Goal: Transaction & Acquisition: Obtain resource

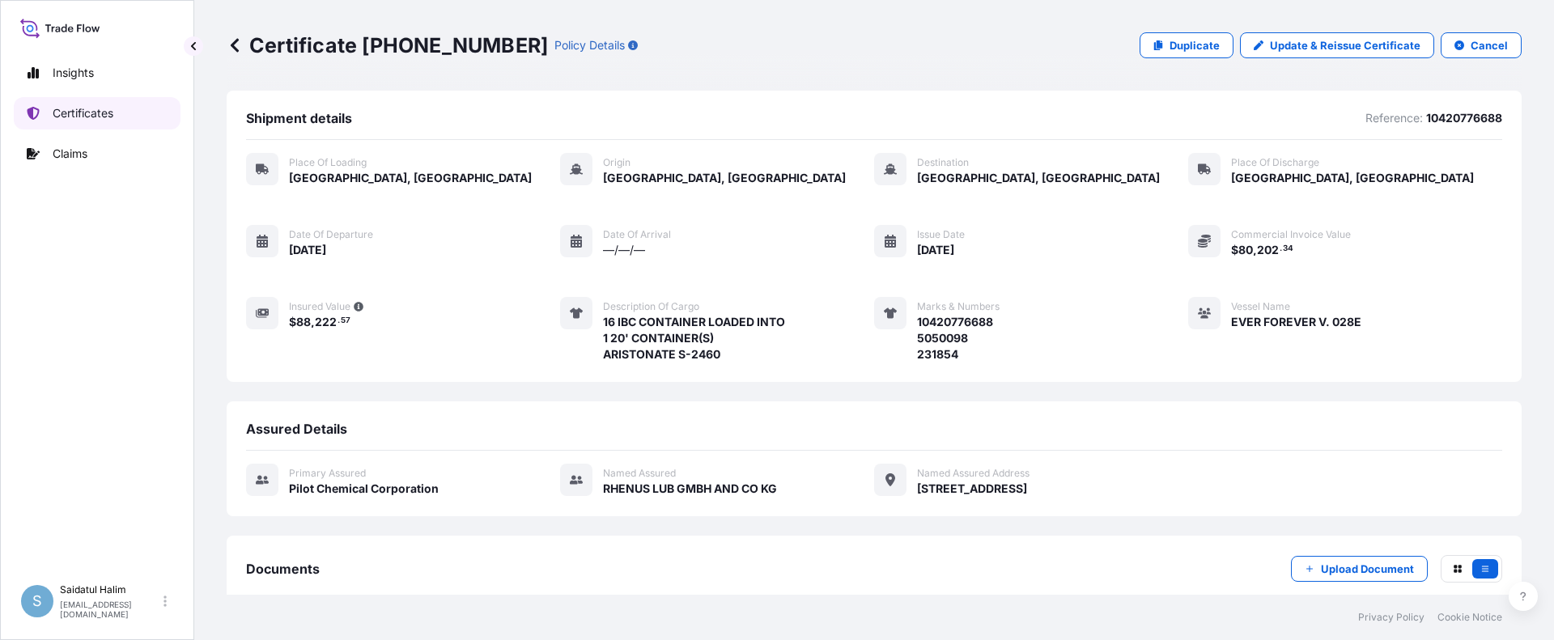
click at [83, 113] on p "Certificates" at bounding box center [83, 113] width 61 height 16
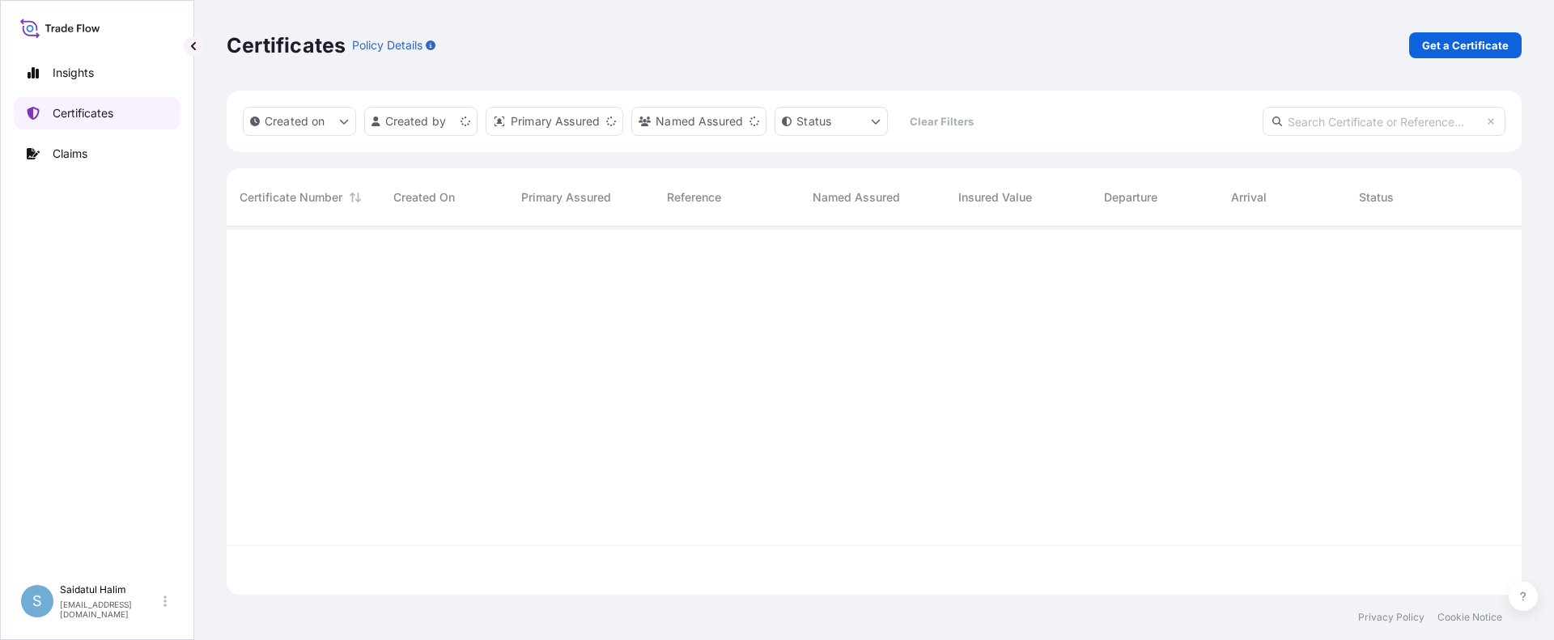
scroll to position [365, 1283]
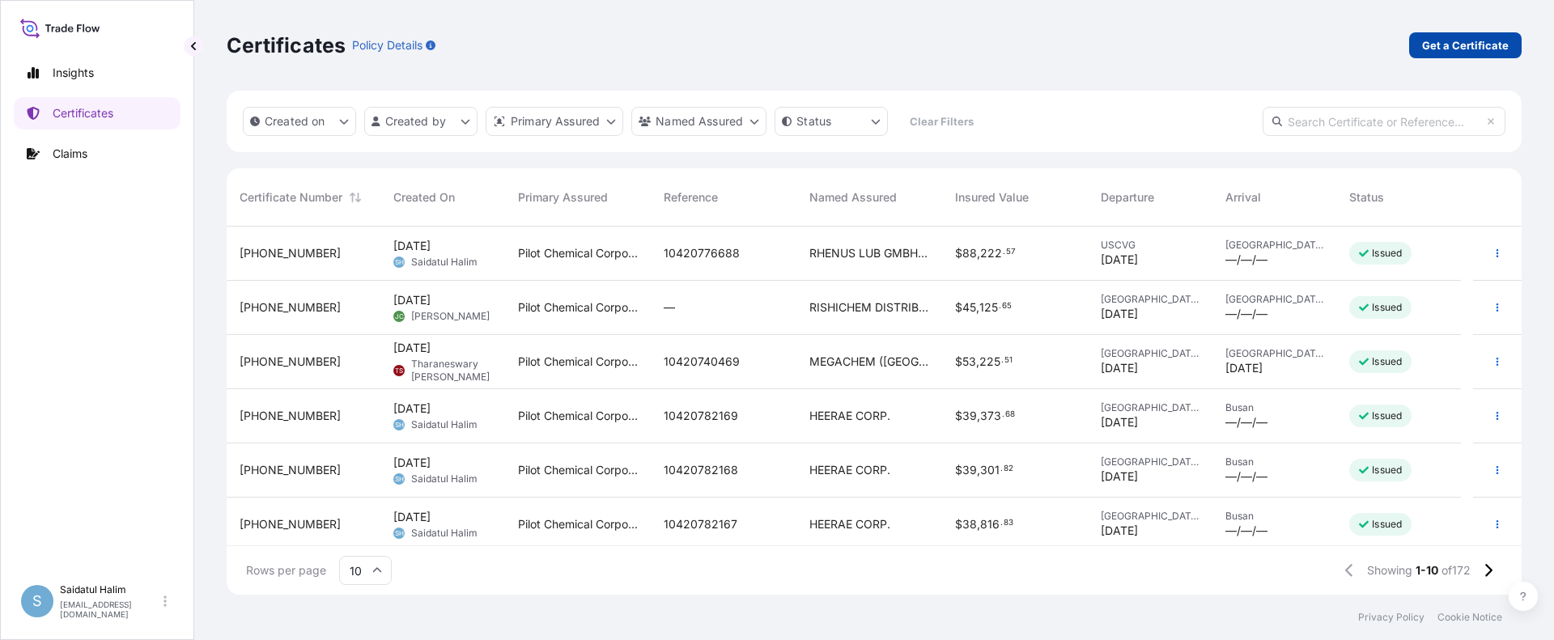
click at [1478, 44] on p "Get a Certificate" at bounding box center [1465, 45] width 87 height 16
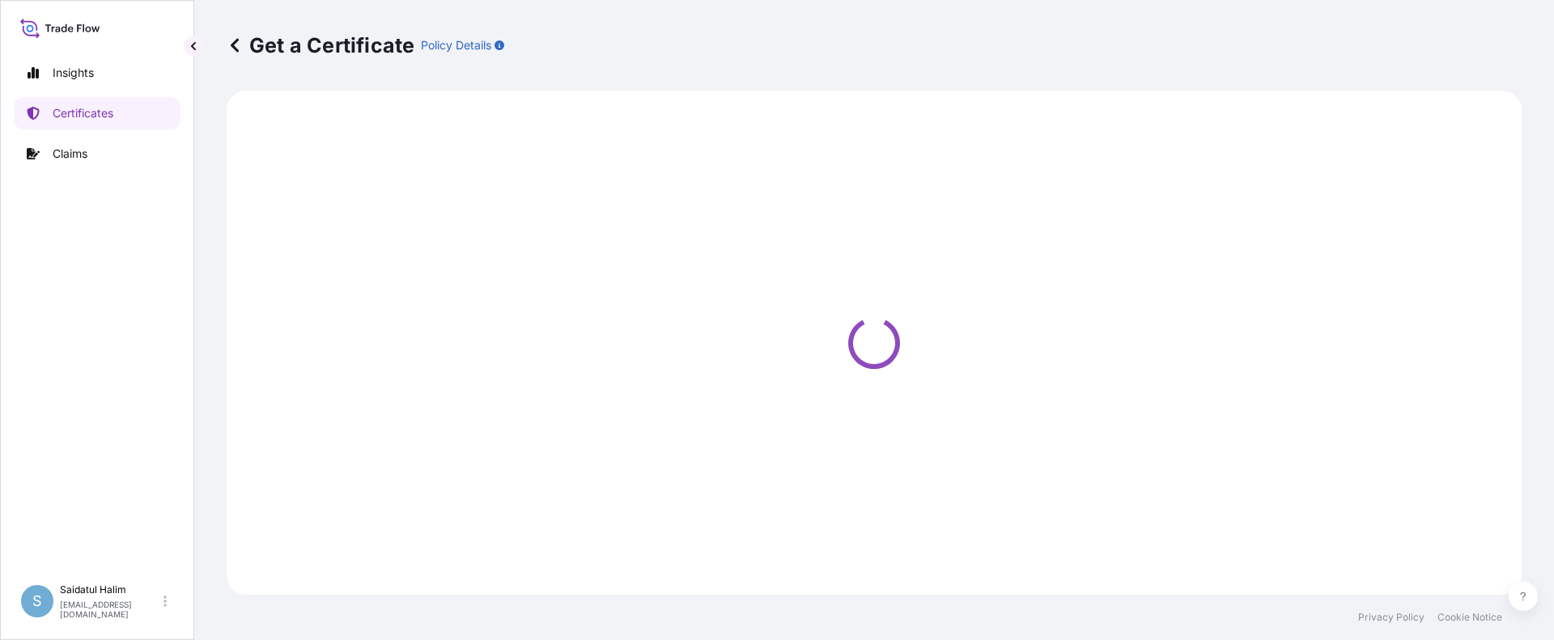
select select "Ocean Vessel"
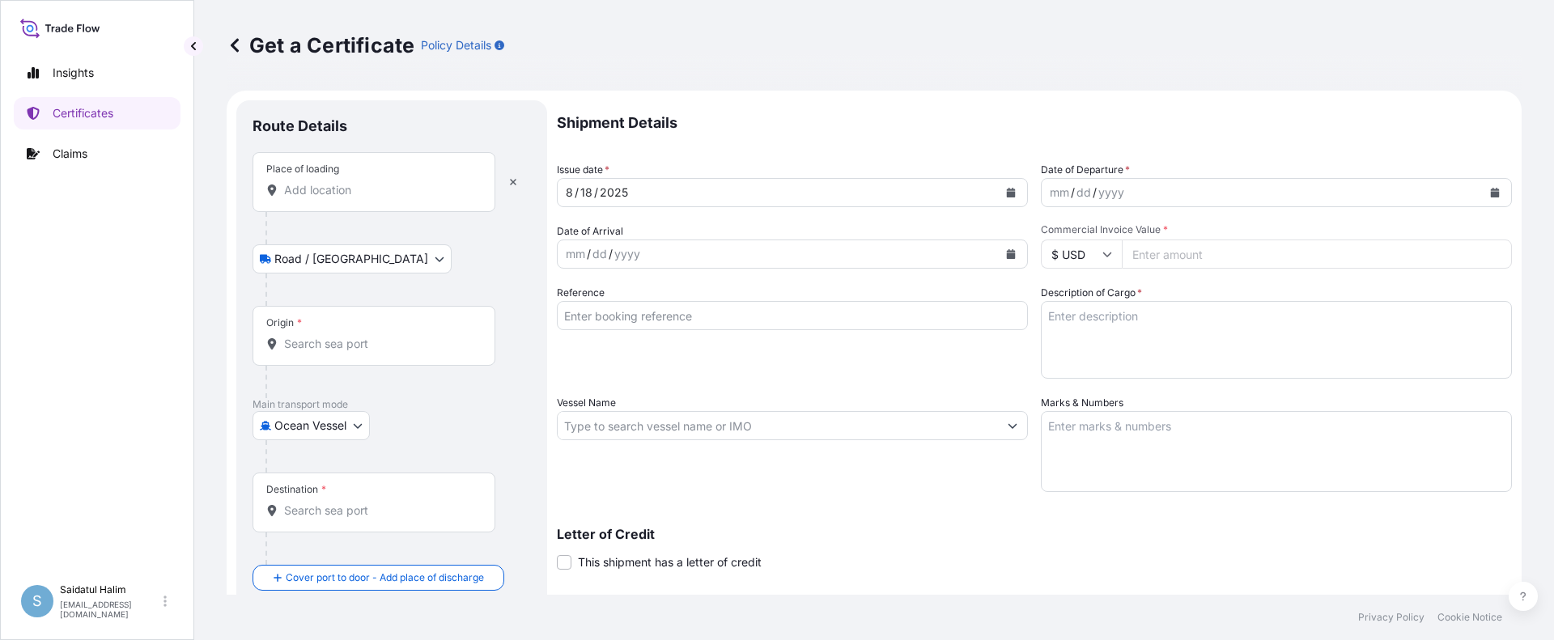
click at [916, 139] on p "Shipment Details" at bounding box center [1034, 122] width 955 height 45
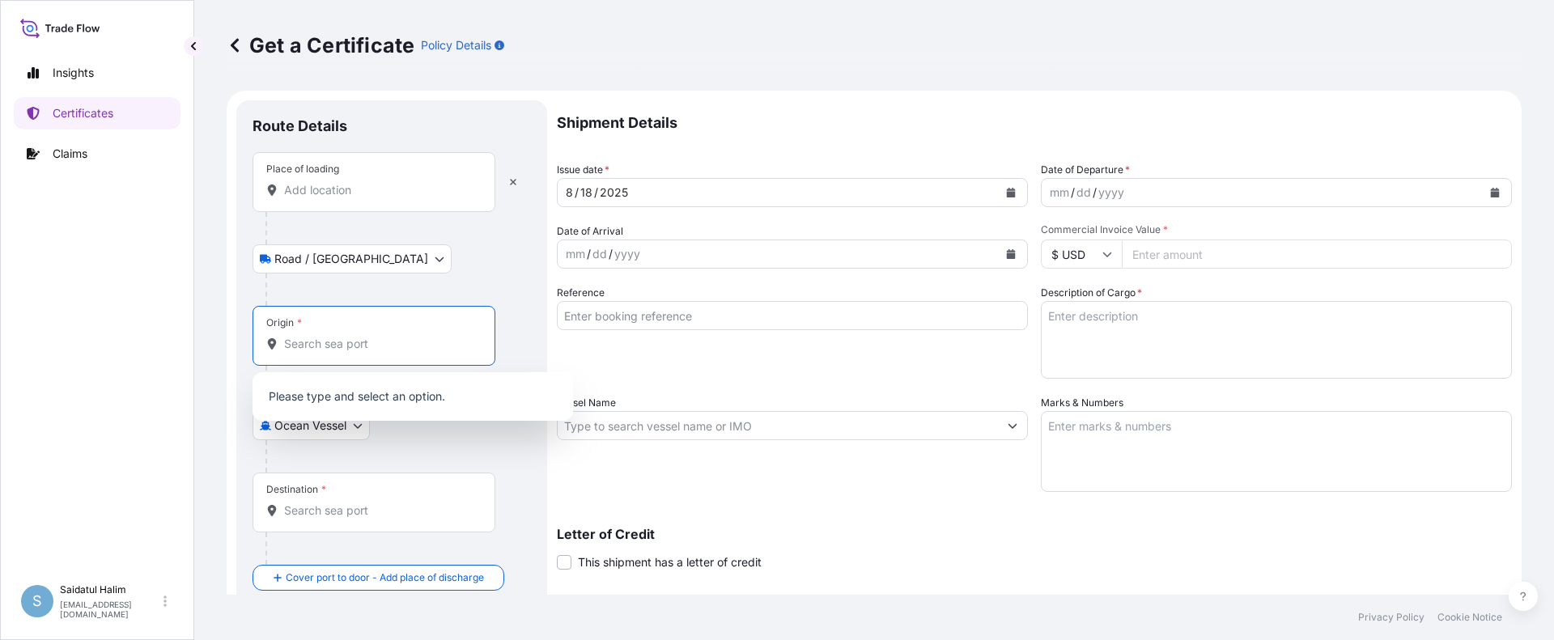
click at [308, 345] on input "Origin *" at bounding box center [379, 344] width 191 height 16
paste input "[GEOGRAPHIC_DATA], [GEOGRAPHIC_DATA]"
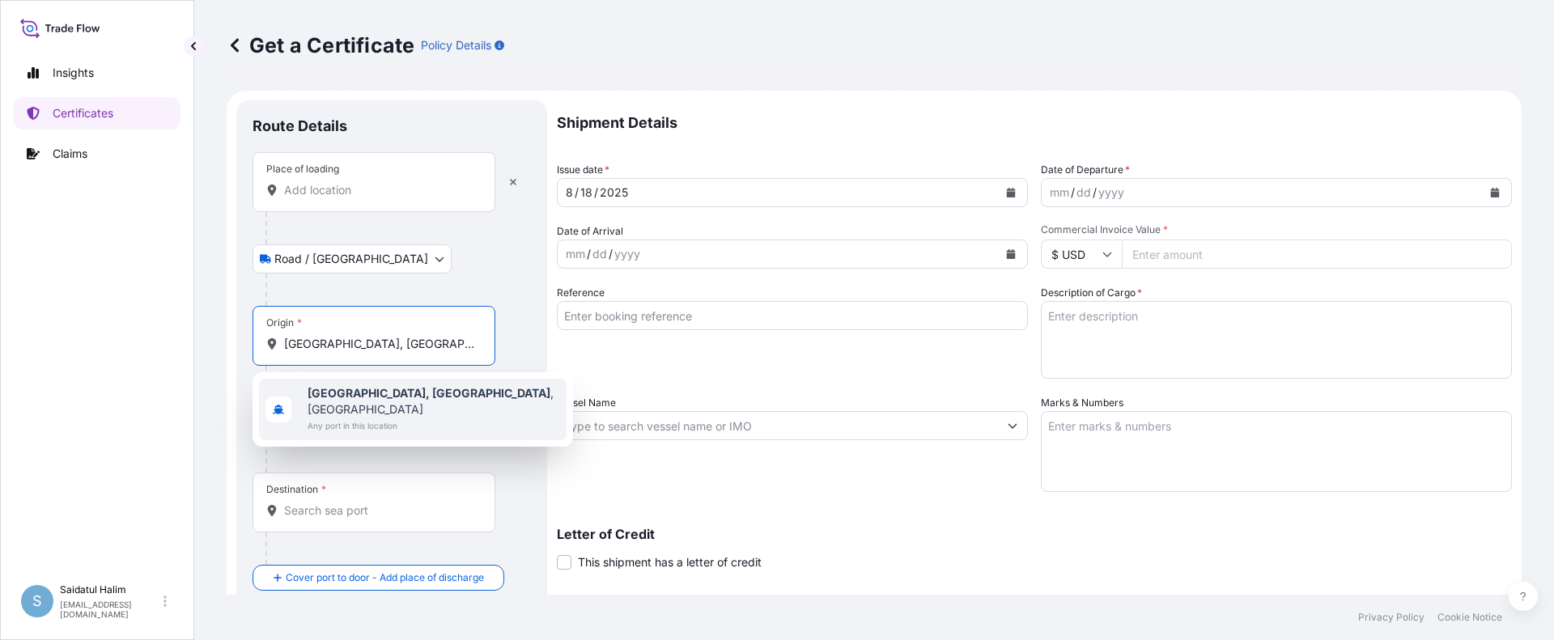
click at [381, 394] on b "[GEOGRAPHIC_DATA], [GEOGRAPHIC_DATA]" at bounding box center [429, 393] width 243 height 14
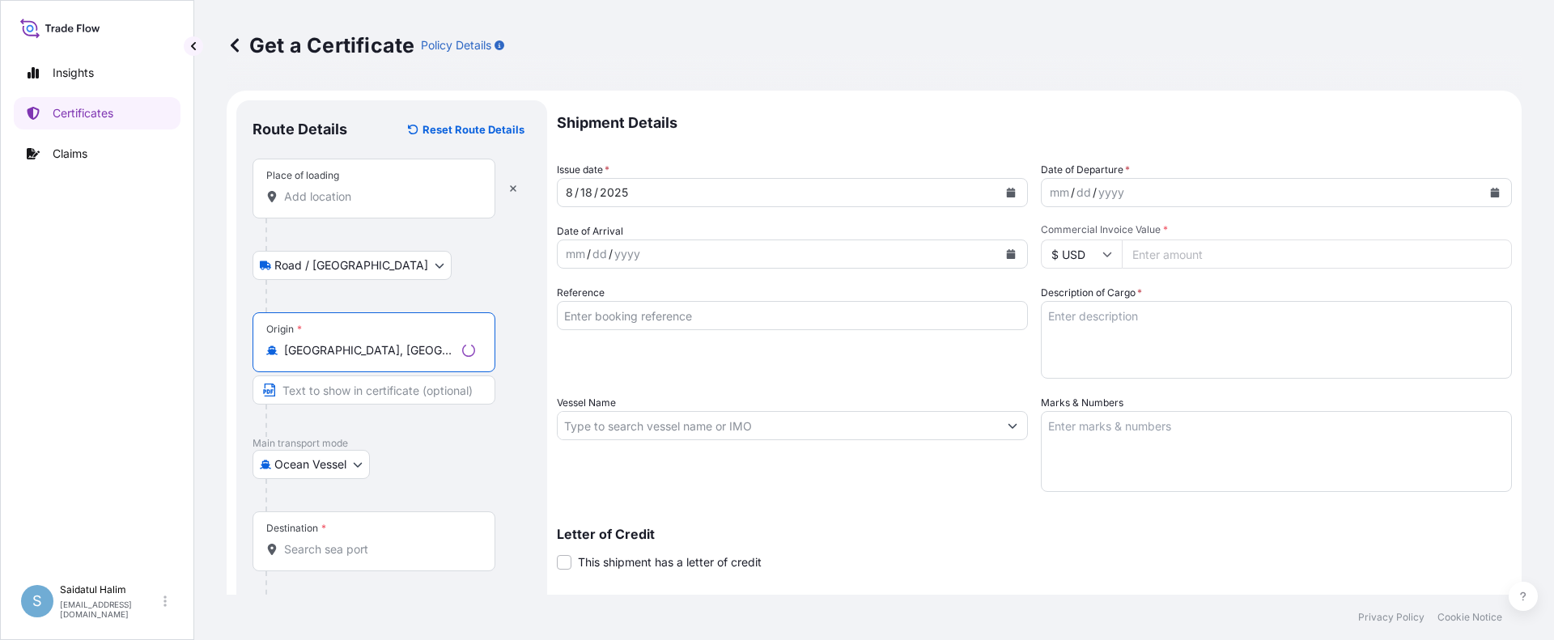
type input "[GEOGRAPHIC_DATA], [GEOGRAPHIC_DATA], [GEOGRAPHIC_DATA]"
click at [946, 83] on div "Get a Certificate Policy Details" at bounding box center [874, 45] width 1295 height 91
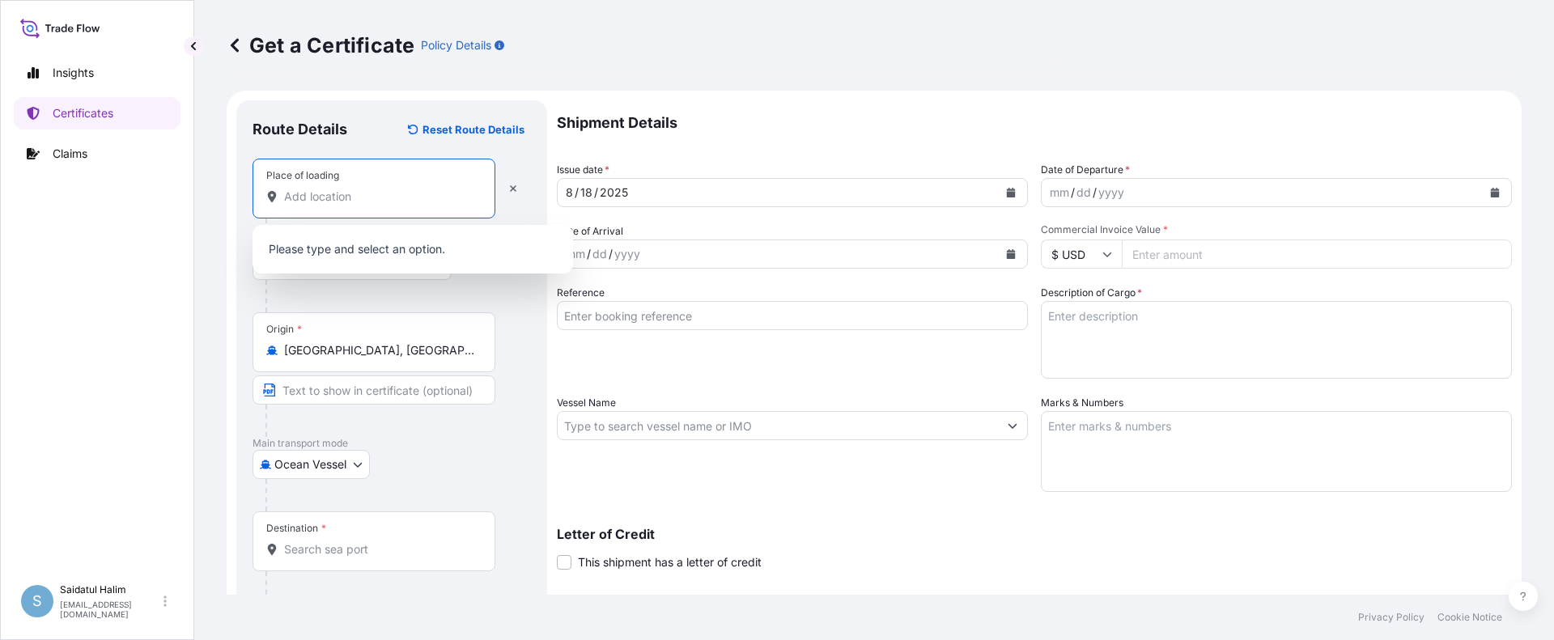
click at [334, 194] on input "Place of loading" at bounding box center [379, 197] width 191 height 16
paste input "[US_STATE], [GEOGRAPHIC_DATA]"
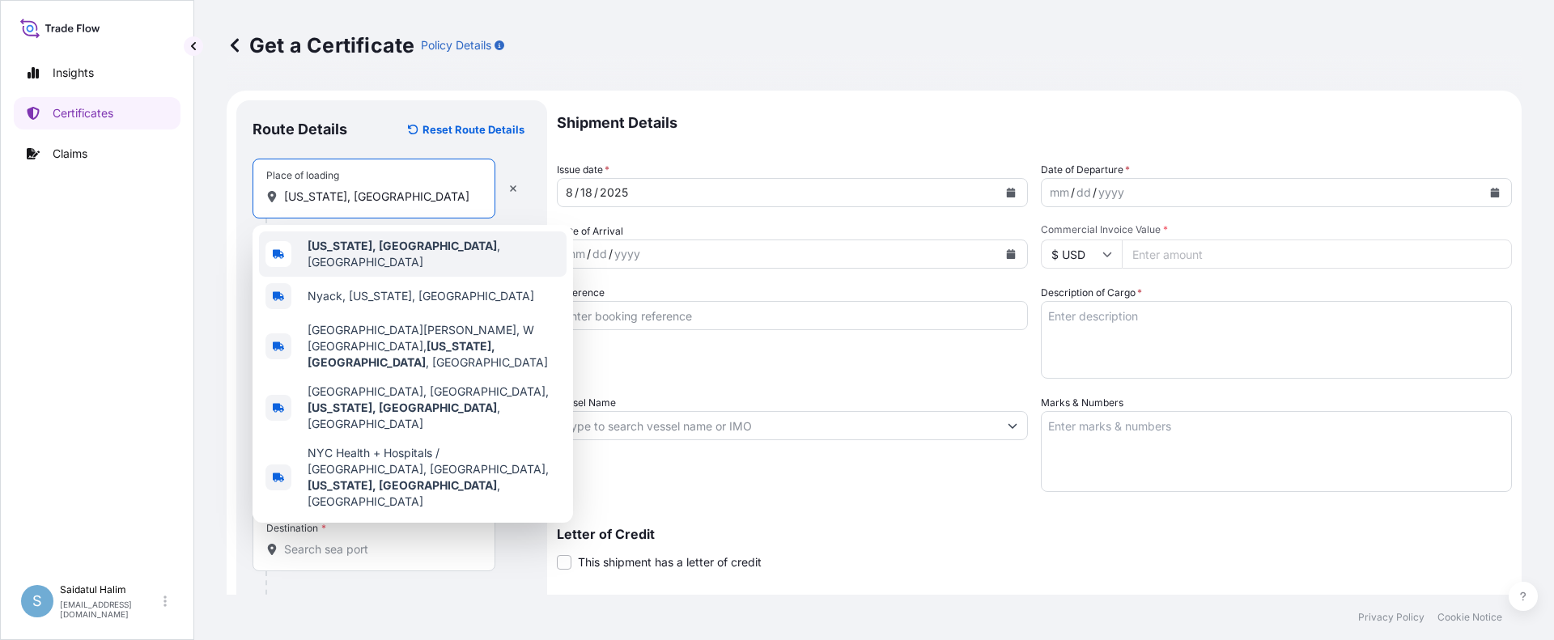
click at [361, 261] on div "[US_STATE], [GEOGRAPHIC_DATA] , [GEOGRAPHIC_DATA]" at bounding box center [413, 254] width 308 height 45
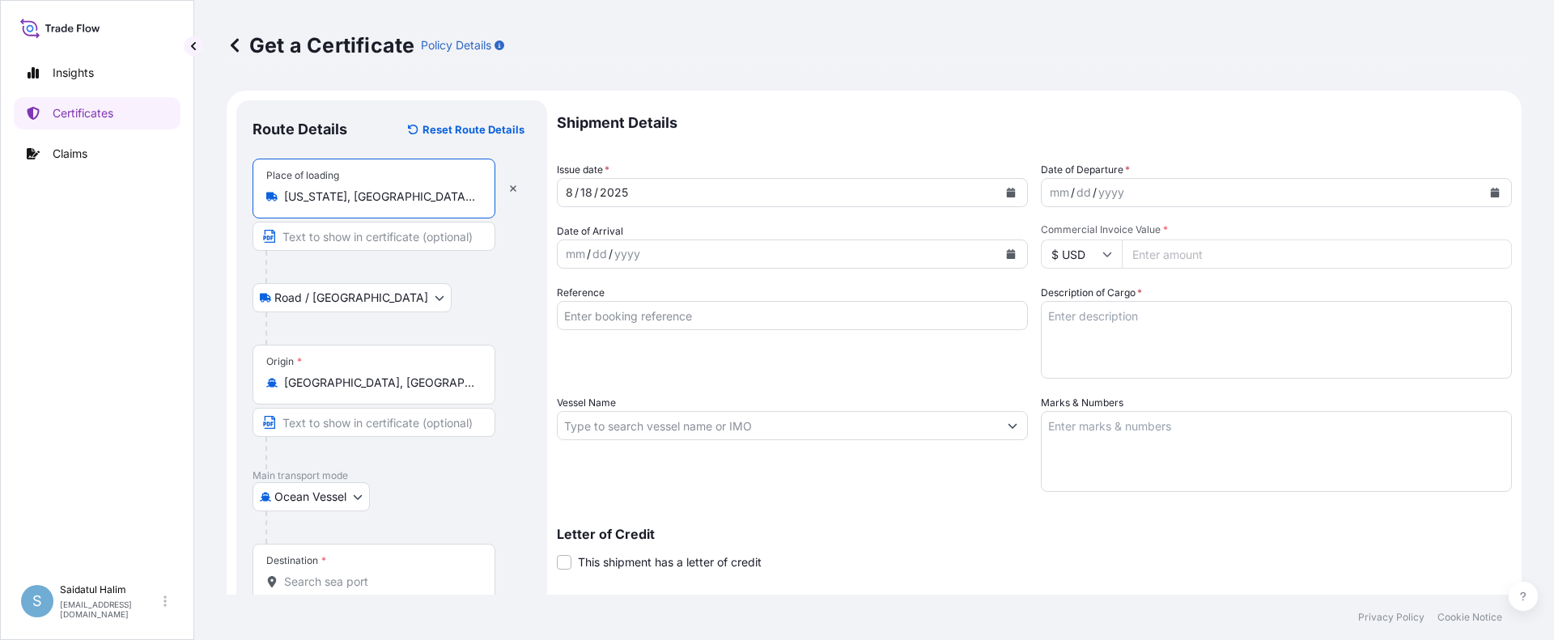
type input "[US_STATE], [GEOGRAPHIC_DATA], [GEOGRAPHIC_DATA]"
click at [513, 334] on div at bounding box center [399, 328] width 266 height 32
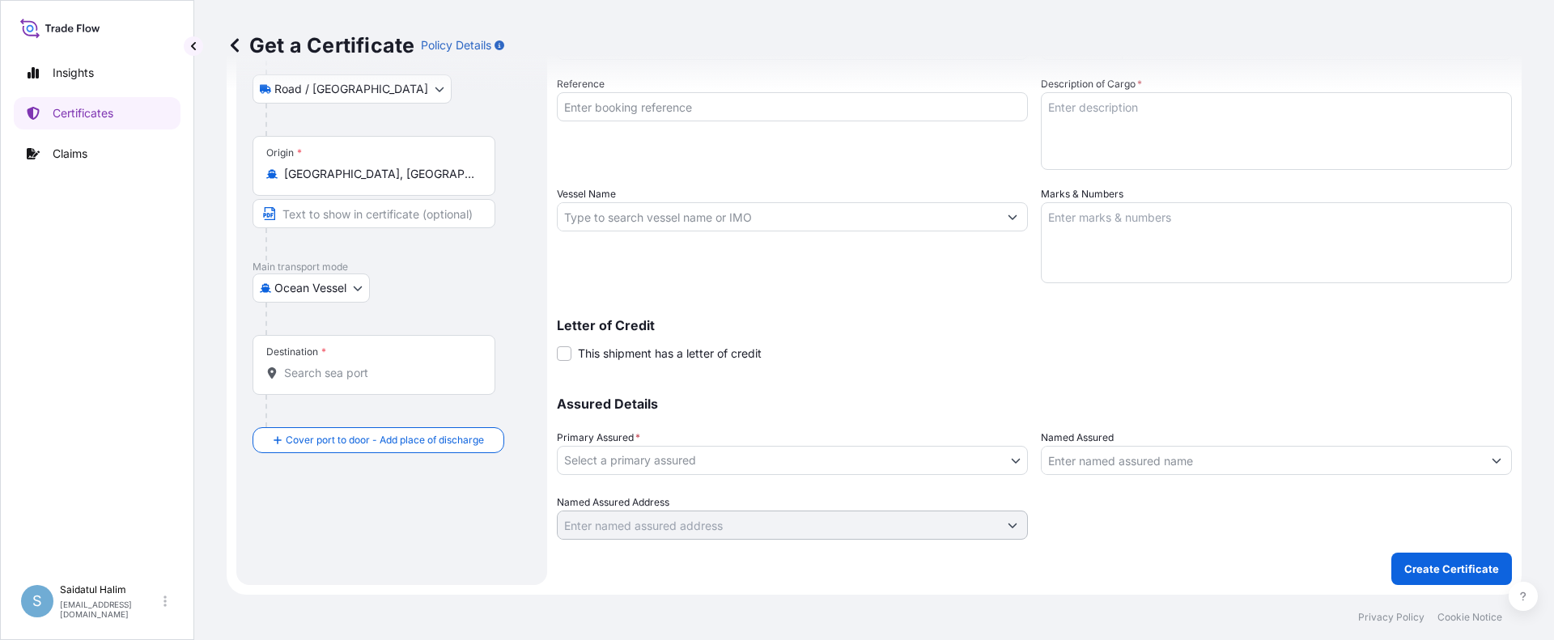
click at [912, 393] on div "Assured Details Primary Assured * Select a primary assured Pilot Chemical Corpo…" at bounding box center [1034, 459] width 955 height 162
click at [333, 421] on div at bounding box center [381, 411] width 230 height 32
click at [346, 417] on div at bounding box center [381, 411] width 230 height 32
click at [410, 334] on div at bounding box center [399, 319] width 266 height 32
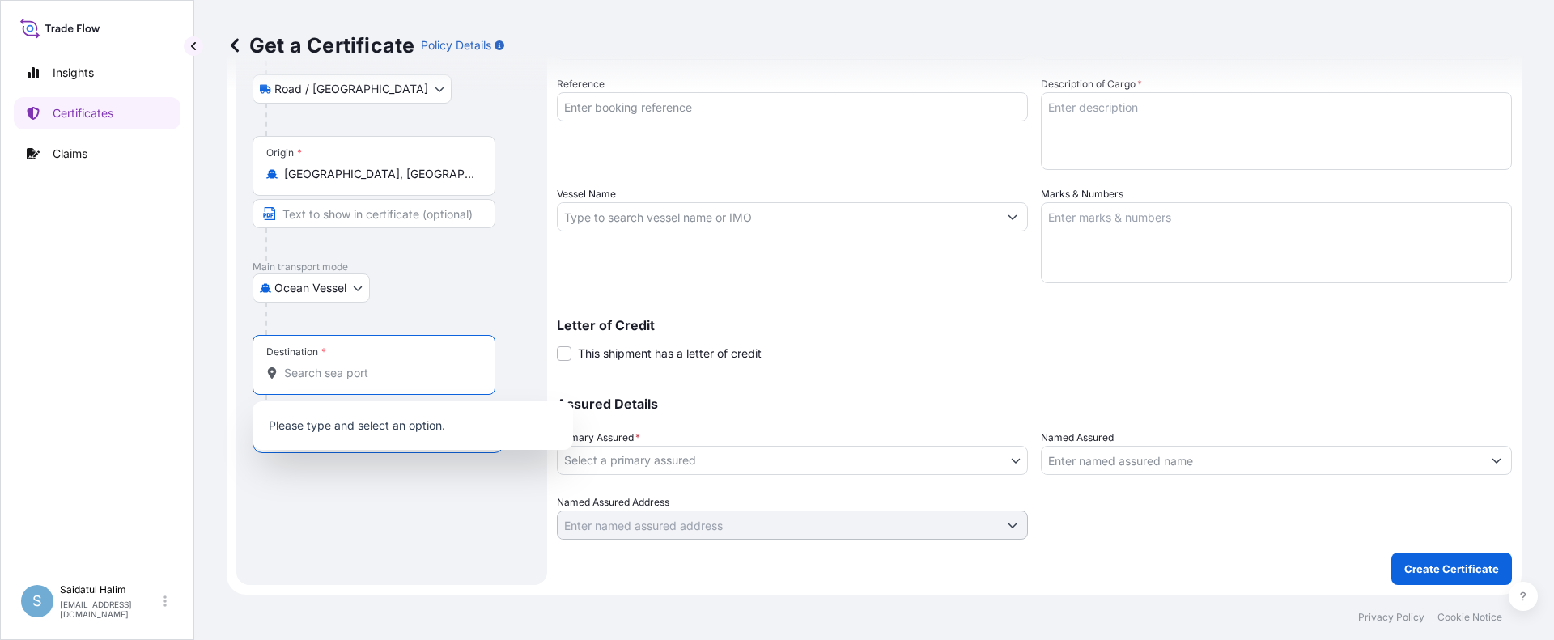
click at [342, 372] on input "Destination *" at bounding box center [379, 373] width 191 height 16
paste input "LAEM CHABANG, [GEOGRAPHIC_DATA]"
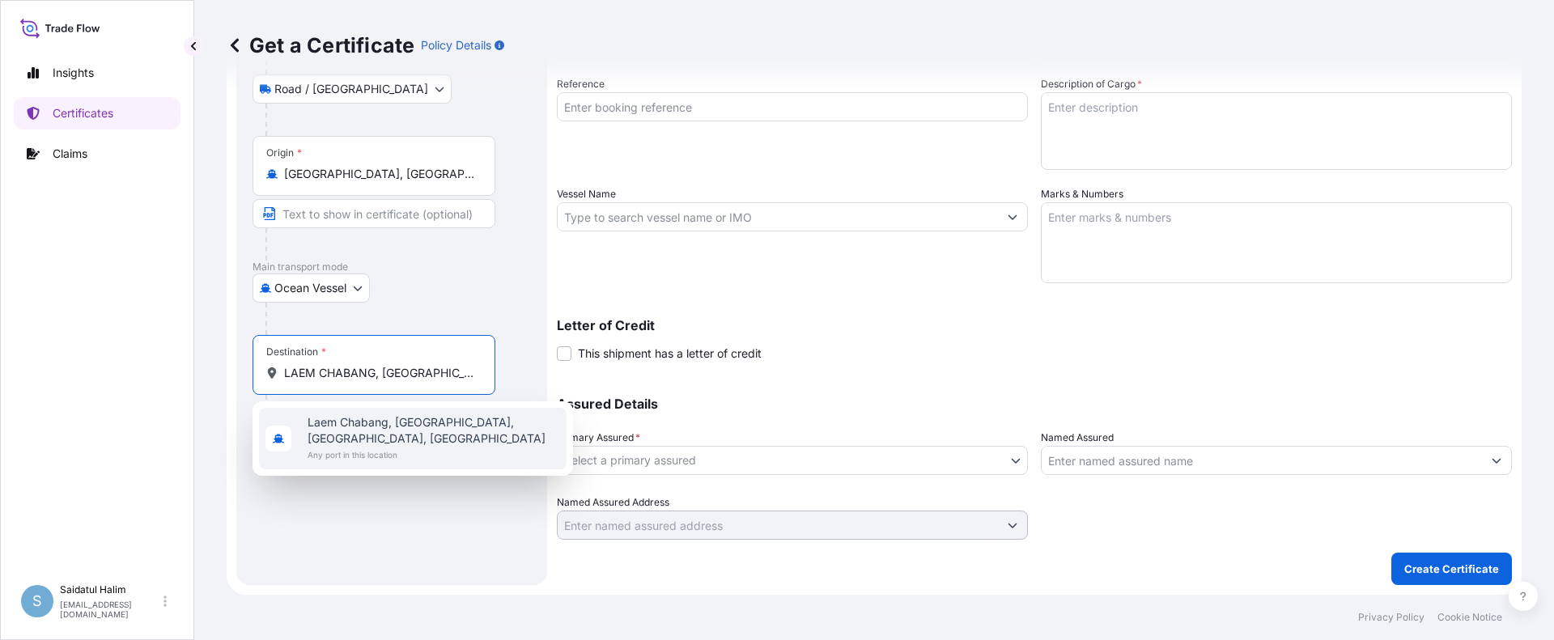
click at [361, 447] on span "Any port in this location" at bounding box center [434, 455] width 253 height 16
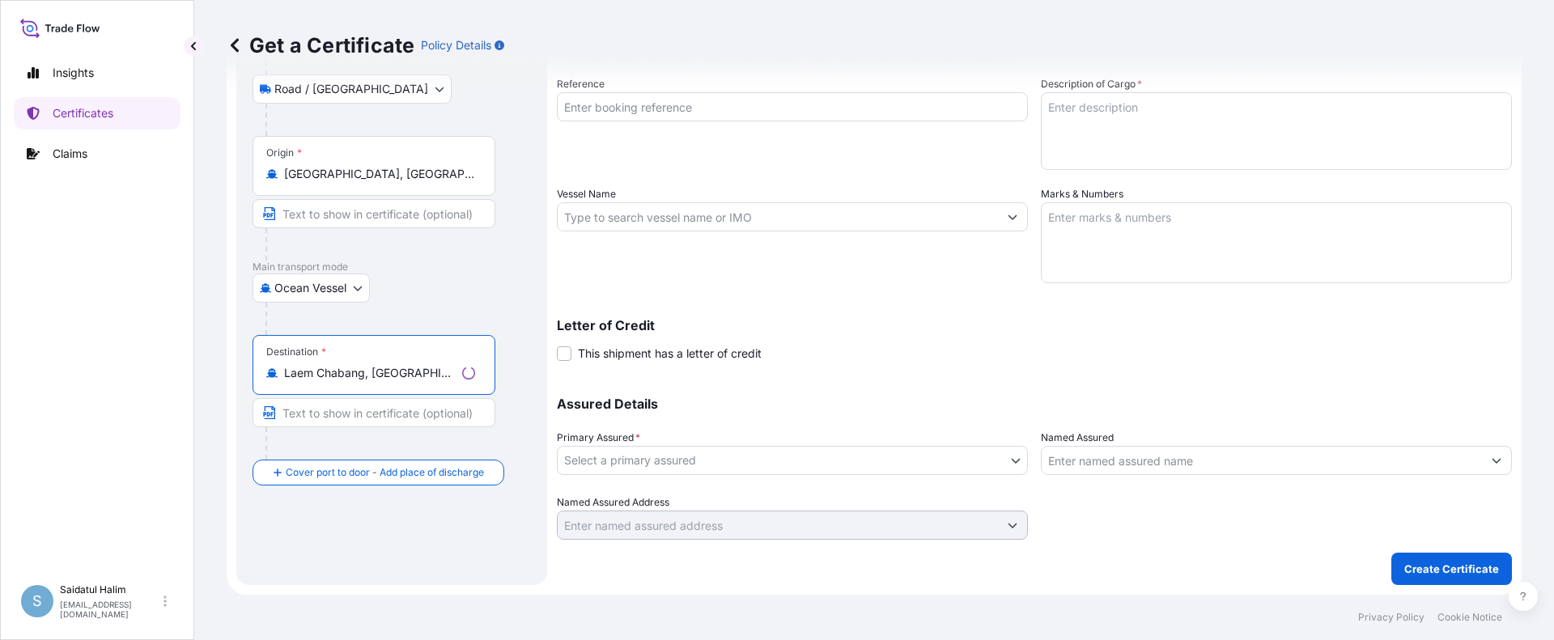
type input "Laem Chabang, [GEOGRAPHIC_DATA], [GEOGRAPHIC_DATA], [GEOGRAPHIC_DATA]"
click at [347, 414] on input "Text to appear on certificate" at bounding box center [374, 412] width 243 height 29
paste input "LAEM CHABANG, [GEOGRAPHIC_DATA]"
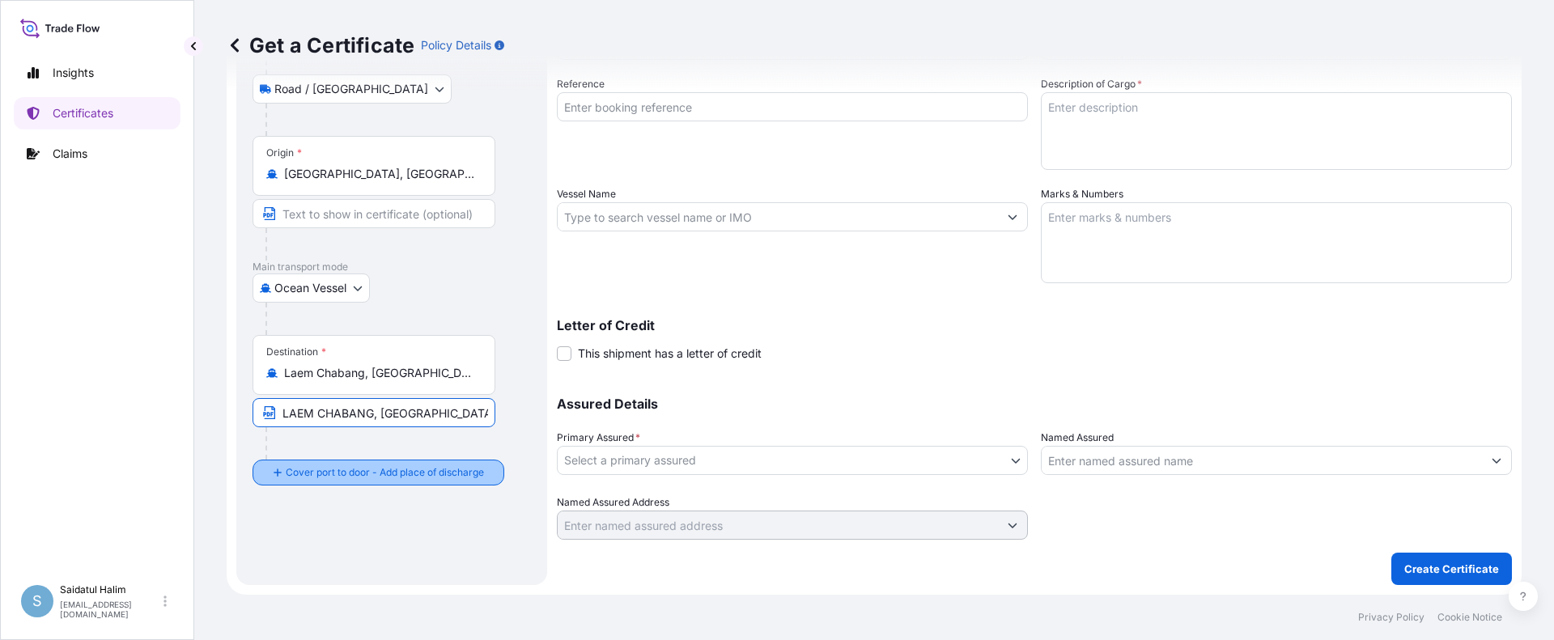
type input "LAEM CHABANG, [GEOGRAPHIC_DATA]"
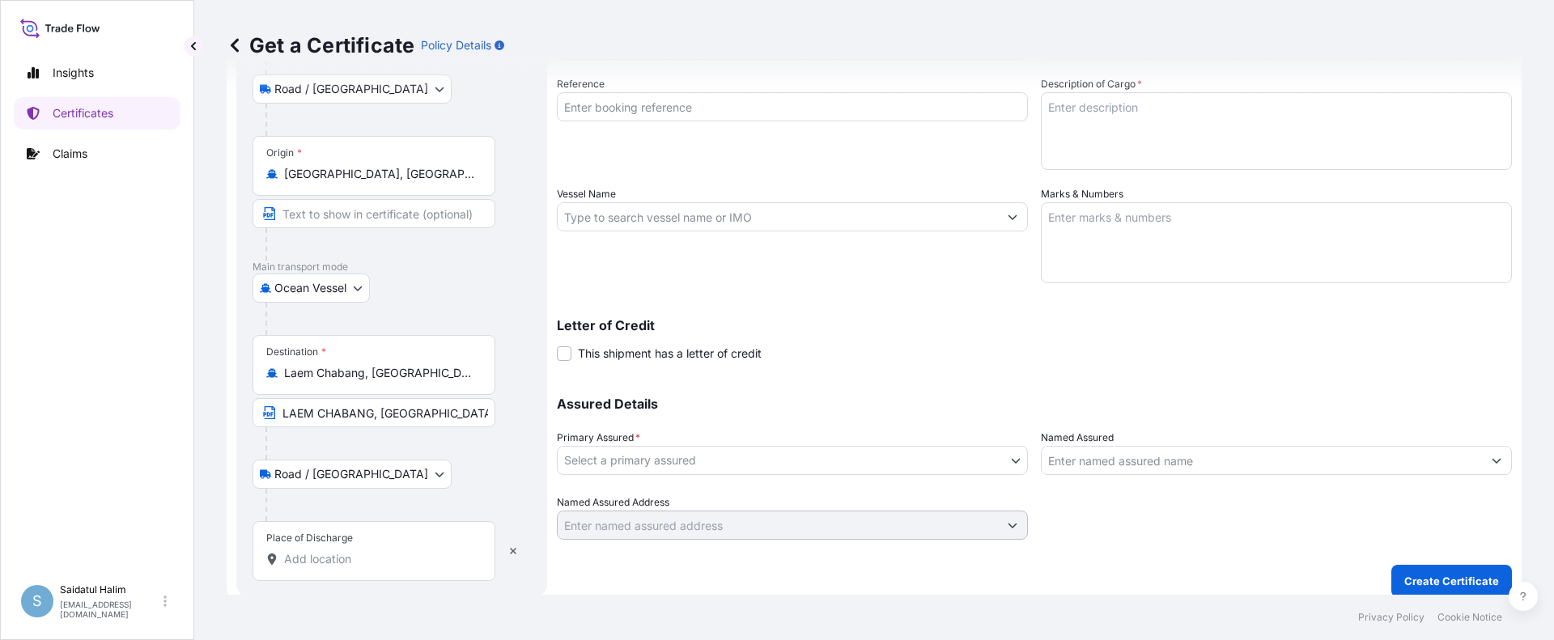
scroll to position [221, 0]
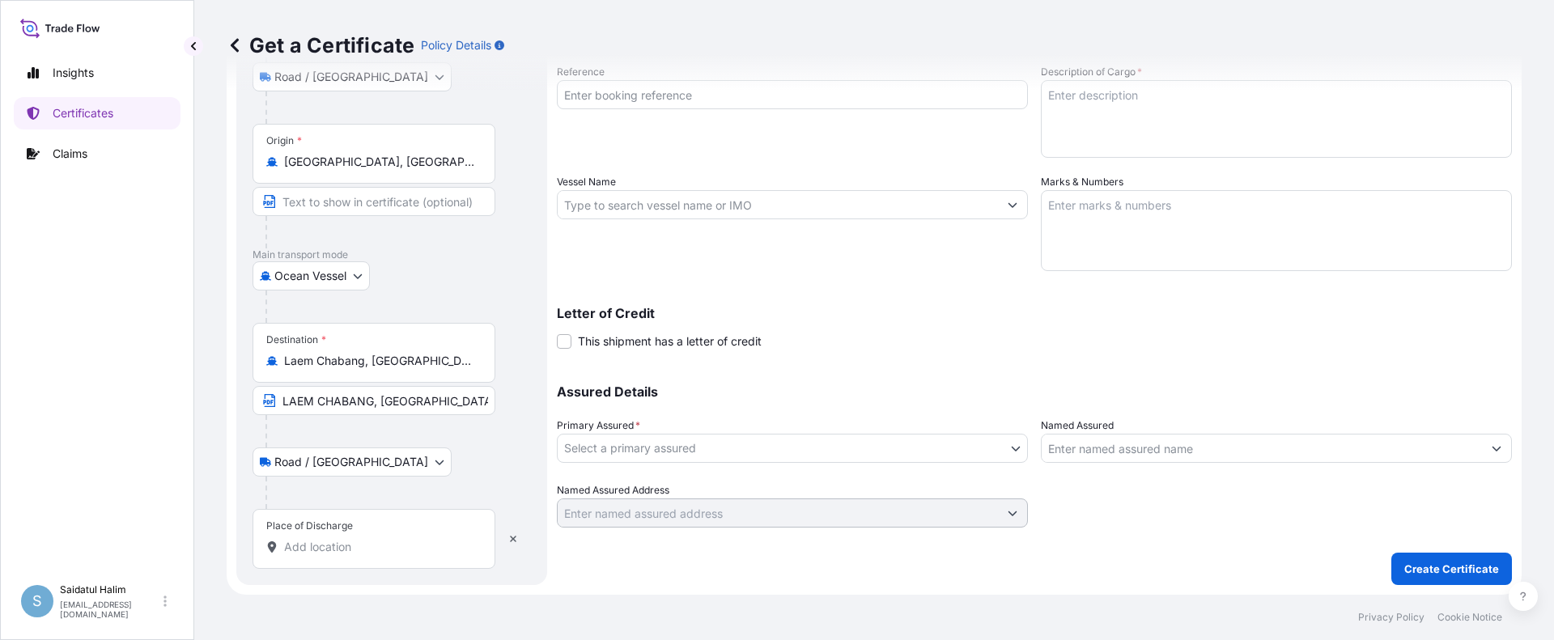
click at [327, 548] on input "Place of Discharge" at bounding box center [379, 547] width 191 height 16
paste input "LAEM CHABANG, [GEOGRAPHIC_DATA]"
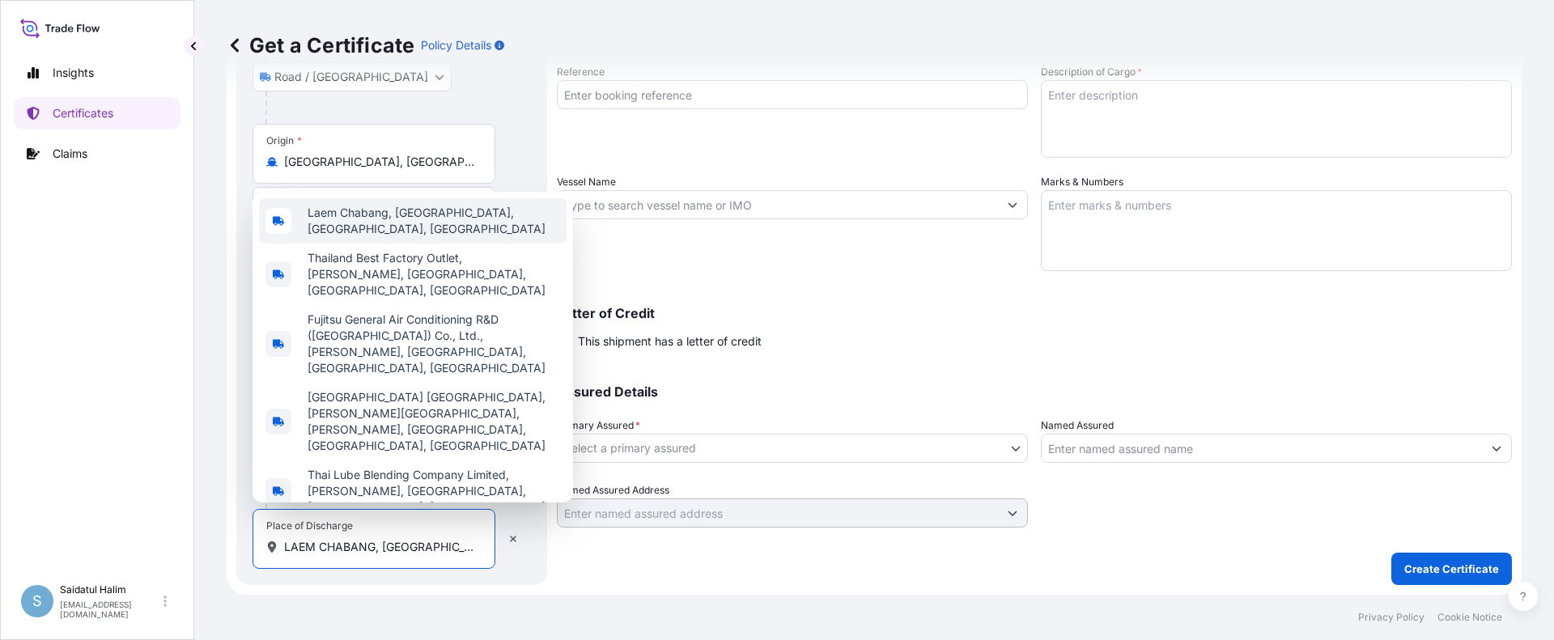
click at [359, 237] on span "Laem Chabang, [GEOGRAPHIC_DATA], [GEOGRAPHIC_DATA], [GEOGRAPHIC_DATA]" at bounding box center [434, 221] width 253 height 32
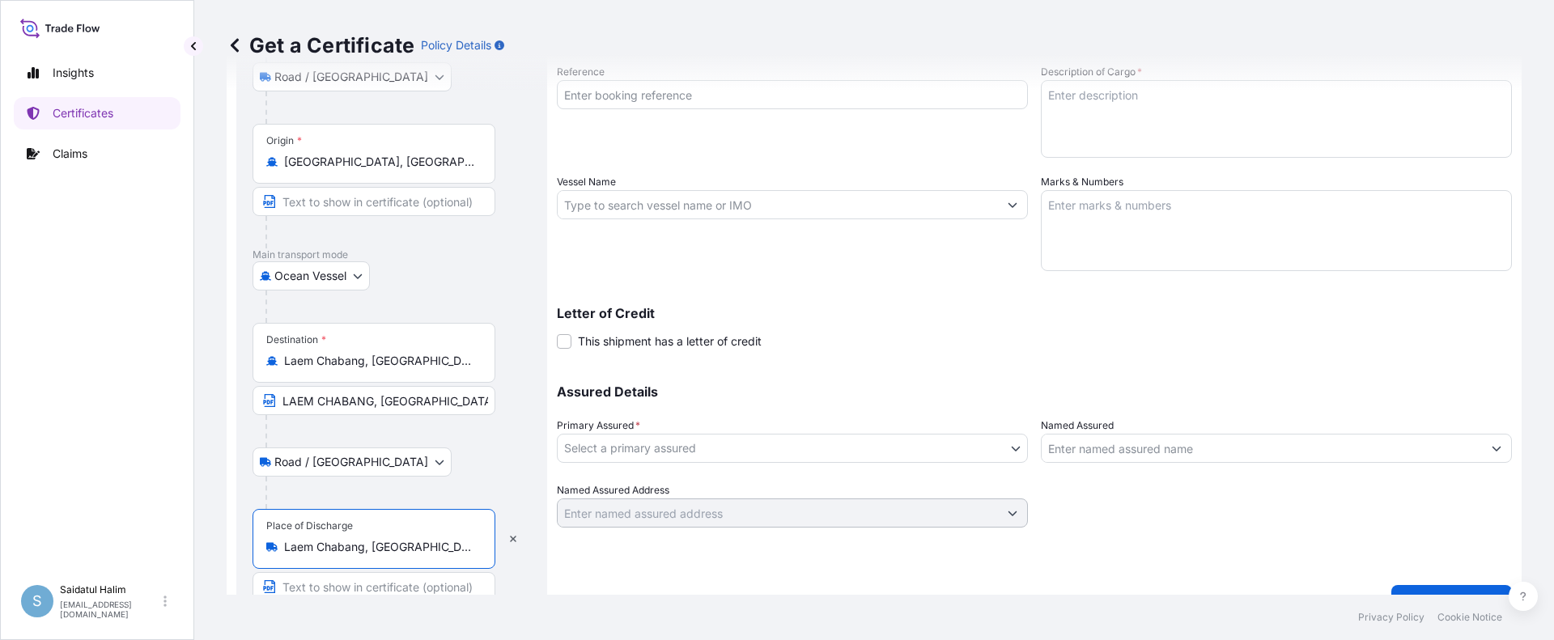
scroll to position [253, 0]
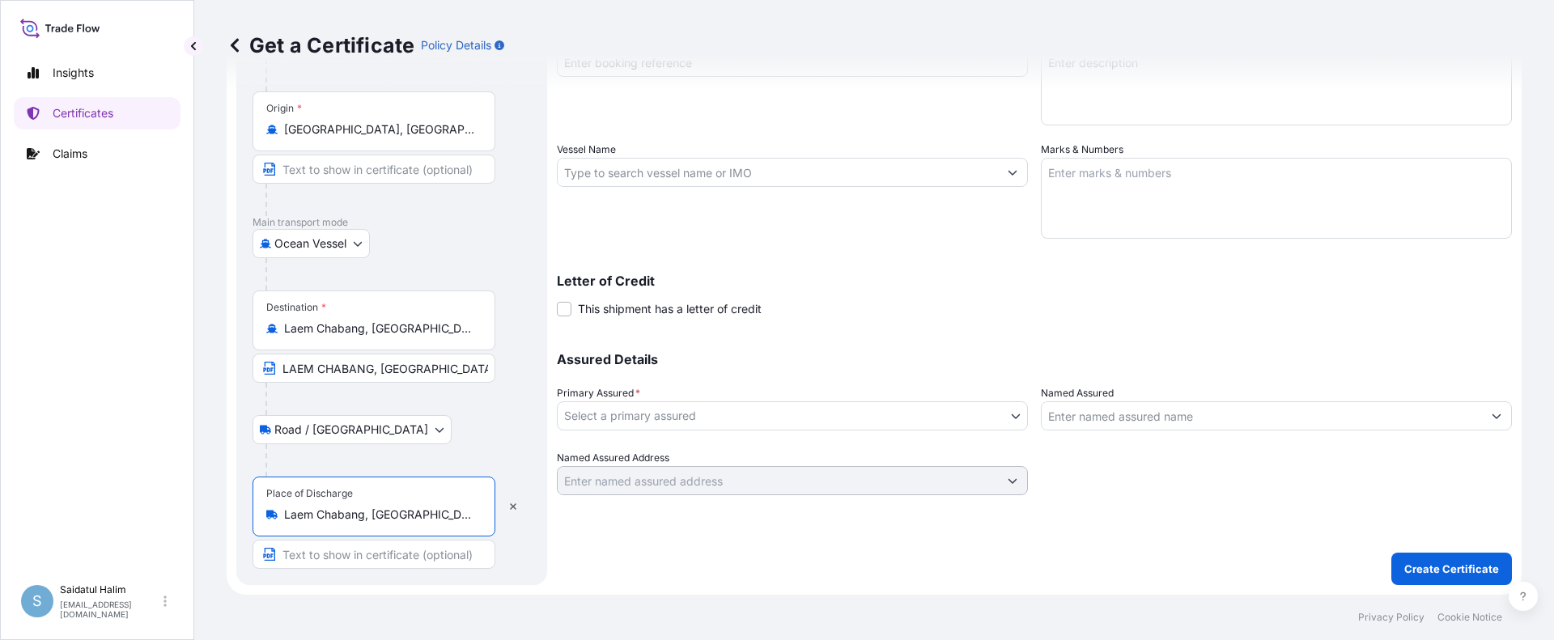
type input "Laem Chabang, [GEOGRAPHIC_DATA], [GEOGRAPHIC_DATA], [GEOGRAPHIC_DATA]"
click at [350, 556] on input "Text to appear on certificate" at bounding box center [374, 554] width 243 height 29
paste input "LAEM CHABANG, [GEOGRAPHIC_DATA]"
type input "LAEM CHABANG, [GEOGRAPHIC_DATA]"
click at [926, 332] on div "Shipment Details Issue date * [DATE] Date of Departure * mm / dd / yyyy Date of…" at bounding box center [1034, 171] width 955 height 648
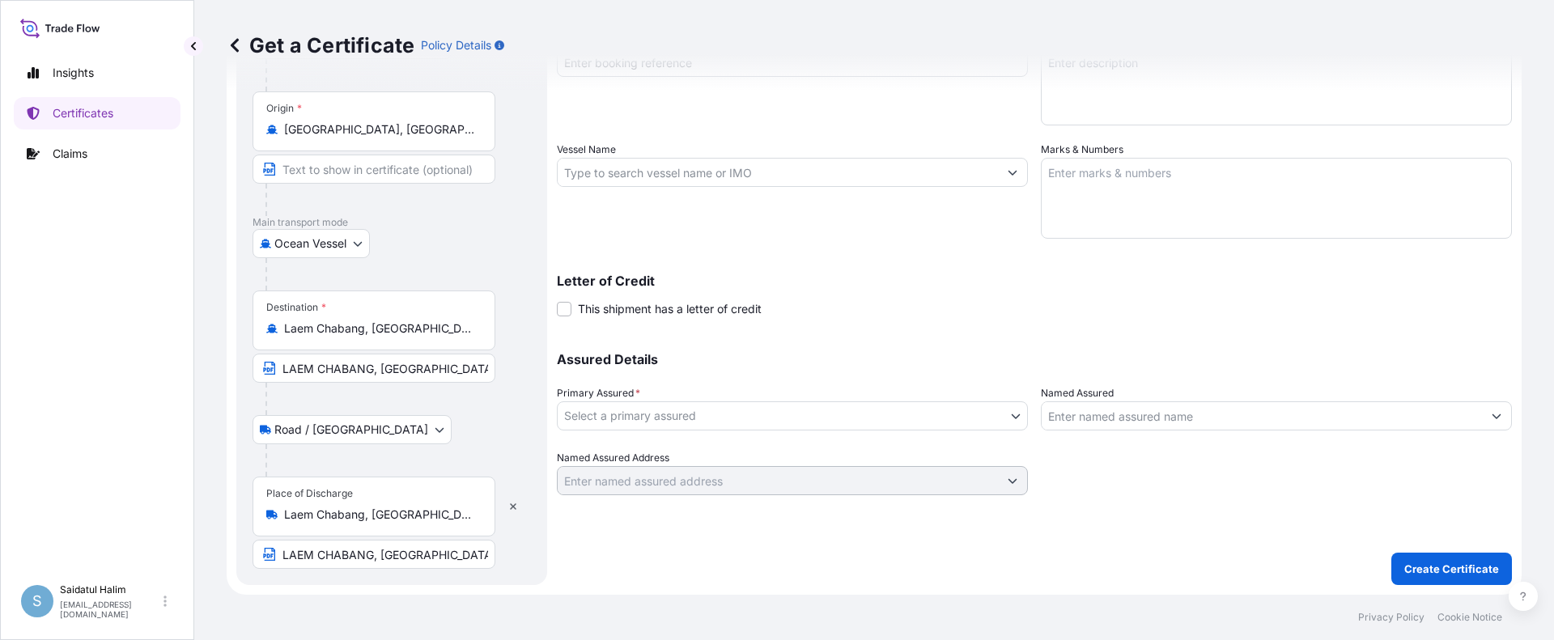
click at [394, 323] on input "Laem Chabang, [GEOGRAPHIC_DATA], [GEOGRAPHIC_DATA], [GEOGRAPHIC_DATA]" at bounding box center [379, 329] width 191 height 16
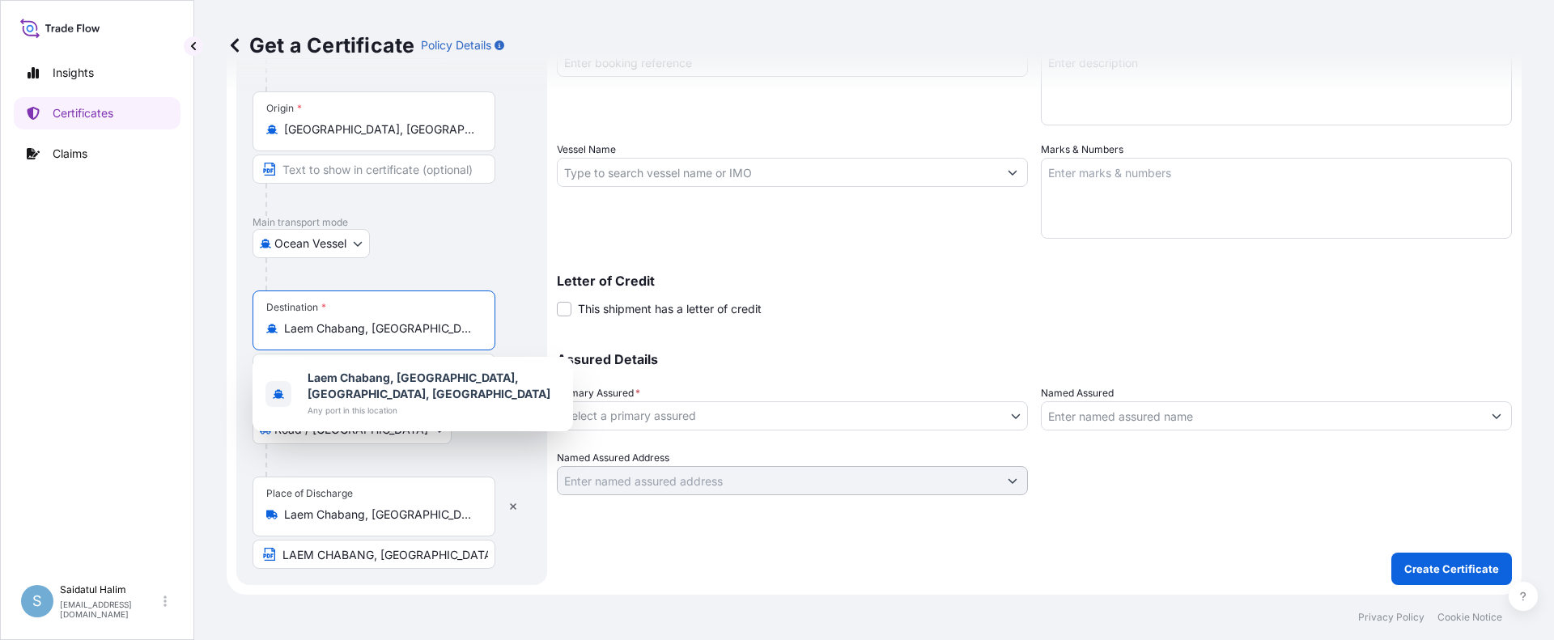
drag, startPoint x: 423, startPoint y: 328, endPoint x: 227, endPoint y: 317, distance: 195.4
click at [227, 317] on form "Route Details Reset Route Details Place of loading [US_STATE], [GEOGRAPHIC_DATA…" at bounding box center [874, 216] width 1295 height 758
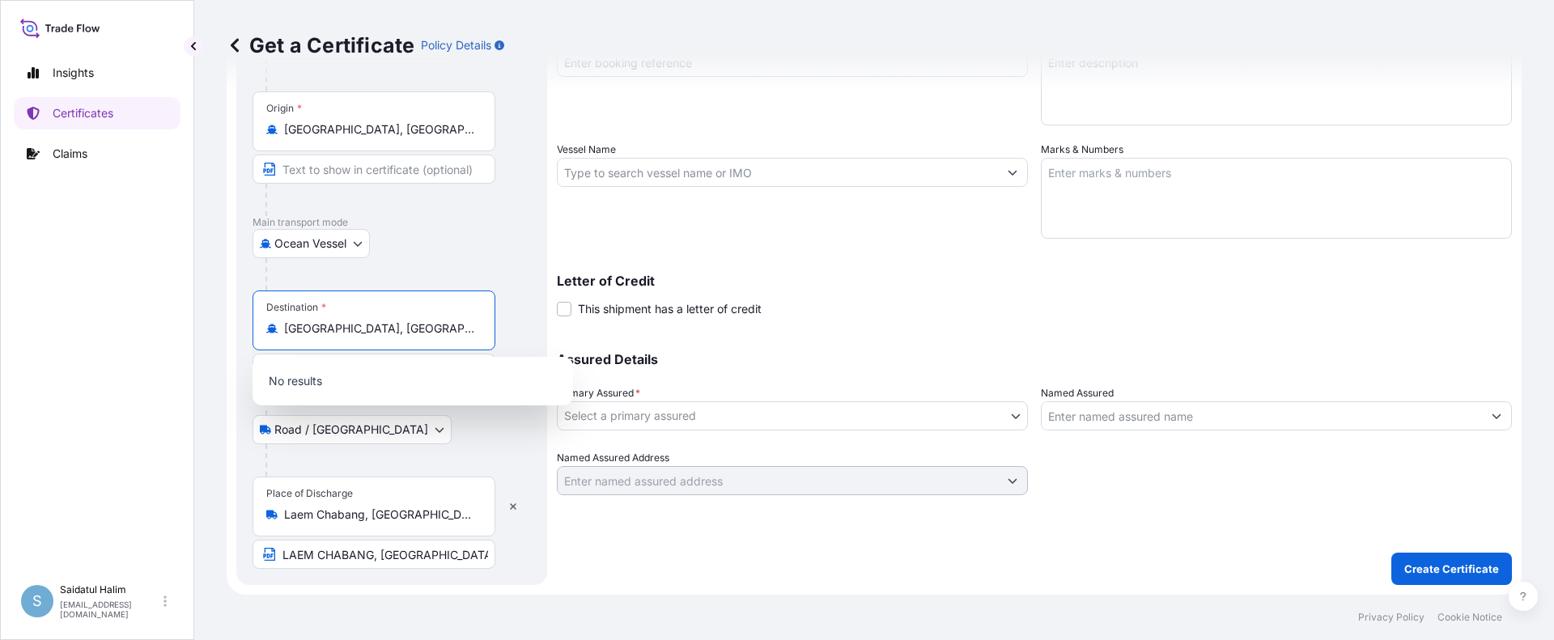
click at [461, 336] on input "[GEOGRAPHIC_DATA], [GEOGRAPHIC_DATA], [GEOGRAPHIC_DATA]" at bounding box center [379, 329] width 191 height 16
drag, startPoint x: 461, startPoint y: 330, endPoint x: 236, endPoint y: 328, distance: 225.1
click at [236, 328] on form "Route Details Reset Route Details Place of loading [US_STATE], [GEOGRAPHIC_DATA…" at bounding box center [874, 216] width 1295 height 758
paste input "[GEOGRAPHIC_DATA]"
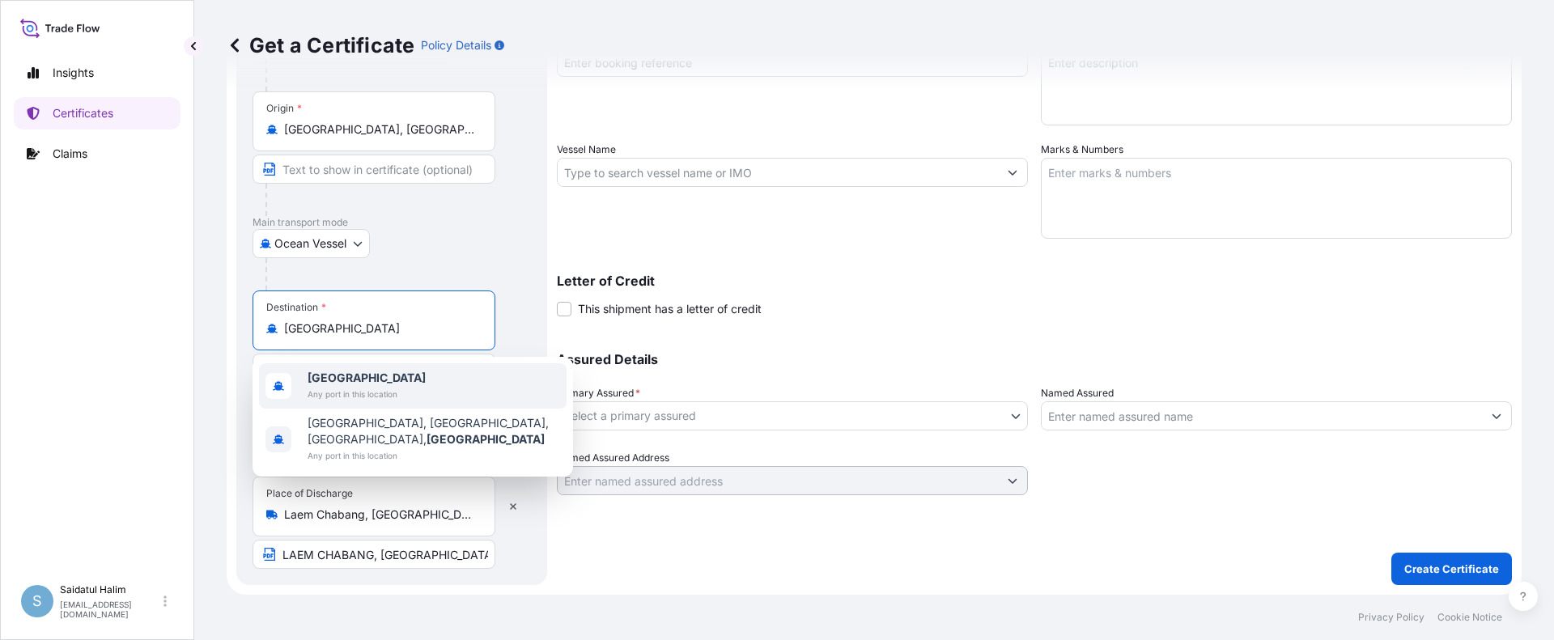
click at [342, 381] on b "[GEOGRAPHIC_DATA]" at bounding box center [367, 378] width 118 height 14
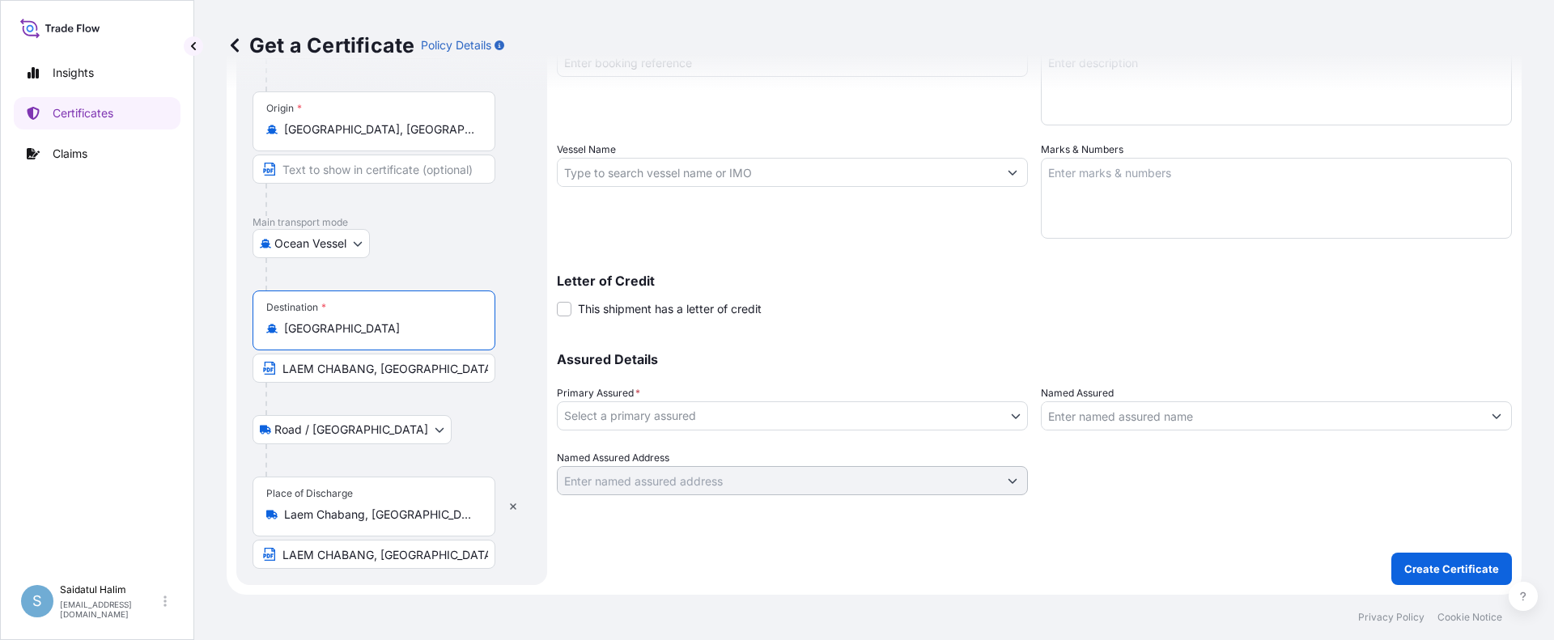
type input "[GEOGRAPHIC_DATA]"
click at [471, 439] on div "Road / [GEOGRAPHIC_DATA] / Inland" at bounding box center [392, 429] width 278 height 29
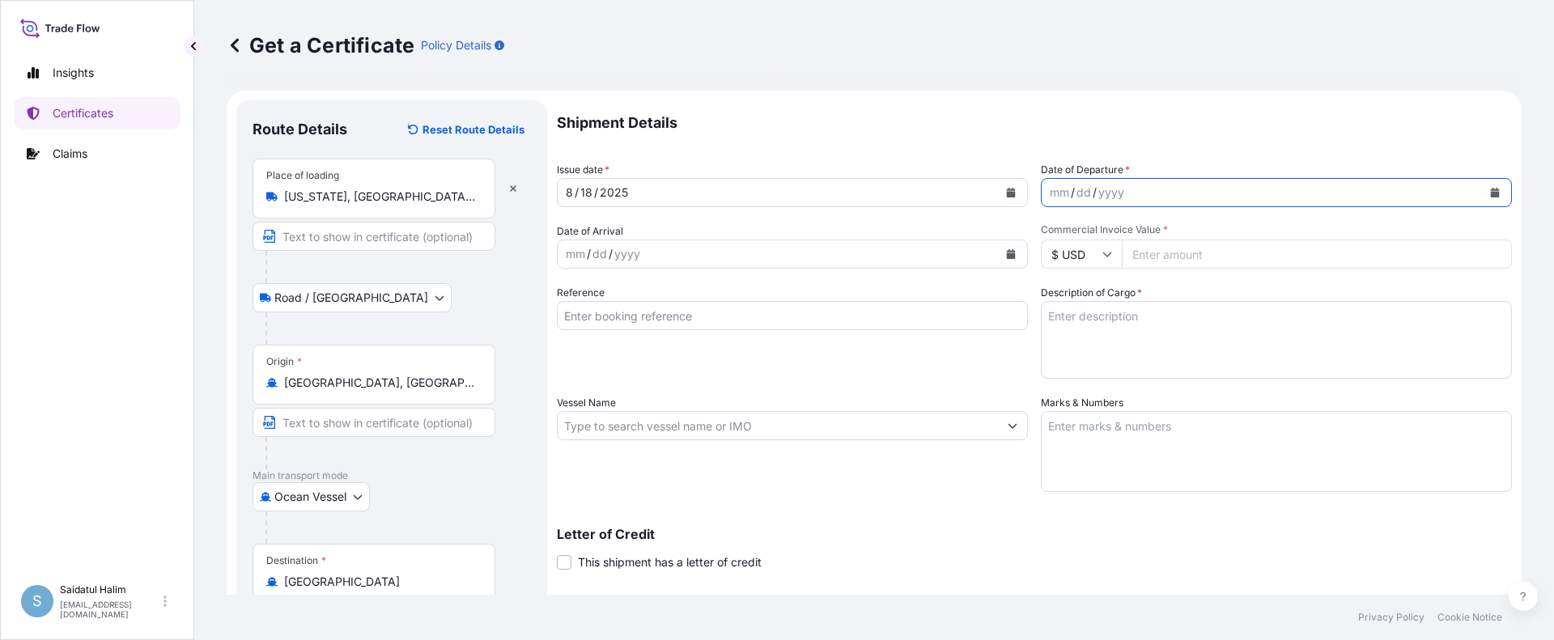
click at [1491, 192] on icon "Calendar" at bounding box center [1495, 193] width 9 height 10
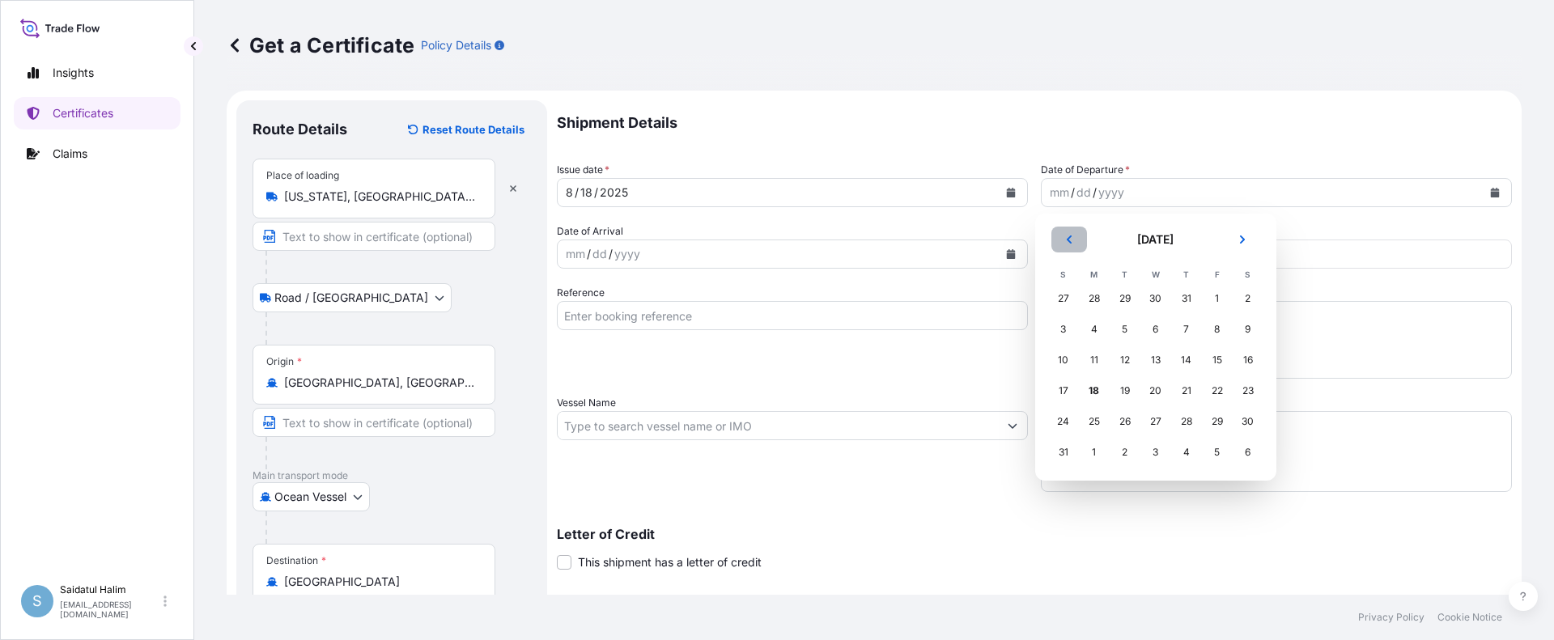
click at [1067, 238] on icon "Previous" at bounding box center [1070, 240] width 10 height 10
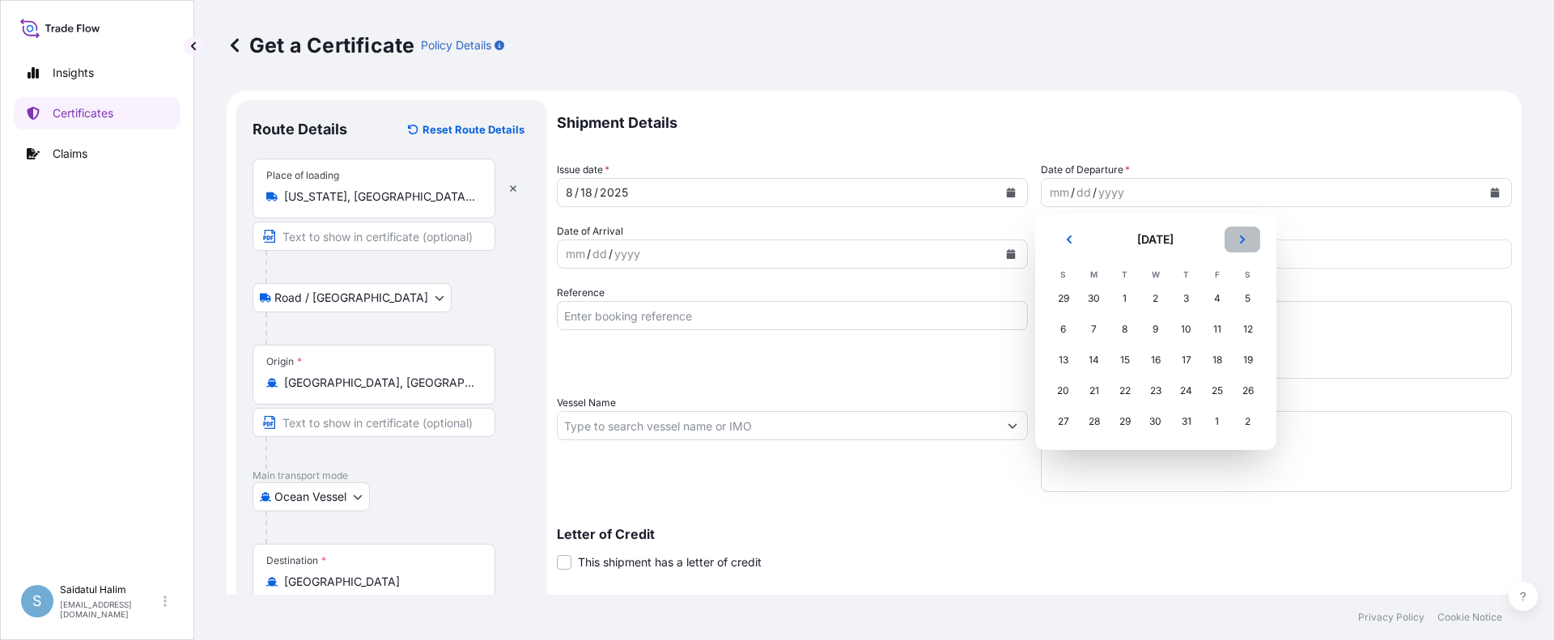
click at [1246, 240] on icon "Next" at bounding box center [1243, 240] width 10 height 10
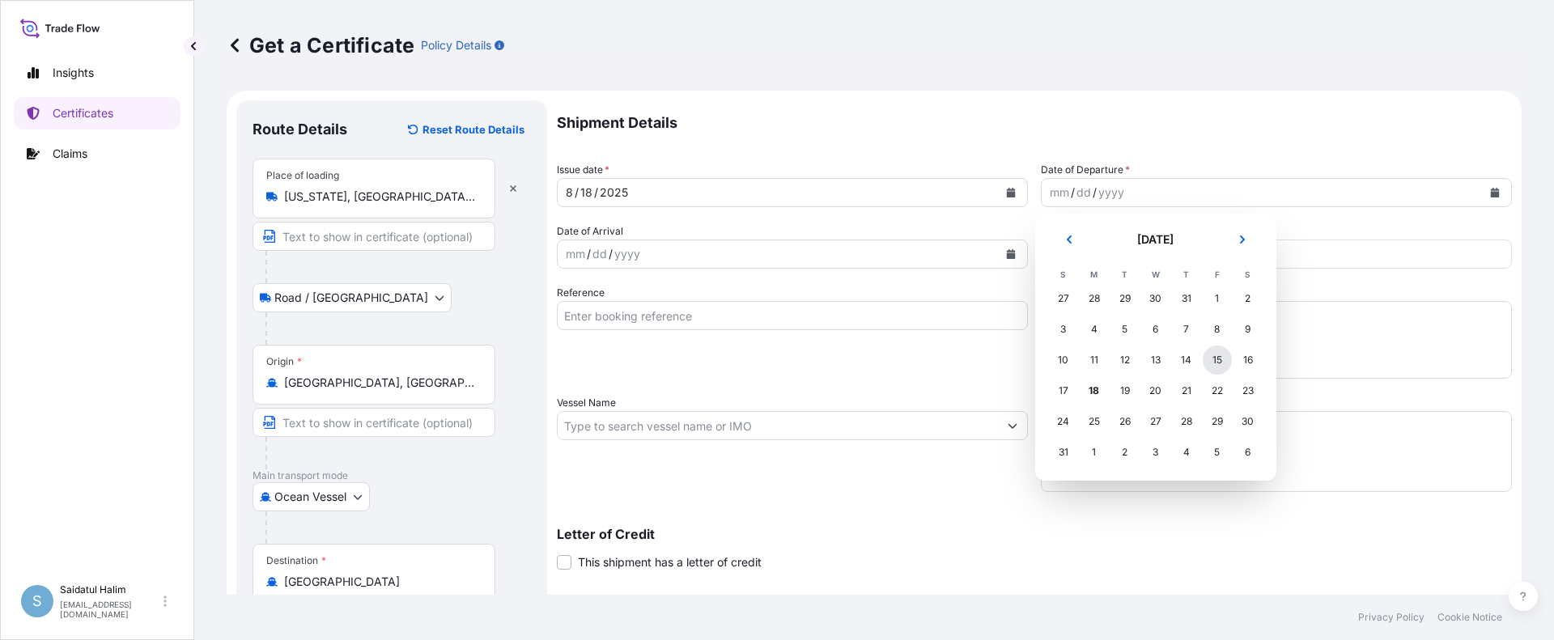
click at [1225, 361] on div "15" at bounding box center [1217, 360] width 29 height 29
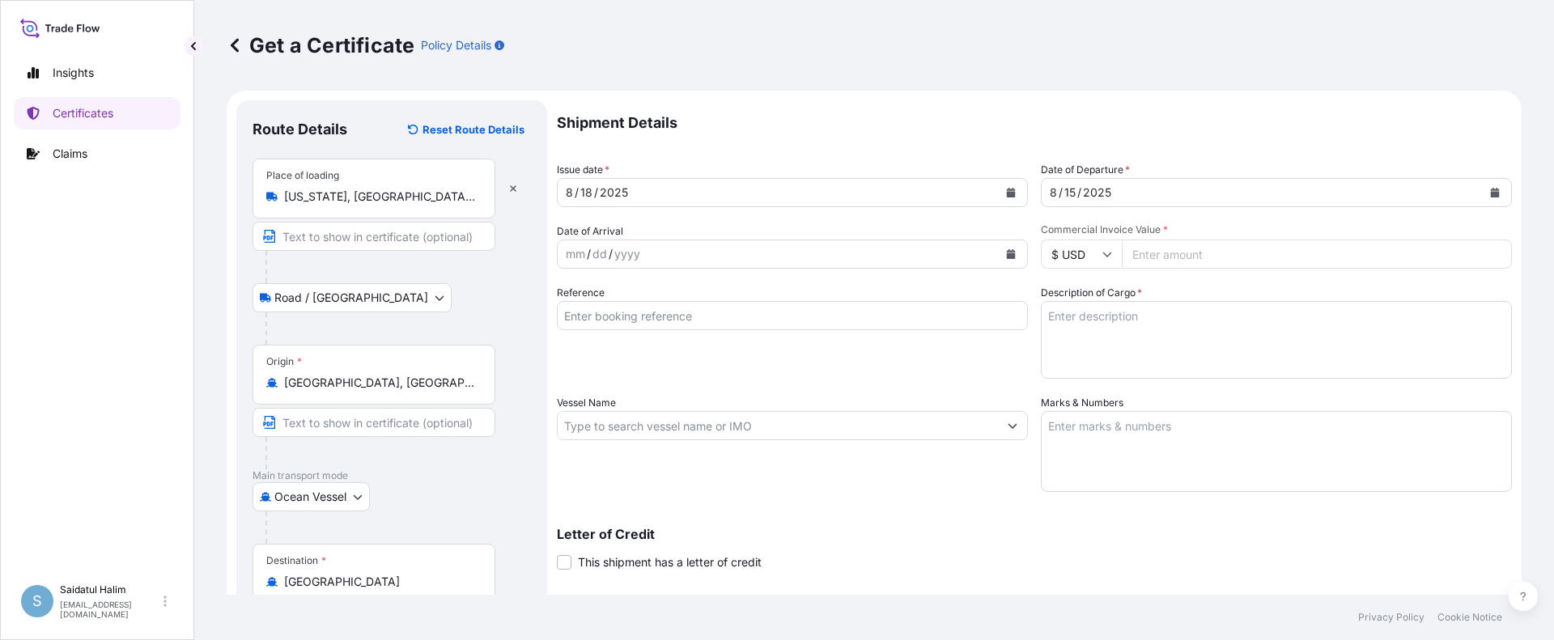
click at [1149, 249] on input "Commercial Invoice Value *" at bounding box center [1317, 254] width 390 height 29
paste input "47003.72"
type input "47003.72"
click at [983, 326] on input "Reference" at bounding box center [792, 315] width 471 height 29
paste input "10420809068"
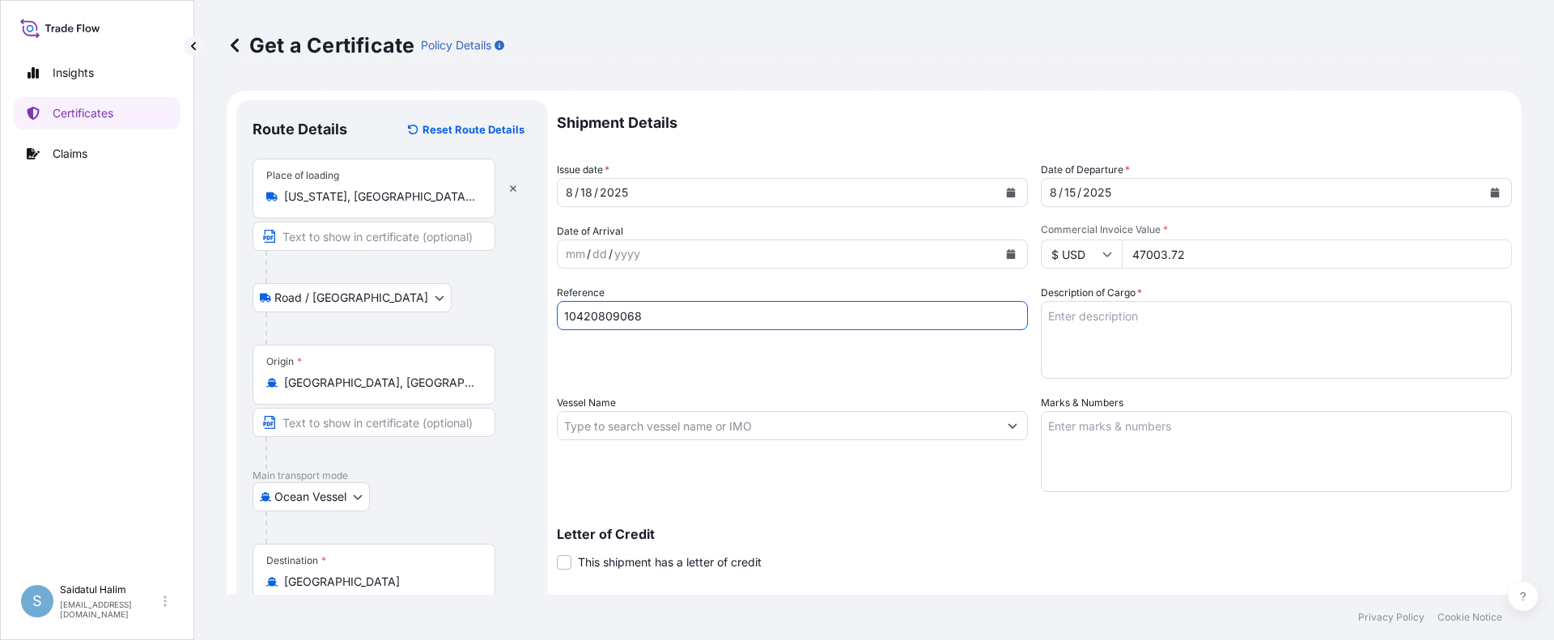
type input "10420809068"
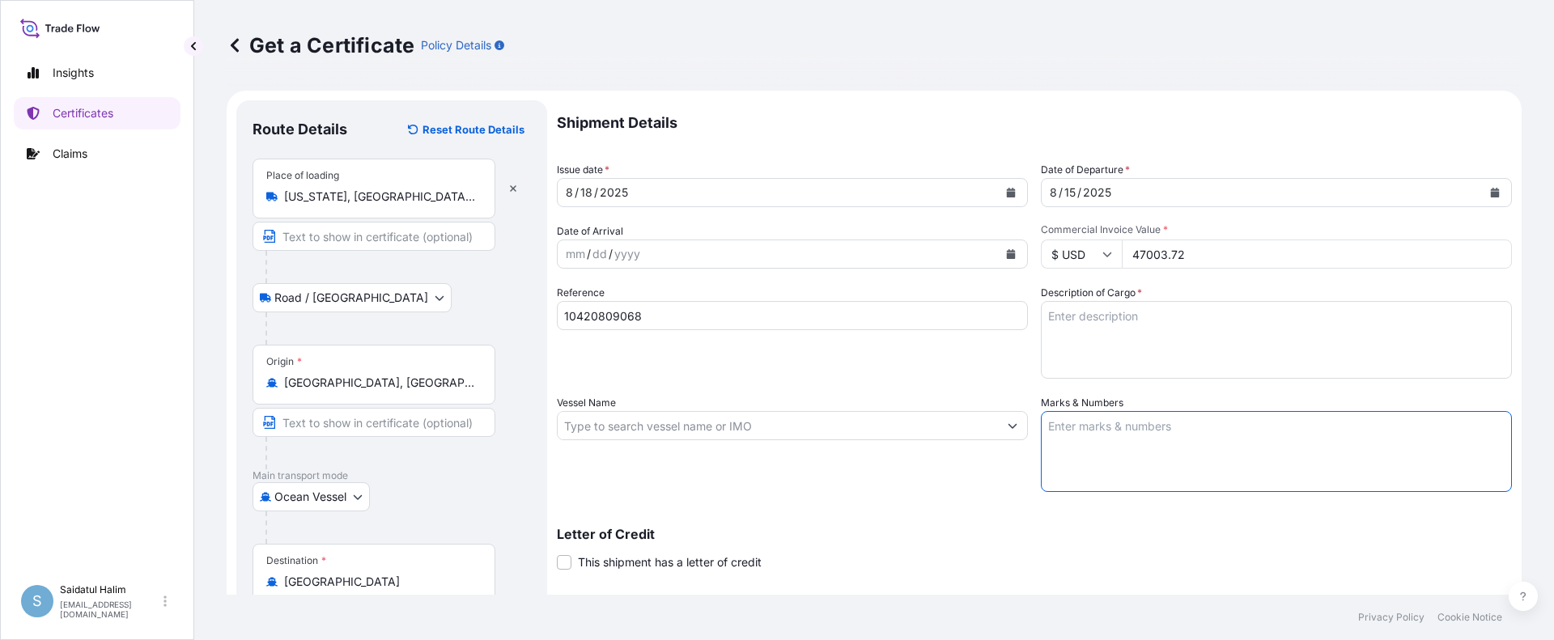
click at [1145, 426] on textarea "Marks & Numbers" at bounding box center [1276, 451] width 471 height 81
paste textarea "MEGACHEM ([GEOGRAPHIC_DATA]) PCL PO#8113668-20 (CALFAX DB-45) LOT#M25072684 DAT…"
type textarea "MEGACHEM ([GEOGRAPHIC_DATA]) PCL PO#8113668-20 (CALFAX DB-45) LOT#M25072684 DAT…"
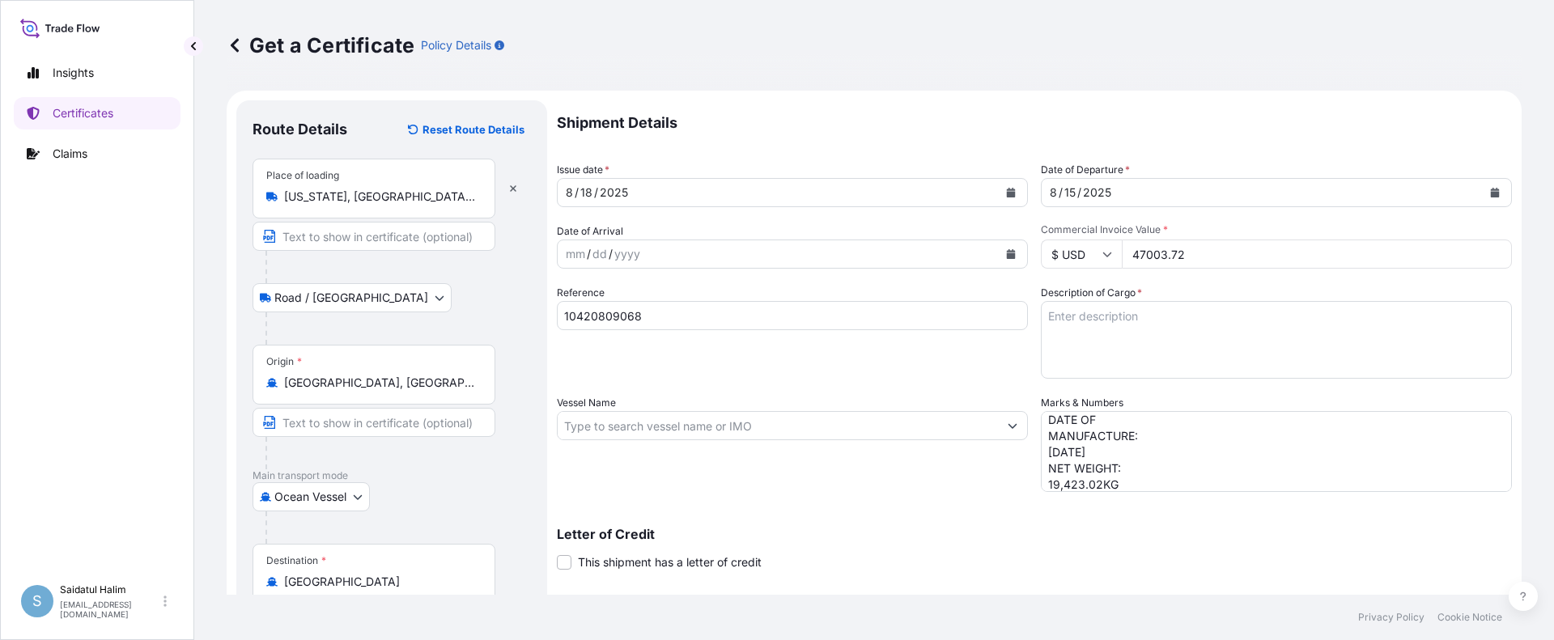
click at [922, 524] on div "Letter of Credit This shipment has a letter of credit Letter of credit * Letter…" at bounding box center [1034, 539] width 955 height 62
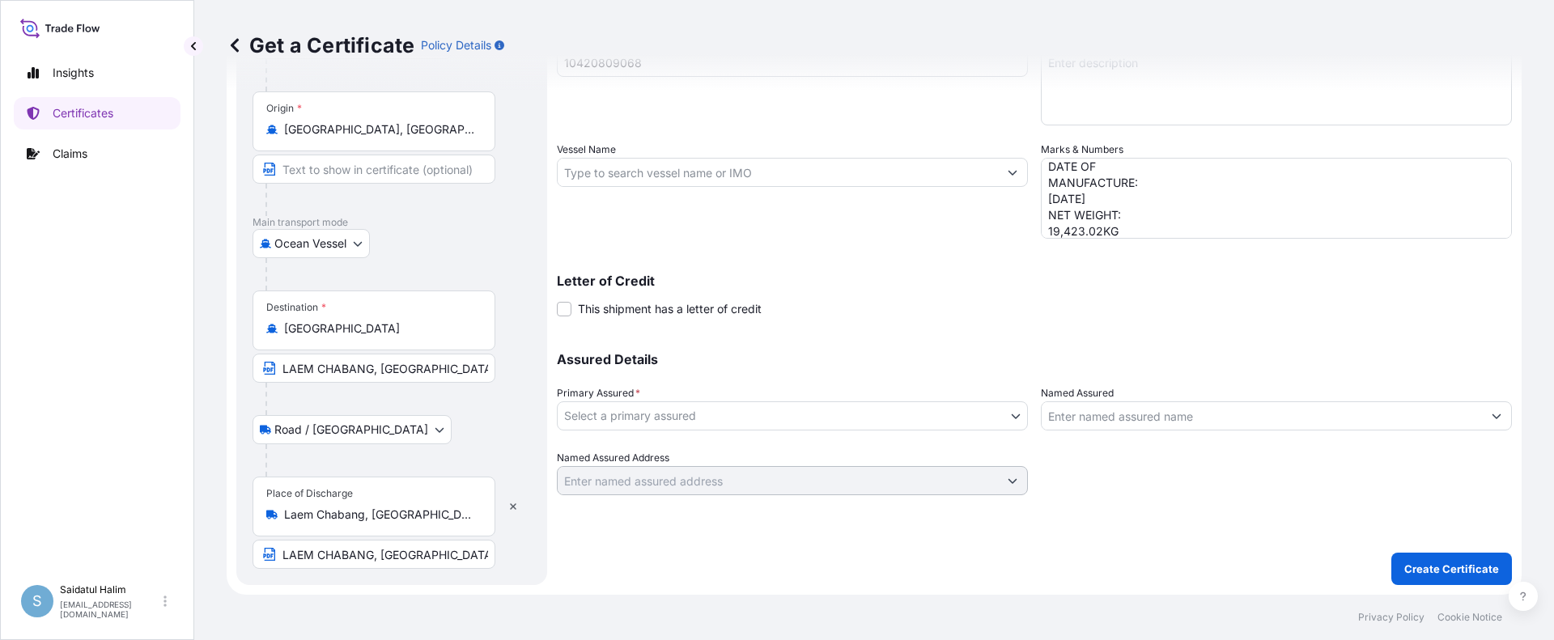
click at [879, 426] on body "Insights Certificates Claims S Saidatul Halim [EMAIL_ADDRESS][PERSON_NAME][DOMA…" at bounding box center [777, 320] width 1554 height 640
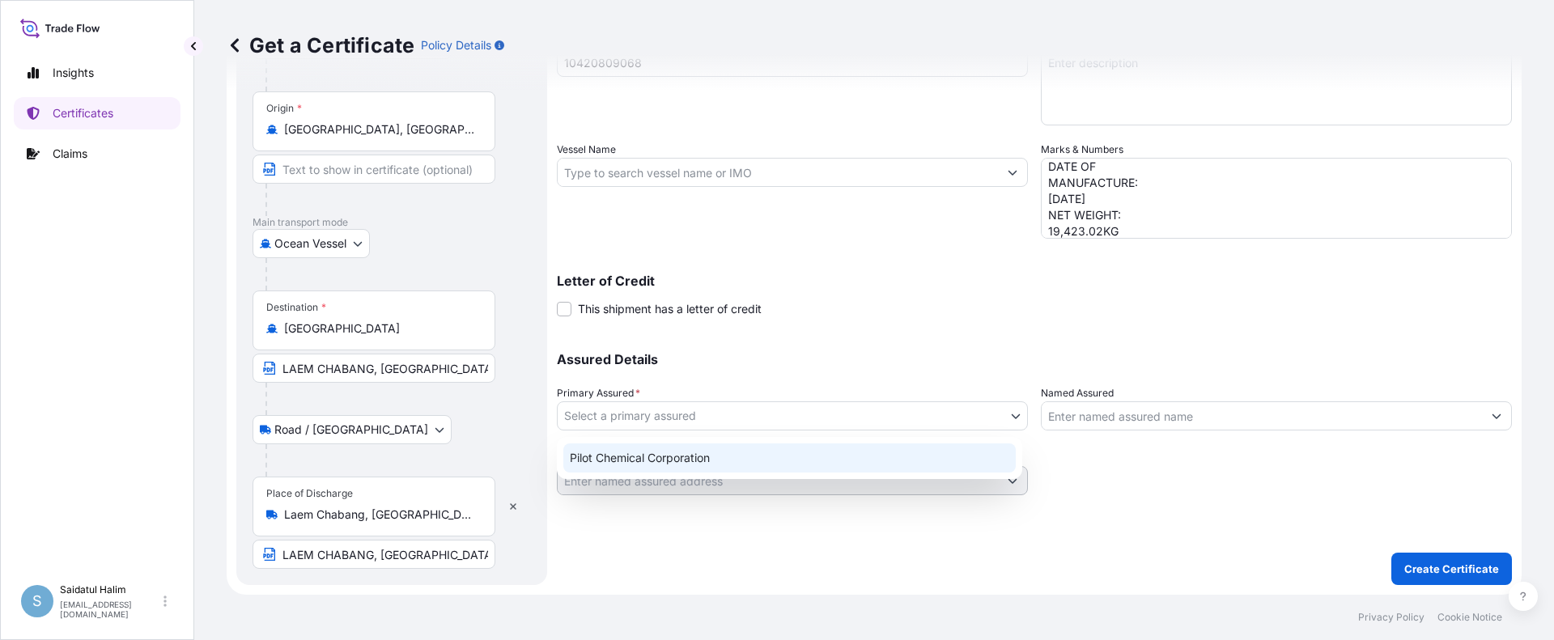
click at [682, 452] on div "Pilot Chemical Corporation" at bounding box center [789, 458] width 453 height 29
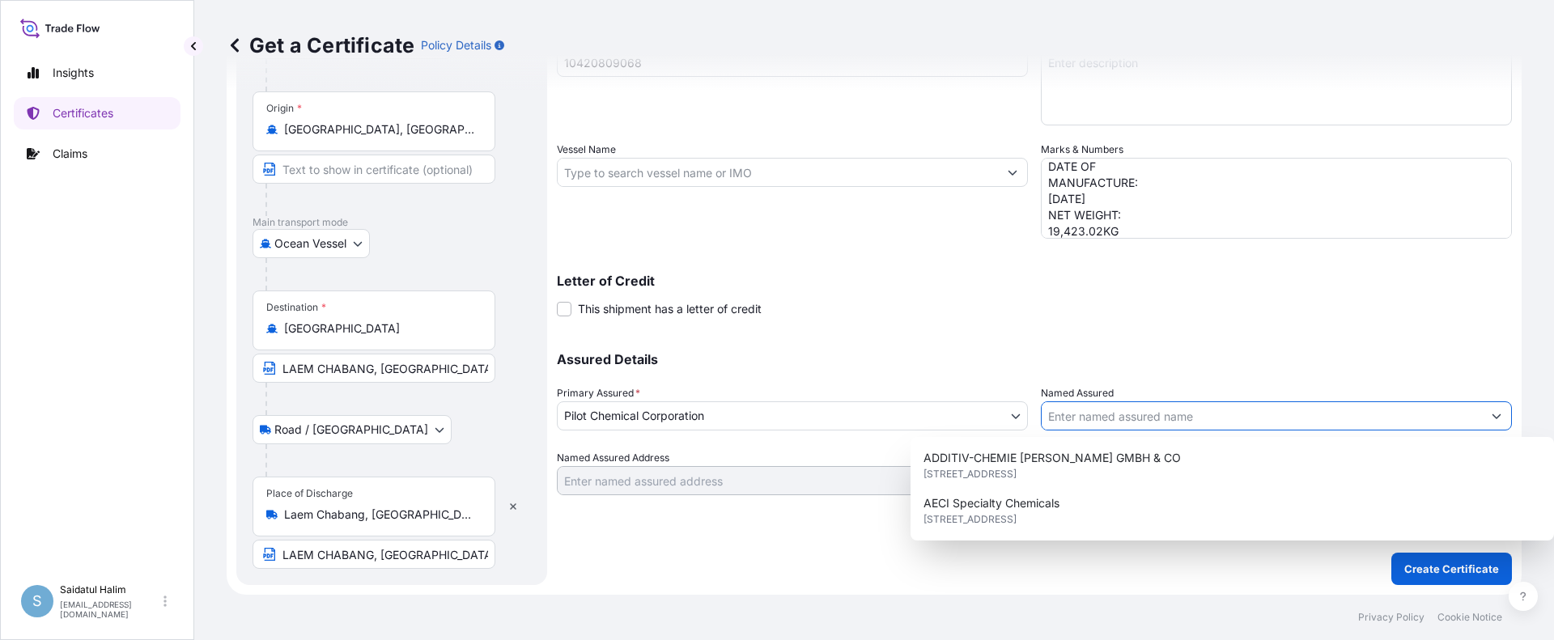
click at [1162, 419] on input "Named Assured" at bounding box center [1262, 416] width 440 height 29
paste input "MEGACHEM ([GEOGRAPHIC_DATA]) PCL"
type input "MEGACHEM ([GEOGRAPHIC_DATA]) PCL"
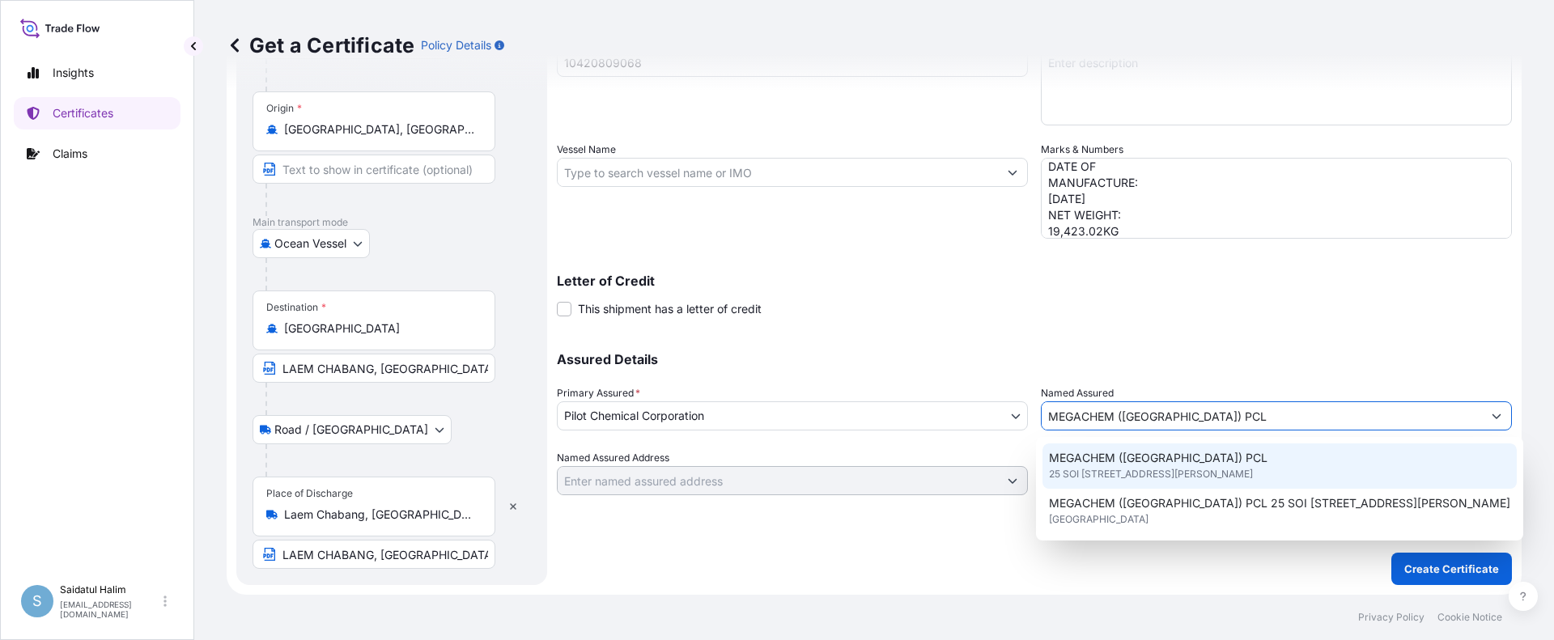
click at [1103, 477] on span "25 SOI [STREET_ADDRESS][PERSON_NAME]" at bounding box center [1151, 474] width 204 height 16
type input "25 SOI CHALONGKRUNG 31, LADKRABANG INDUSTRIAL ESTATE, SOI G1/9 [PERSON_NAME] PL…"
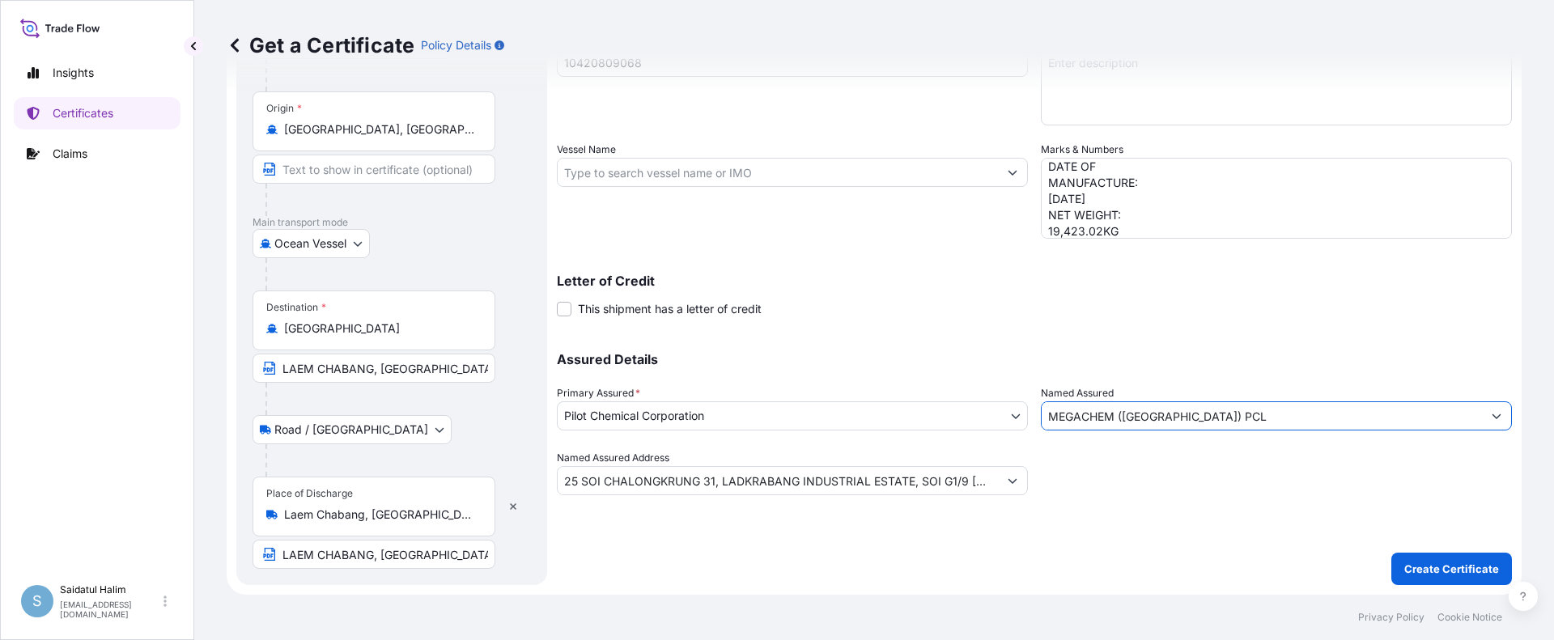
type input "MEGACHEM ([GEOGRAPHIC_DATA]) PCL"
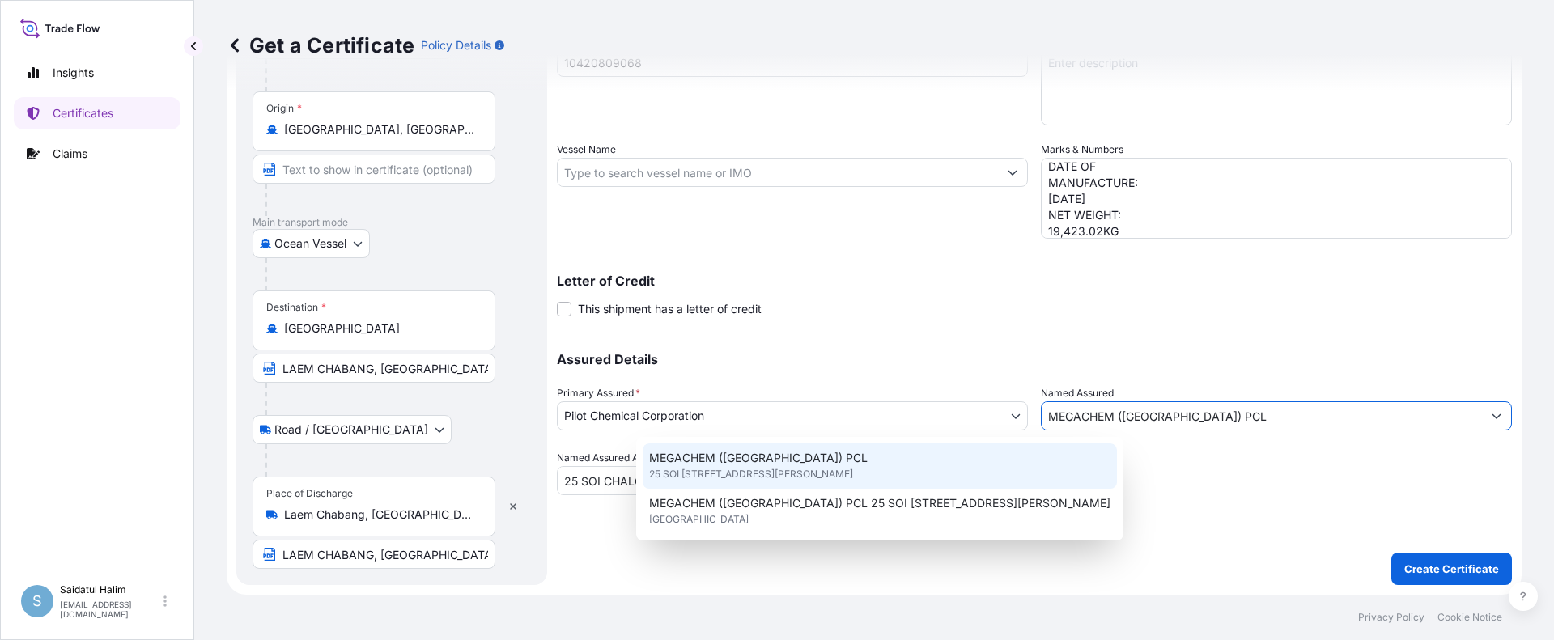
click at [962, 269] on div "Letter of Credit This shipment has a letter of credit Letter of credit * Letter…" at bounding box center [1034, 286] width 955 height 62
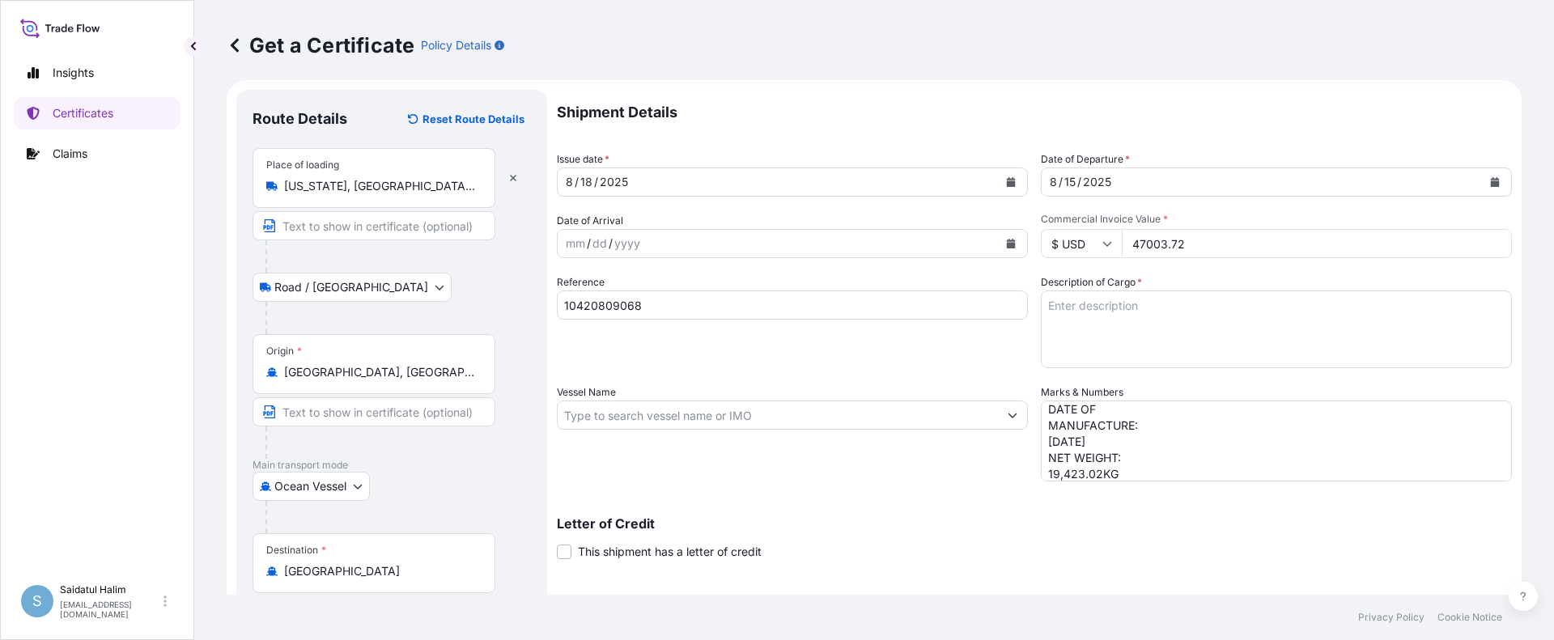
scroll to position [0, 0]
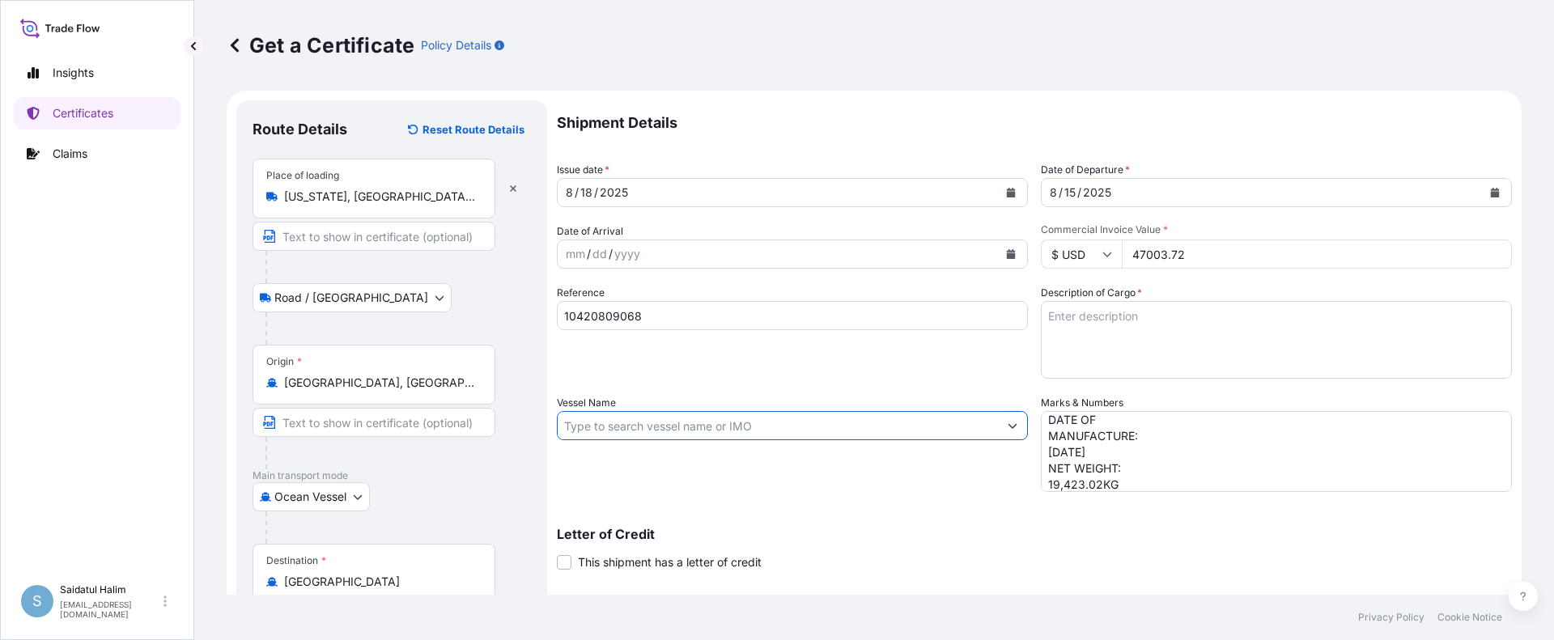
click at [902, 425] on input "Vessel Name" at bounding box center [778, 425] width 440 height 29
paste input "MAERSK [GEOGRAPHIC_DATA]"
click at [844, 430] on input "MAERSK SINGAPORE, V." at bounding box center [778, 425] width 440 height 29
paste input "532W"
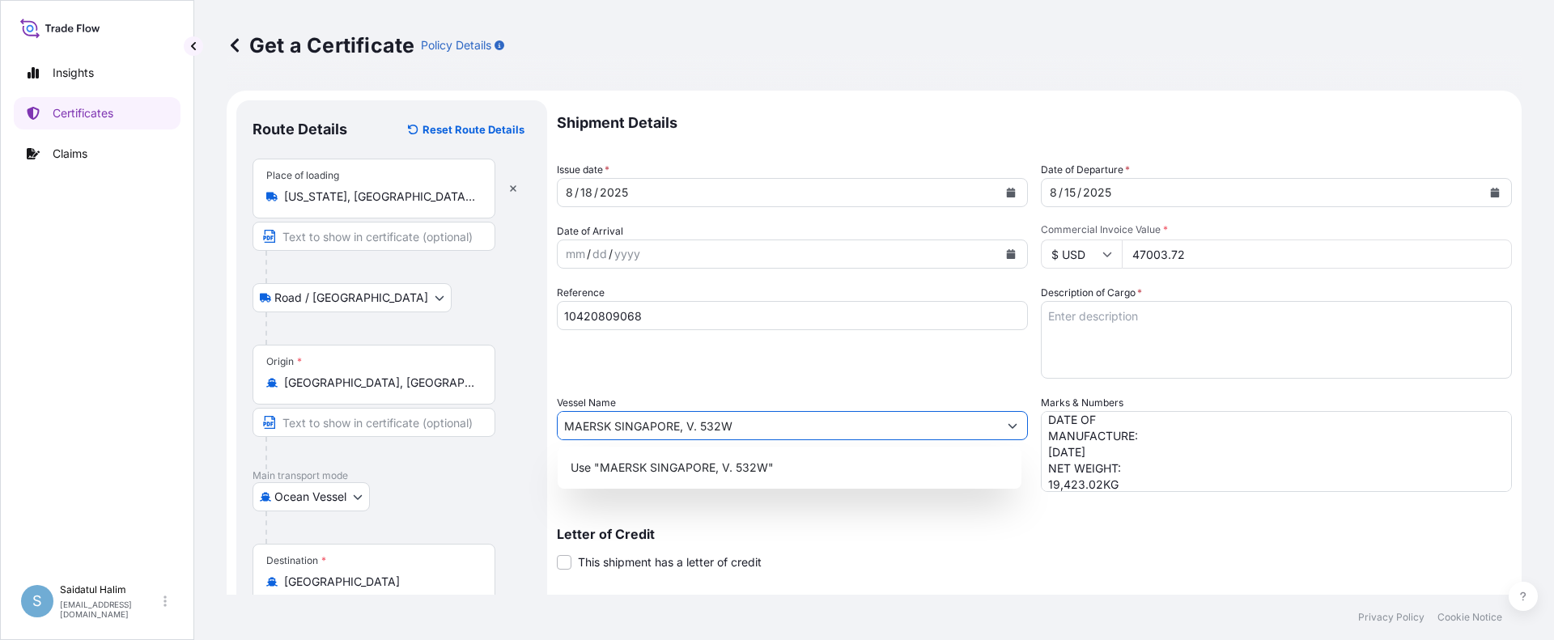
type input "MAERSK SINGAPORE, V. 532W"
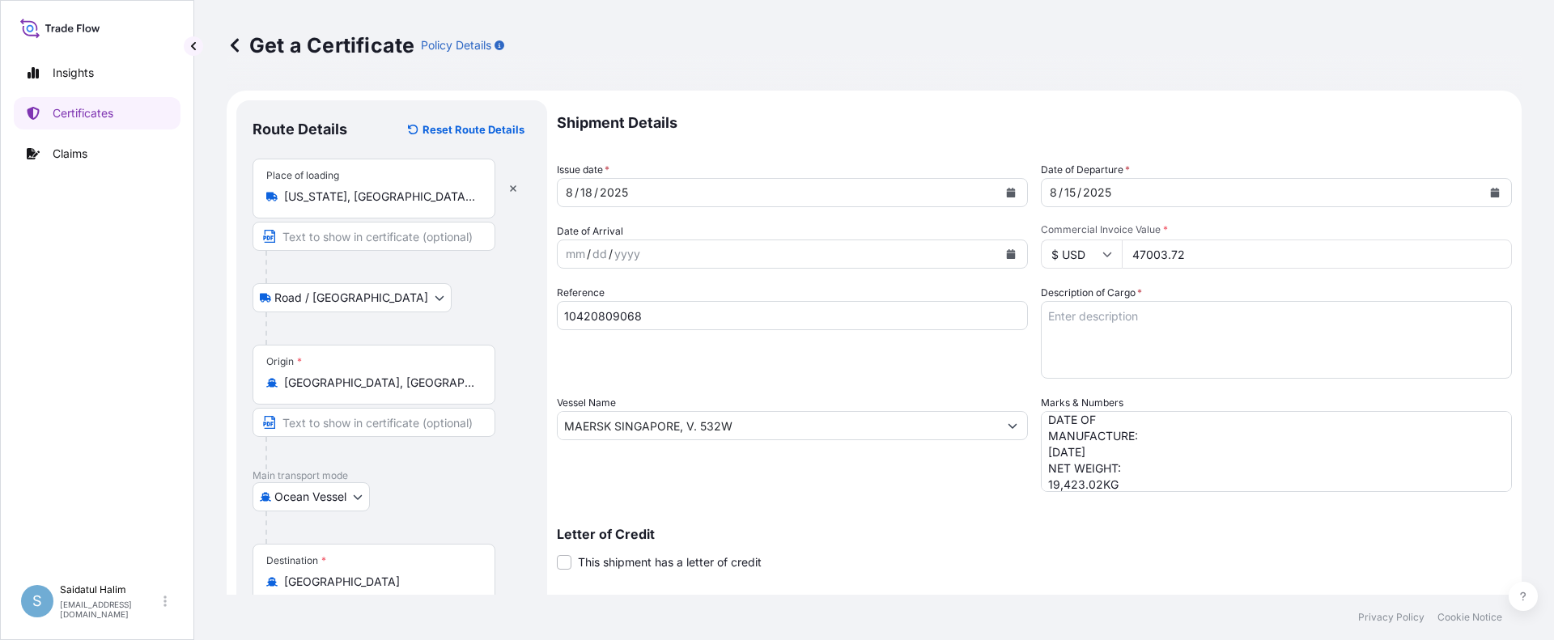
click at [1112, 317] on textarea "Description of Cargo *" at bounding box center [1276, 340] width 471 height 78
paste textarea "1"
click at [1099, 314] on textarea "1" at bounding box center [1276, 340] width 471 height 78
paste textarea "BULK UNPACKED LOADED INTO 1 20FT ISOTANK - DANGEROUS LIQUIDS CALFAX DB-45"
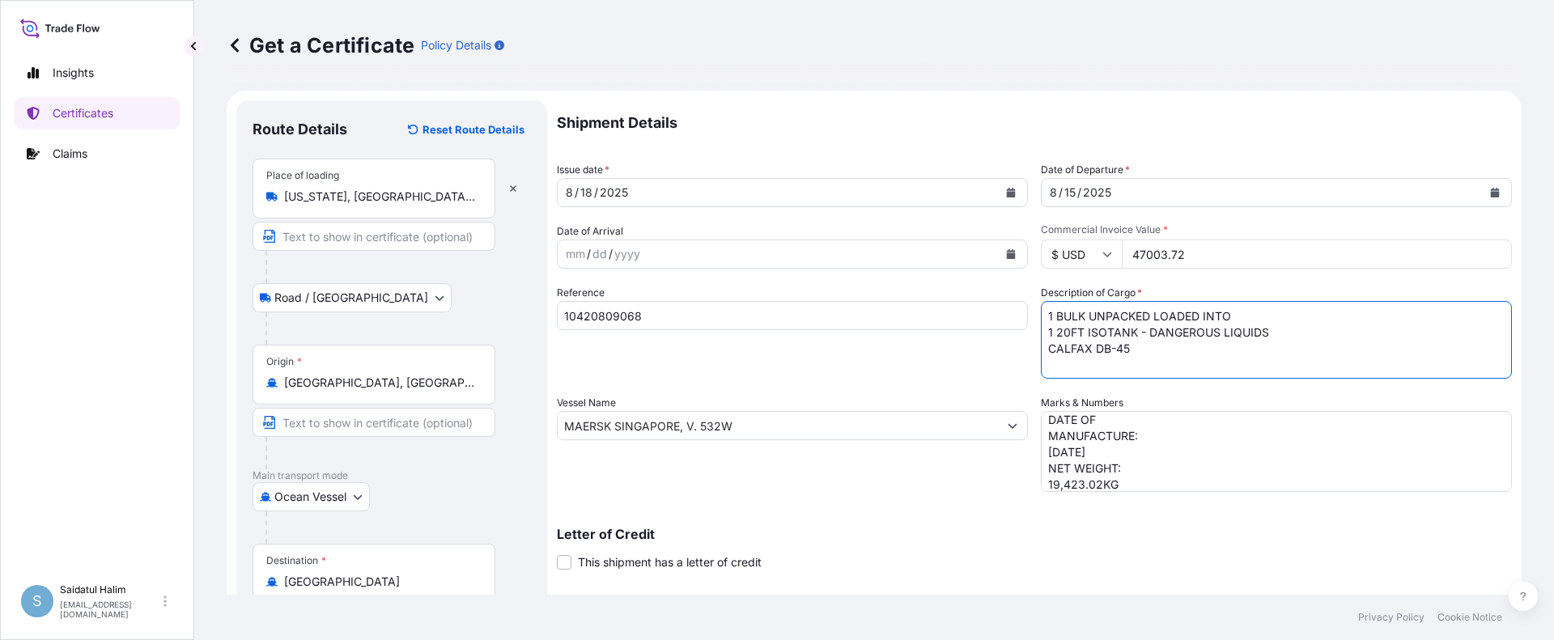
scroll to position [10, 0]
click at [1115, 375] on textarea "1 BULK UNPACKED LOADED INTO 1 20FT ISOTANK - DANGEROUS LIQUIDS CALFAX DB-45" at bounding box center [1276, 340] width 471 height 78
paste textarea "UN3082, ENVIRONMENTALLY HAZARDOUS SUBSTANCE, LIQUID, N.O.S. (DODECYL DIPHENYL O…"
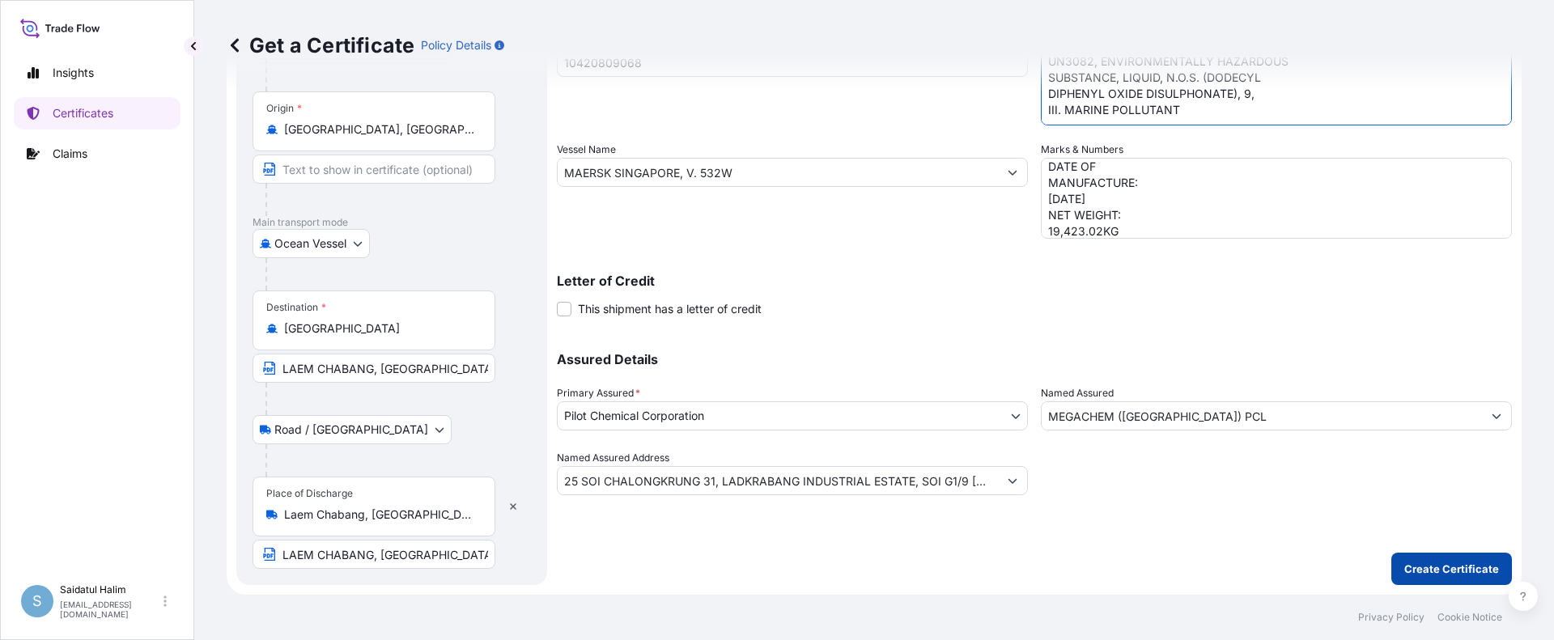
type textarea "1 BULK UNPACKED LOADED INTO 1 20FT ISOTANK - DANGEROUS LIQUIDS CALFAX DB-45 UN3…"
click at [1420, 567] on p "Create Certificate" at bounding box center [1452, 569] width 95 height 16
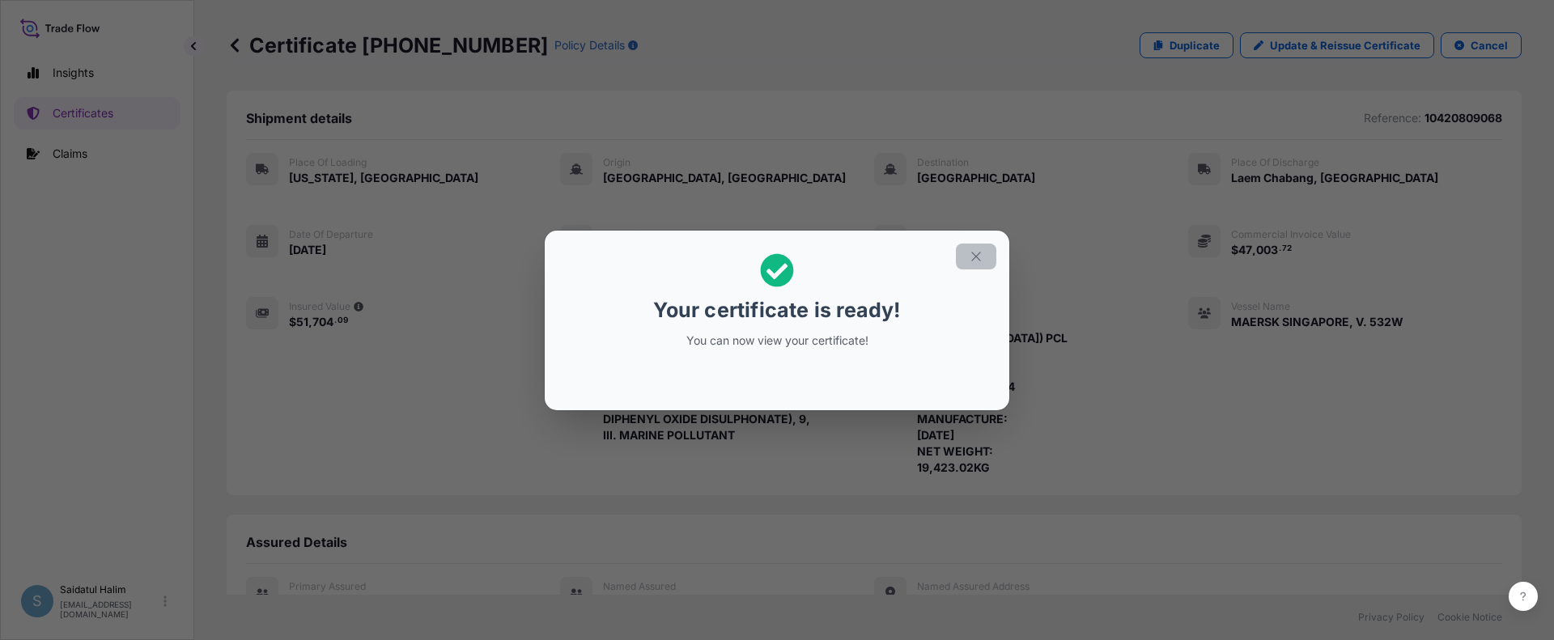
click at [979, 259] on icon "button" at bounding box center [976, 256] width 9 height 9
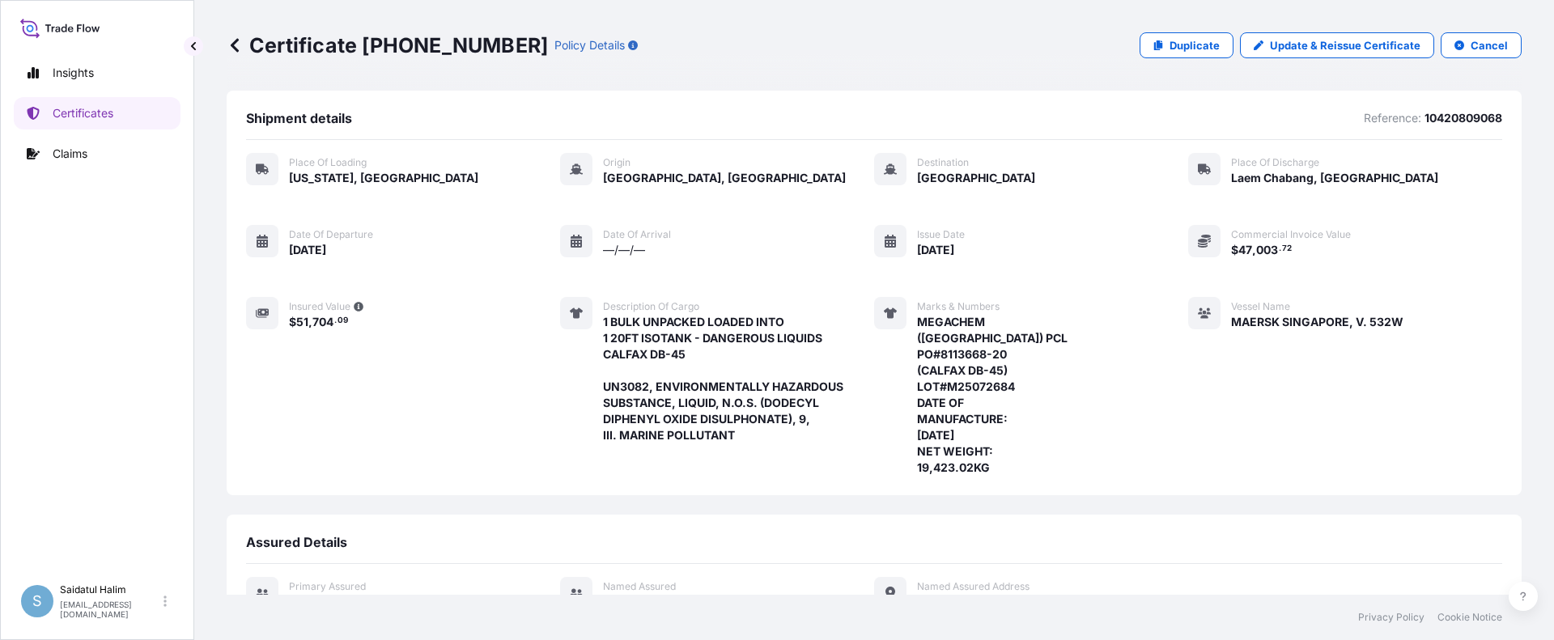
scroll to position [307, 0]
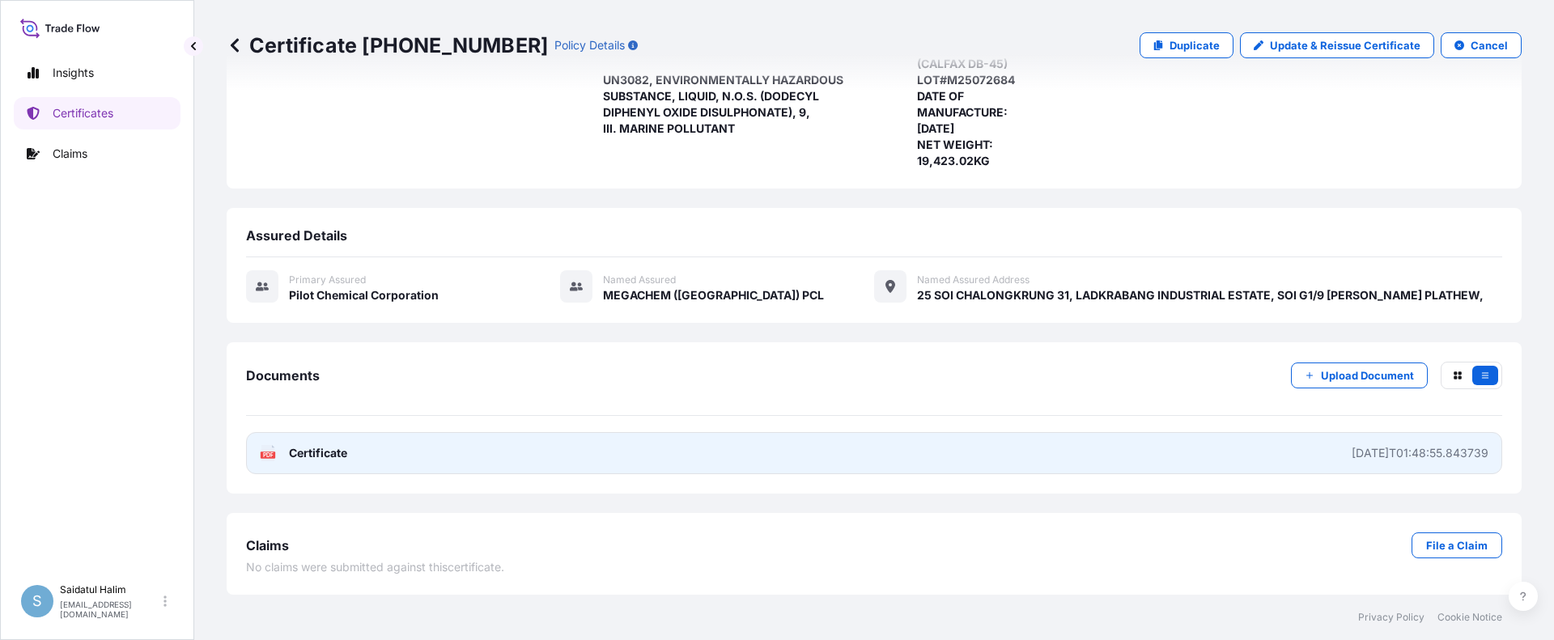
click at [745, 453] on link "PDF Certificate [DATE]T01:48:55.843739" at bounding box center [874, 453] width 1256 height 42
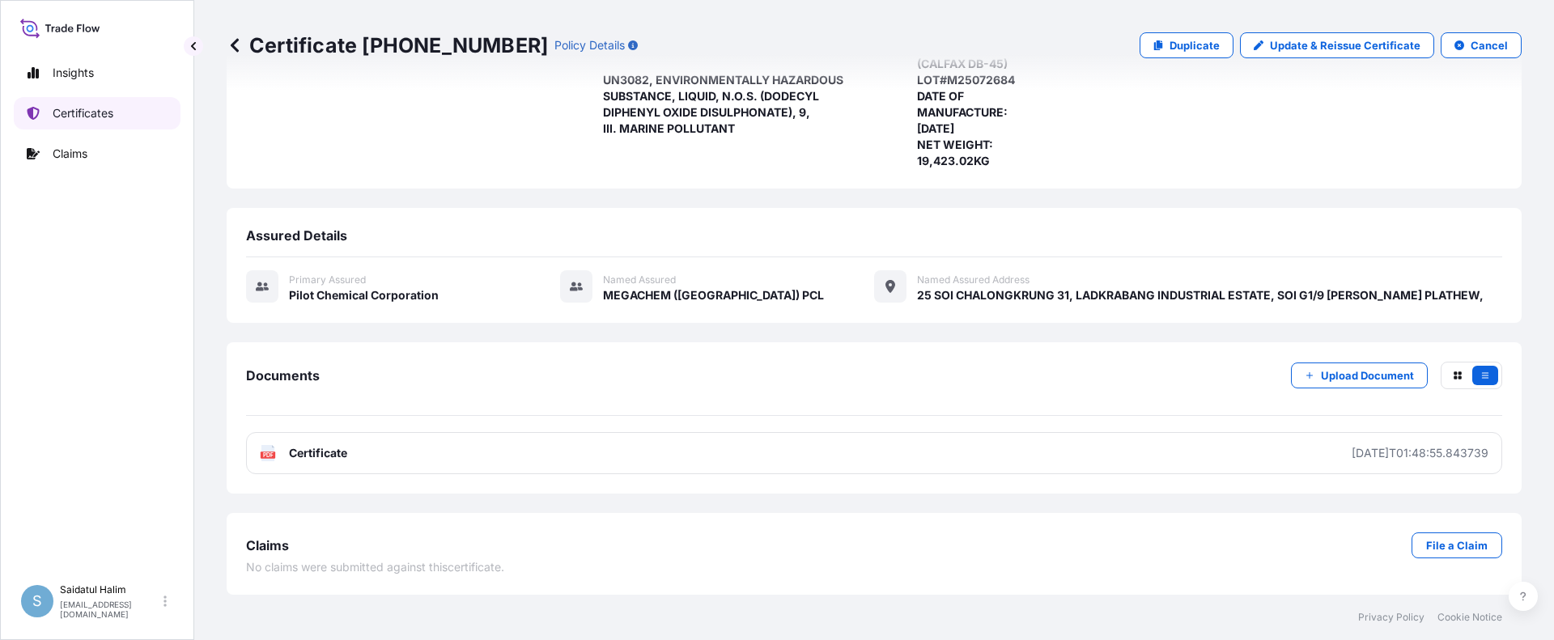
click at [67, 120] on p "Certificates" at bounding box center [83, 113] width 61 height 16
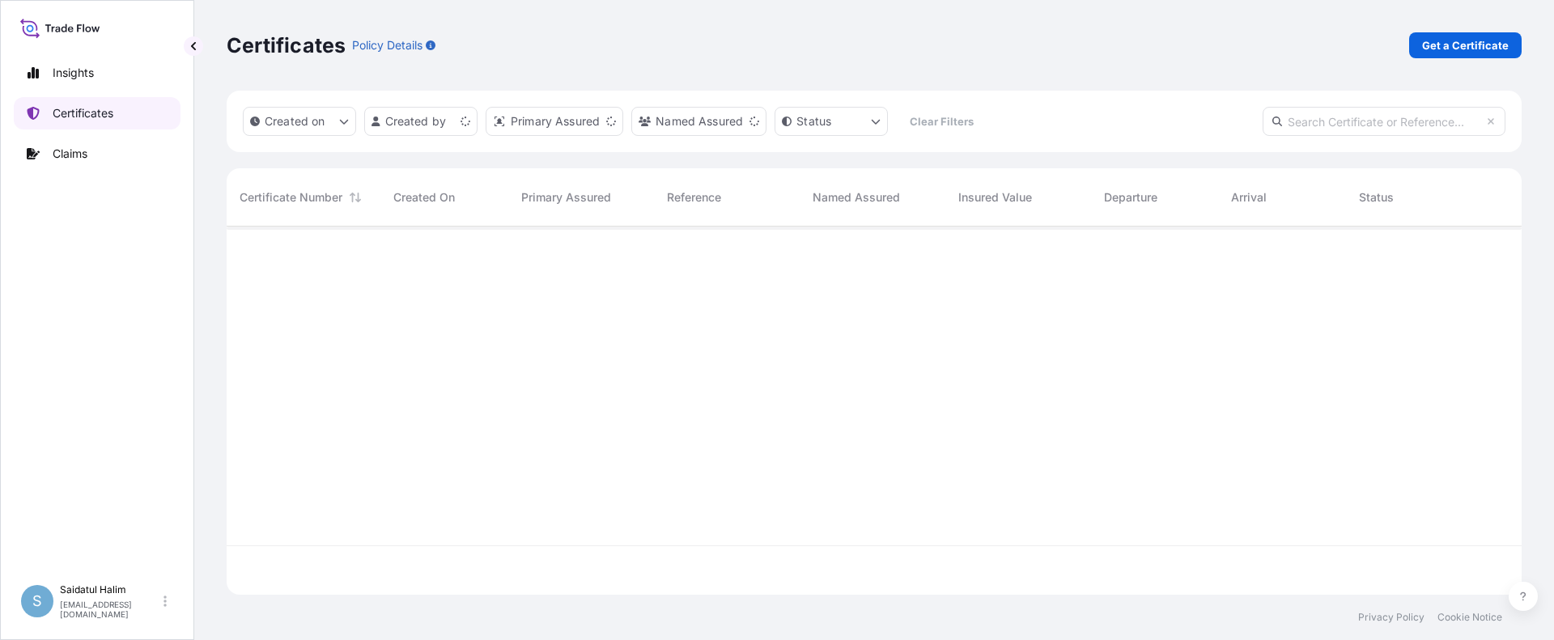
scroll to position [365, 1283]
click at [1452, 45] on p "Get a Certificate" at bounding box center [1465, 45] width 87 height 16
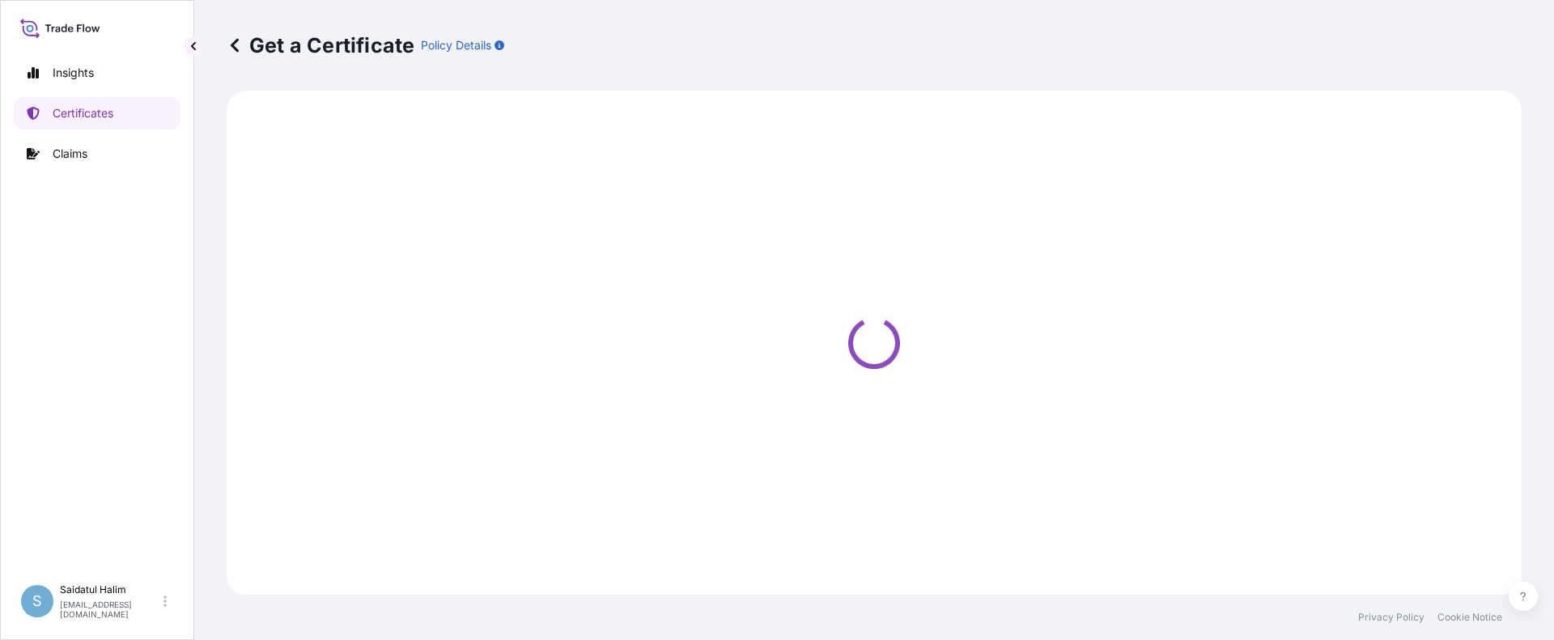
select select "Road / [GEOGRAPHIC_DATA]"
select select "Ocean Vessel"
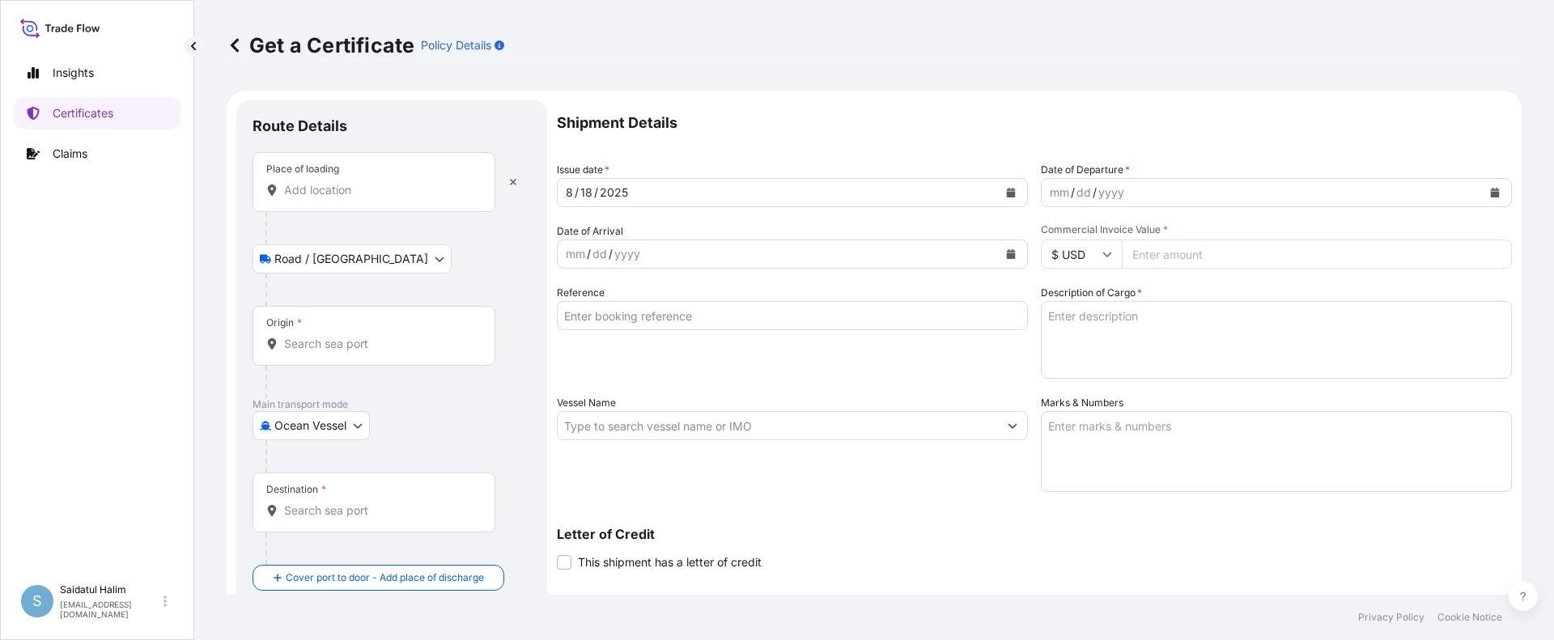
click at [953, 125] on p "Shipment Details" at bounding box center [1034, 122] width 955 height 45
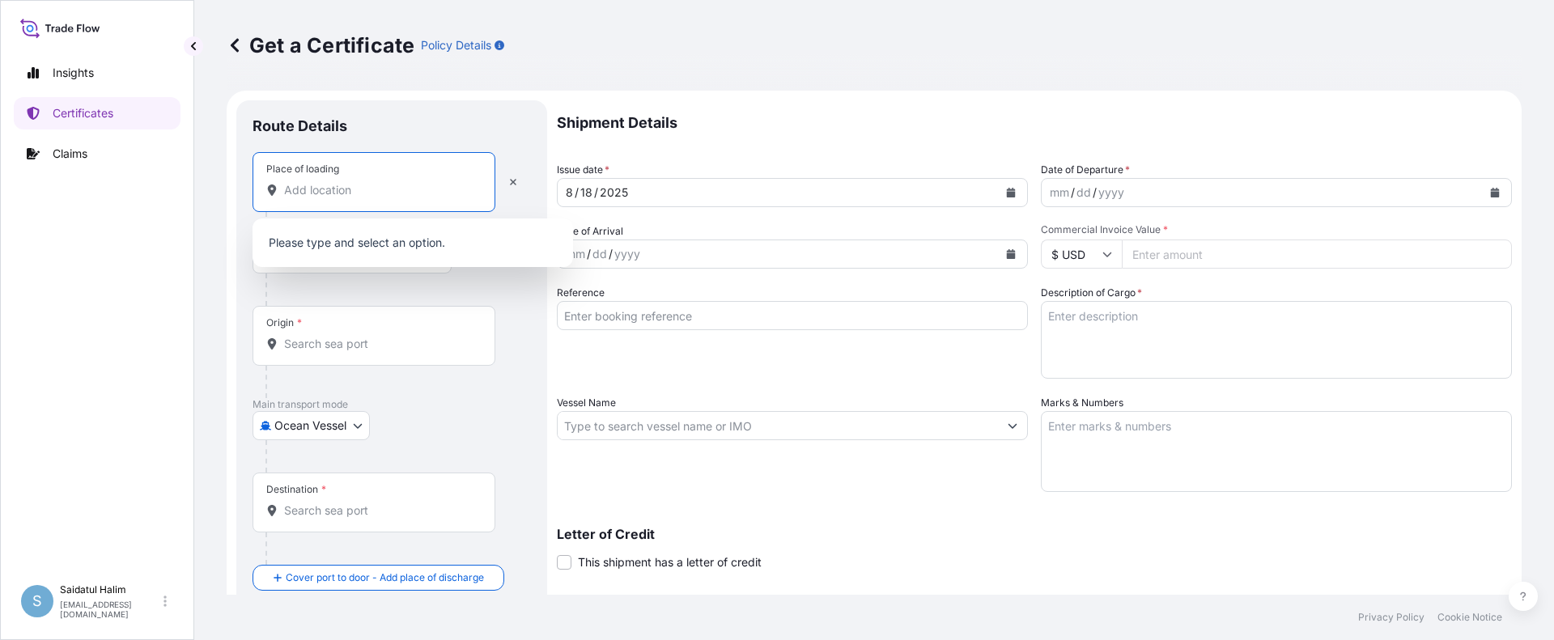
click at [354, 196] on input "Place of loading" at bounding box center [379, 190] width 191 height 16
paste input "[US_STATE], [GEOGRAPHIC_DATA]"
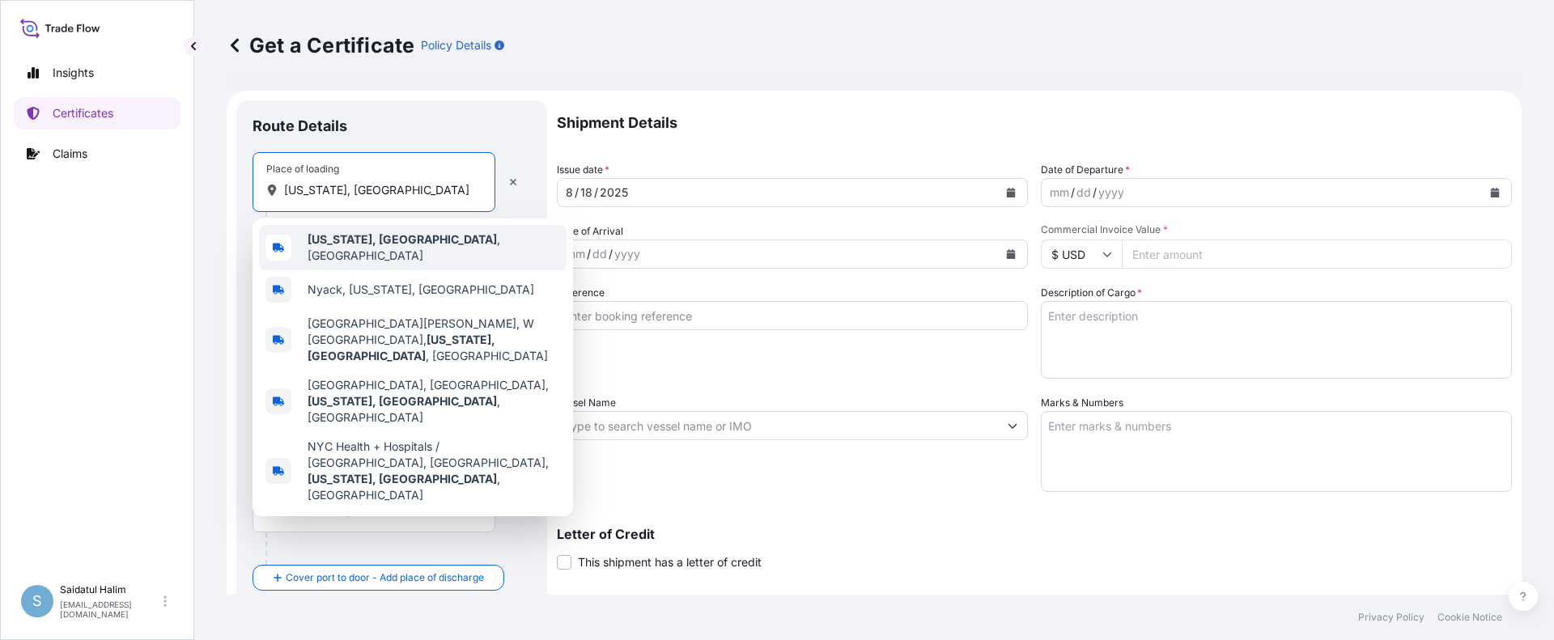
click at [345, 240] on b "[US_STATE], [GEOGRAPHIC_DATA]" at bounding box center [402, 239] width 189 height 14
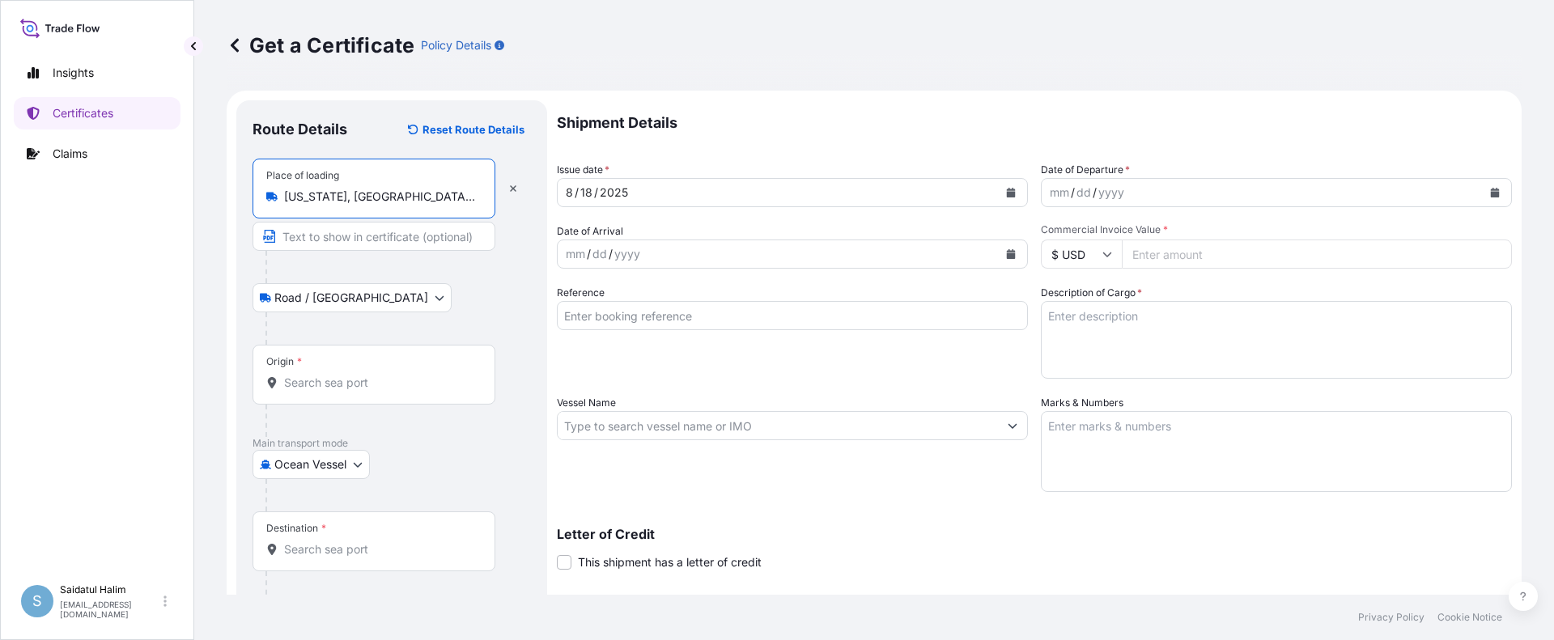
type input "[US_STATE], [GEOGRAPHIC_DATA], [GEOGRAPHIC_DATA]"
drag, startPoint x: 990, startPoint y: 79, endPoint x: 892, endPoint y: 95, distance: 99.3
click at [990, 79] on div "Get a Certificate Policy Details" at bounding box center [874, 45] width 1295 height 91
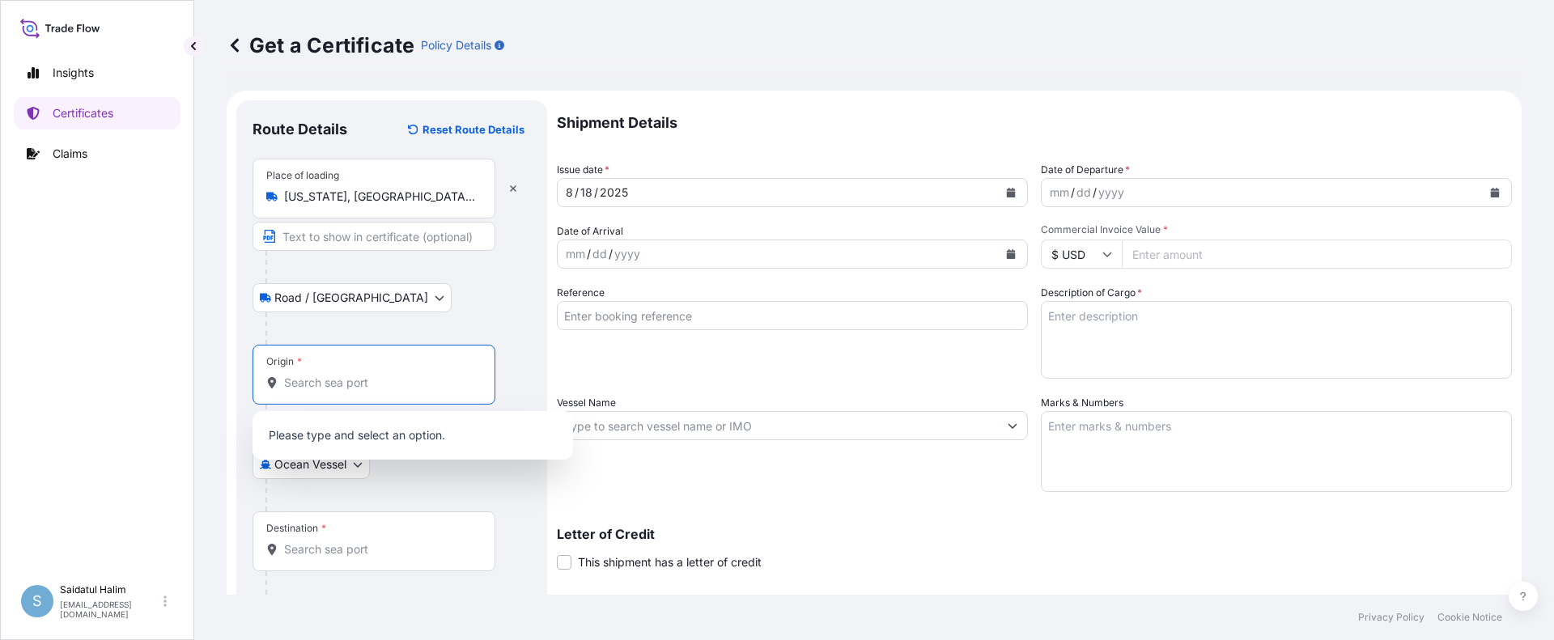
click at [344, 380] on input "Origin *" at bounding box center [379, 383] width 191 height 16
paste input "[GEOGRAPHIC_DATA], [GEOGRAPHIC_DATA]"
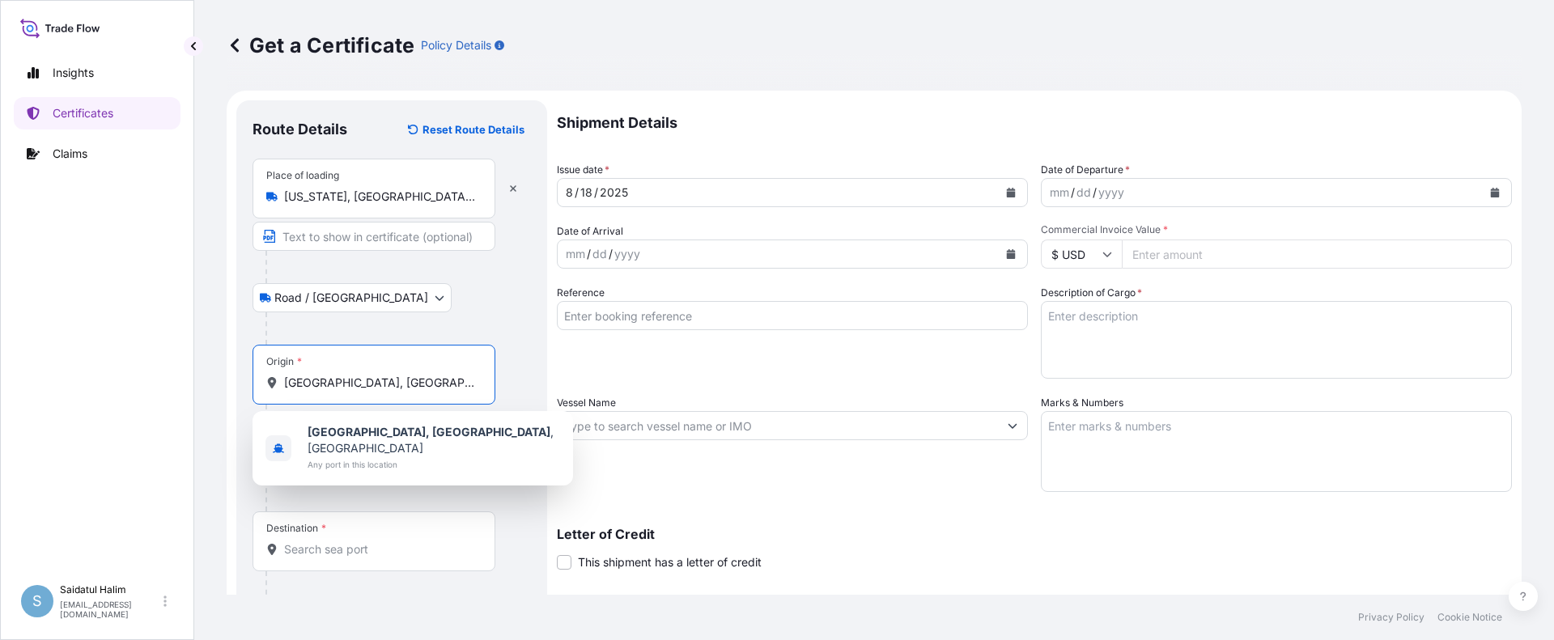
click at [385, 436] on b "[GEOGRAPHIC_DATA], [GEOGRAPHIC_DATA]" at bounding box center [429, 432] width 243 height 14
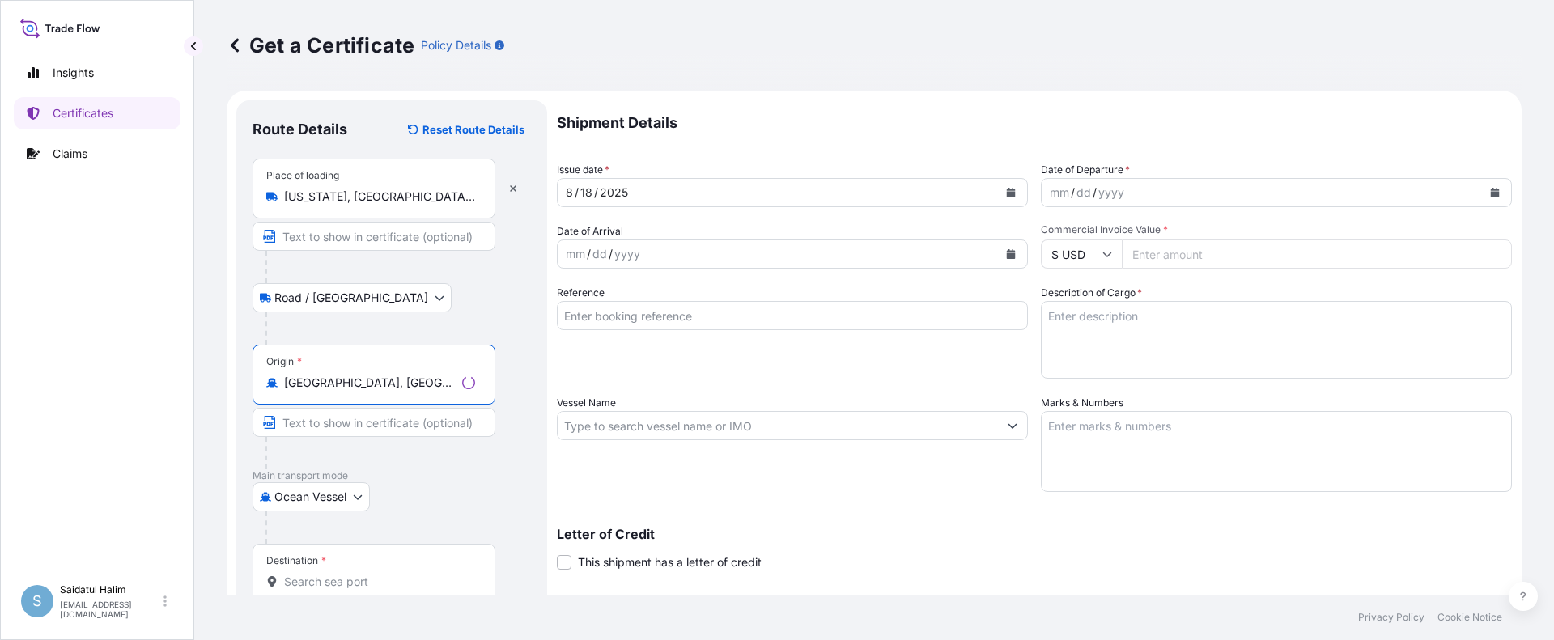
type input "[GEOGRAPHIC_DATA], [GEOGRAPHIC_DATA], [GEOGRAPHIC_DATA]"
click at [987, 95] on form "Route Details Reset Route Details Place of loading [US_STATE], [GEOGRAPHIC_DATA…" at bounding box center [874, 447] width 1295 height 713
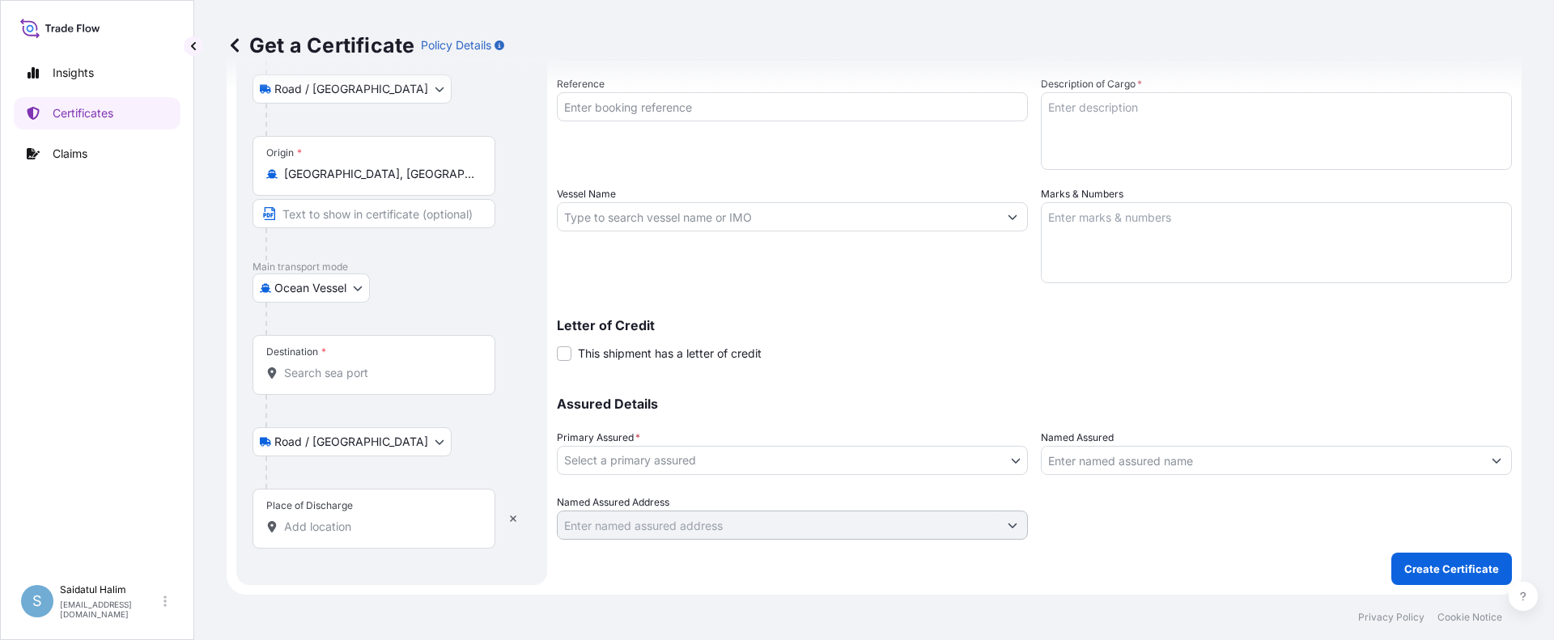
click at [309, 524] on input "Place of Discharge" at bounding box center [379, 527] width 191 height 16
paste input "LAEM CHABANG, [GEOGRAPHIC_DATA]"
click at [967, 309] on div "Letter of Credit This shipment has a letter of credit Letter of credit * Letter…" at bounding box center [1034, 331] width 955 height 62
click at [440, 527] on input "LAEM CHABANG, [GEOGRAPHIC_DATA]" at bounding box center [379, 527] width 191 height 16
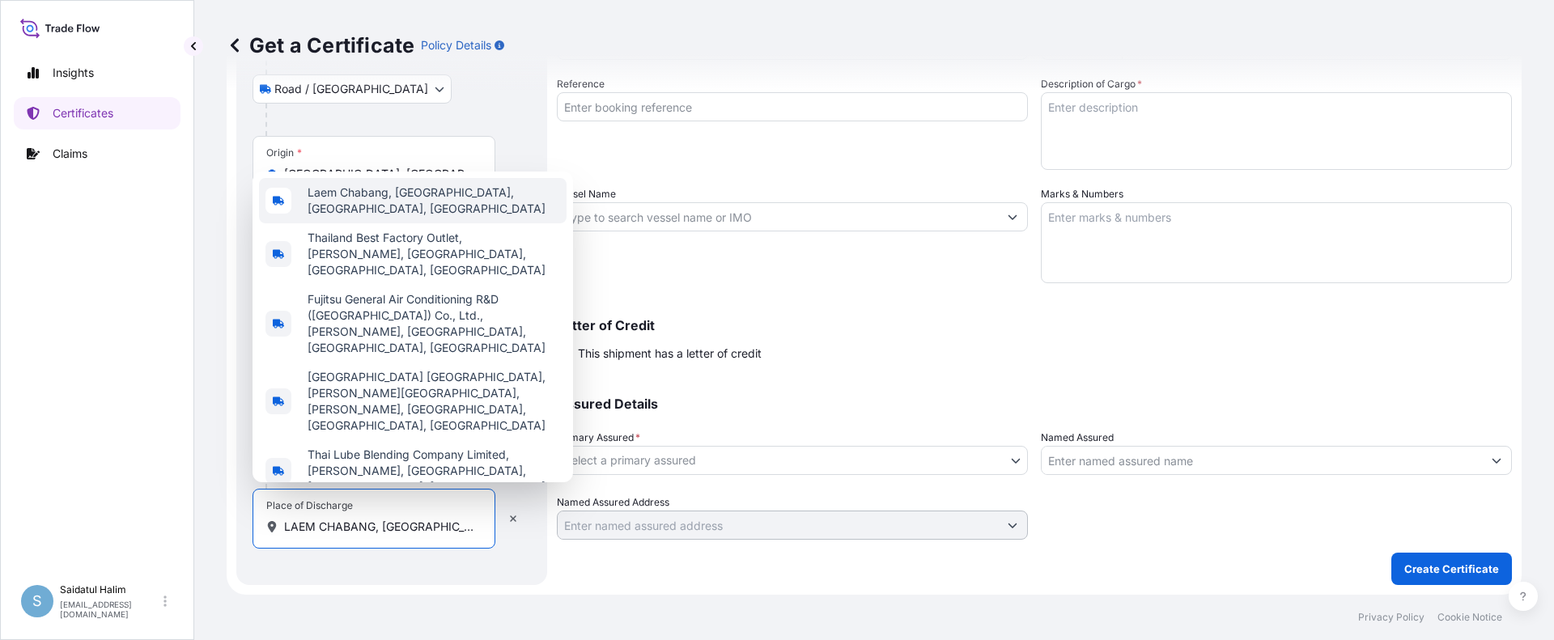
click at [352, 217] on span "Laem Chabang, [GEOGRAPHIC_DATA], [GEOGRAPHIC_DATA], [GEOGRAPHIC_DATA]" at bounding box center [434, 201] width 253 height 32
type input "Laem Chabang, [GEOGRAPHIC_DATA], [GEOGRAPHIC_DATA], [GEOGRAPHIC_DATA]"
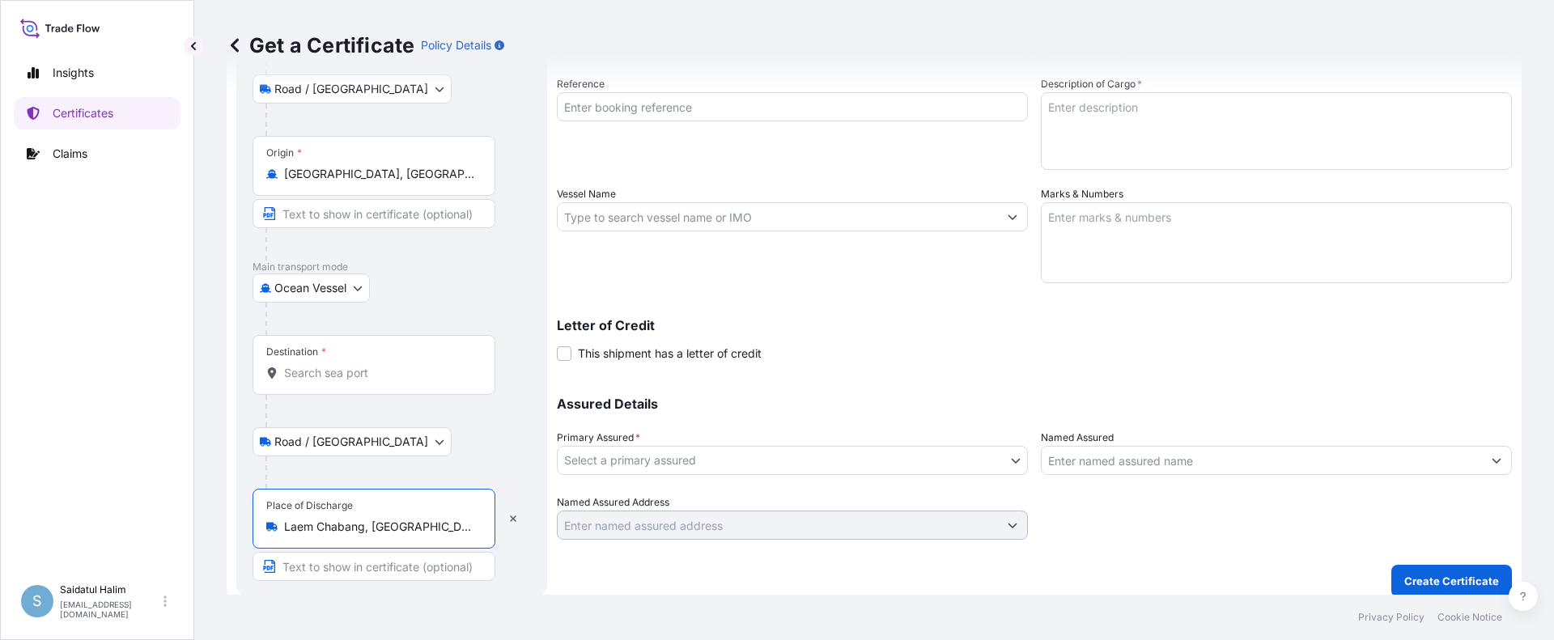
click at [333, 376] on input "Destination *" at bounding box center [379, 373] width 191 height 16
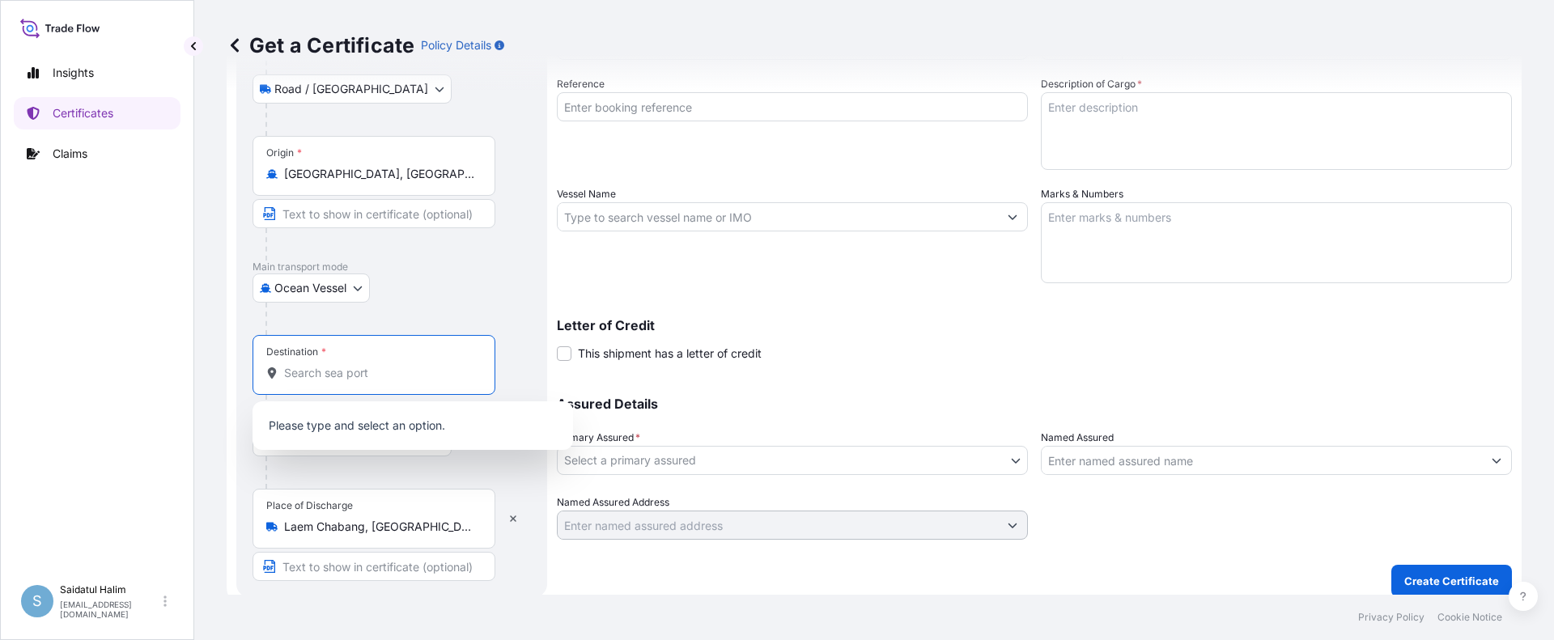
paste input "[GEOGRAPHIC_DATA]"
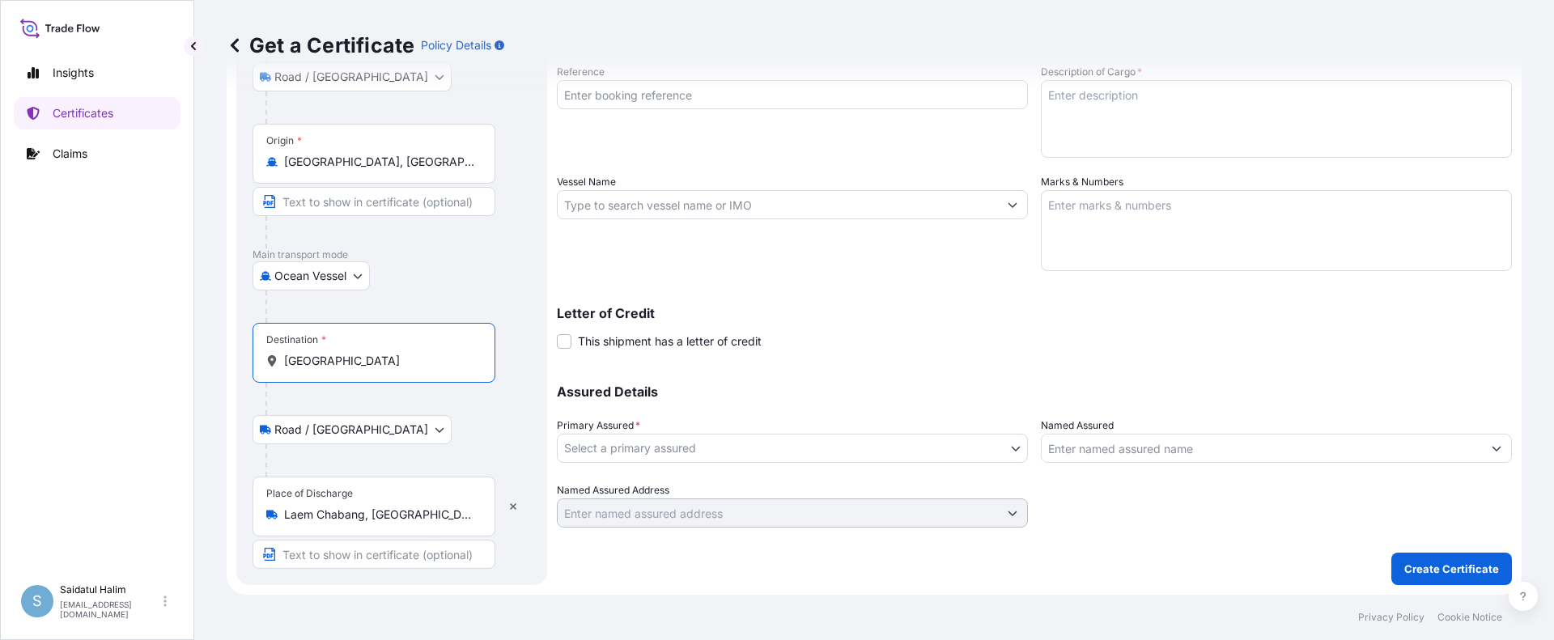
type input "[GEOGRAPHIC_DATA]"
click at [915, 300] on div "Letter of Credit This shipment has a letter of credit Letter of credit * Letter…" at bounding box center [1034, 318] width 955 height 62
click at [386, 561] on input "Text to appear on certificate" at bounding box center [374, 554] width 243 height 29
paste input "LAEM CHABANG, [GEOGRAPHIC_DATA]"
type input "LAEM CHABANG, [GEOGRAPHIC_DATA]"
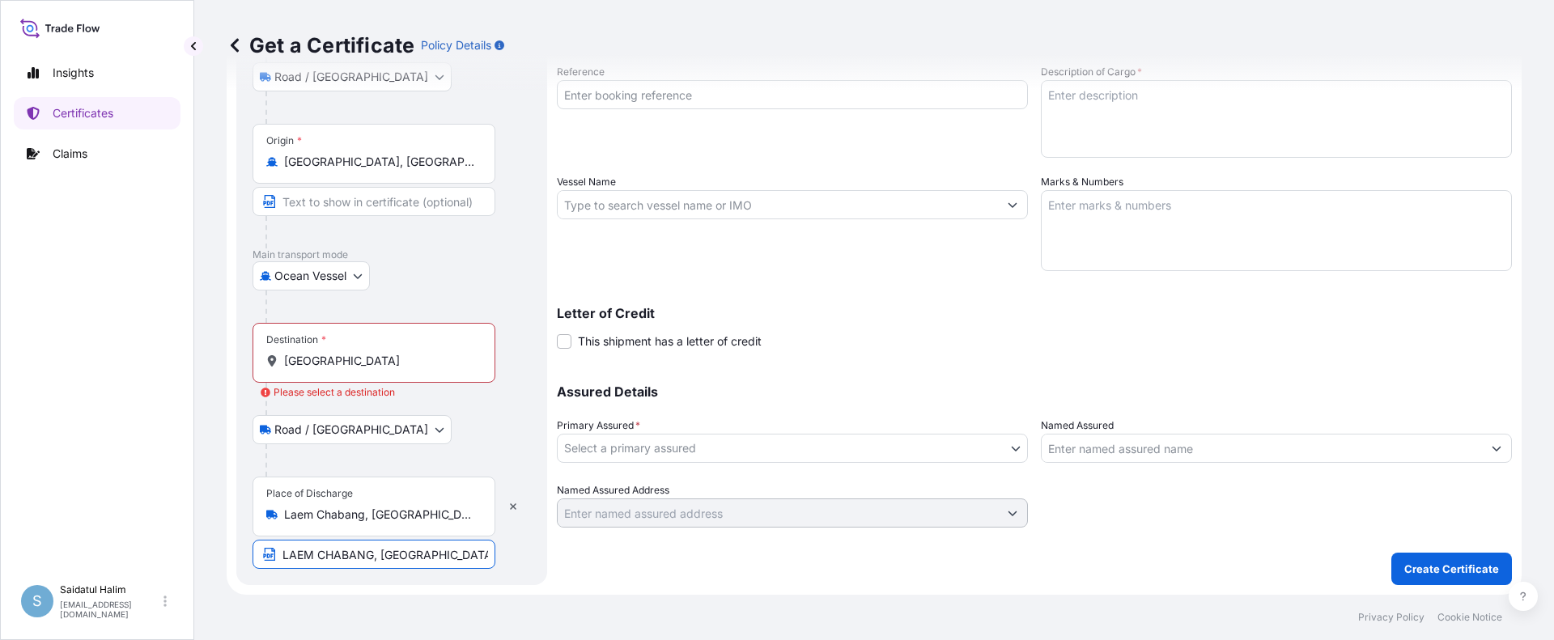
click at [347, 360] on input "[GEOGRAPHIC_DATA]" at bounding box center [379, 361] width 191 height 16
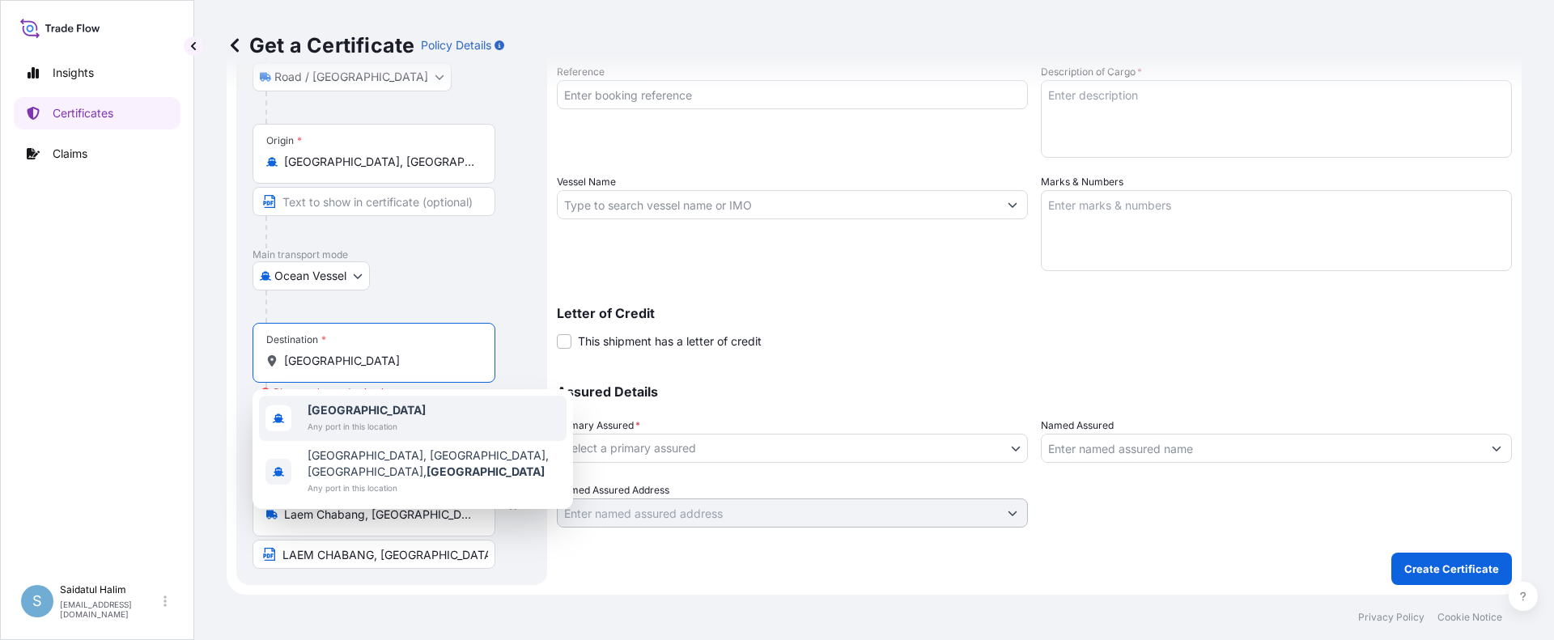
click at [342, 411] on b "[GEOGRAPHIC_DATA]" at bounding box center [367, 410] width 118 height 14
type input "[GEOGRAPHIC_DATA]"
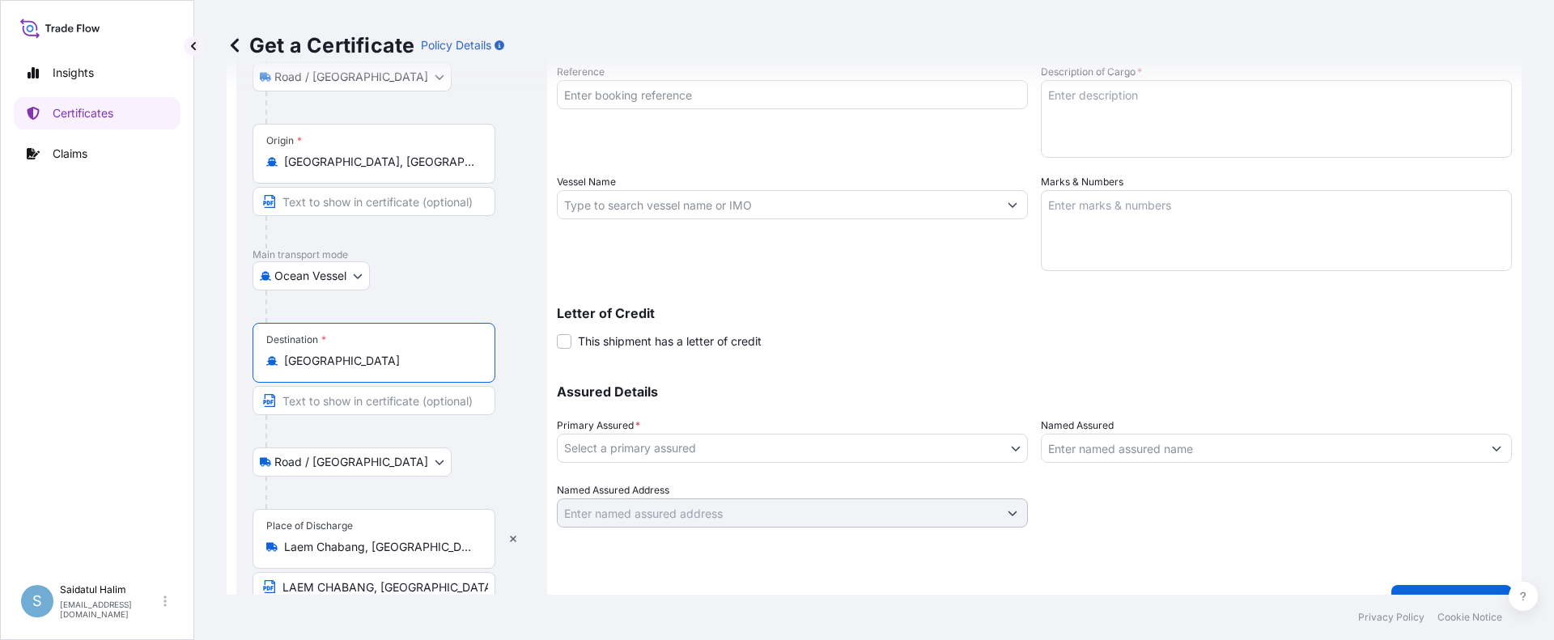
click at [521, 303] on div at bounding box center [399, 307] width 266 height 32
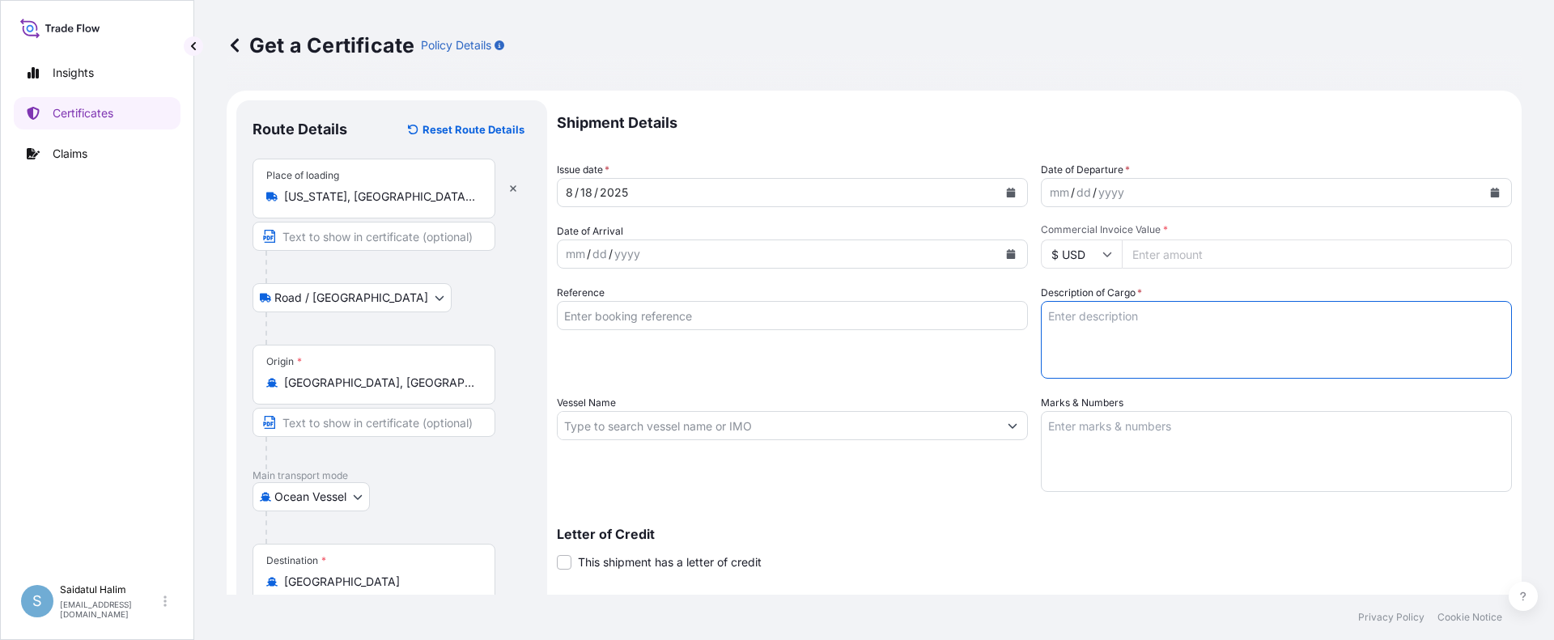
click at [1386, 342] on textarea "Description of Cargo *" at bounding box center [1276, 340] width 471 height 78
click at [1491, 193] on icon "Calendar" at bounding box center [1495, 193] width 9 height 10
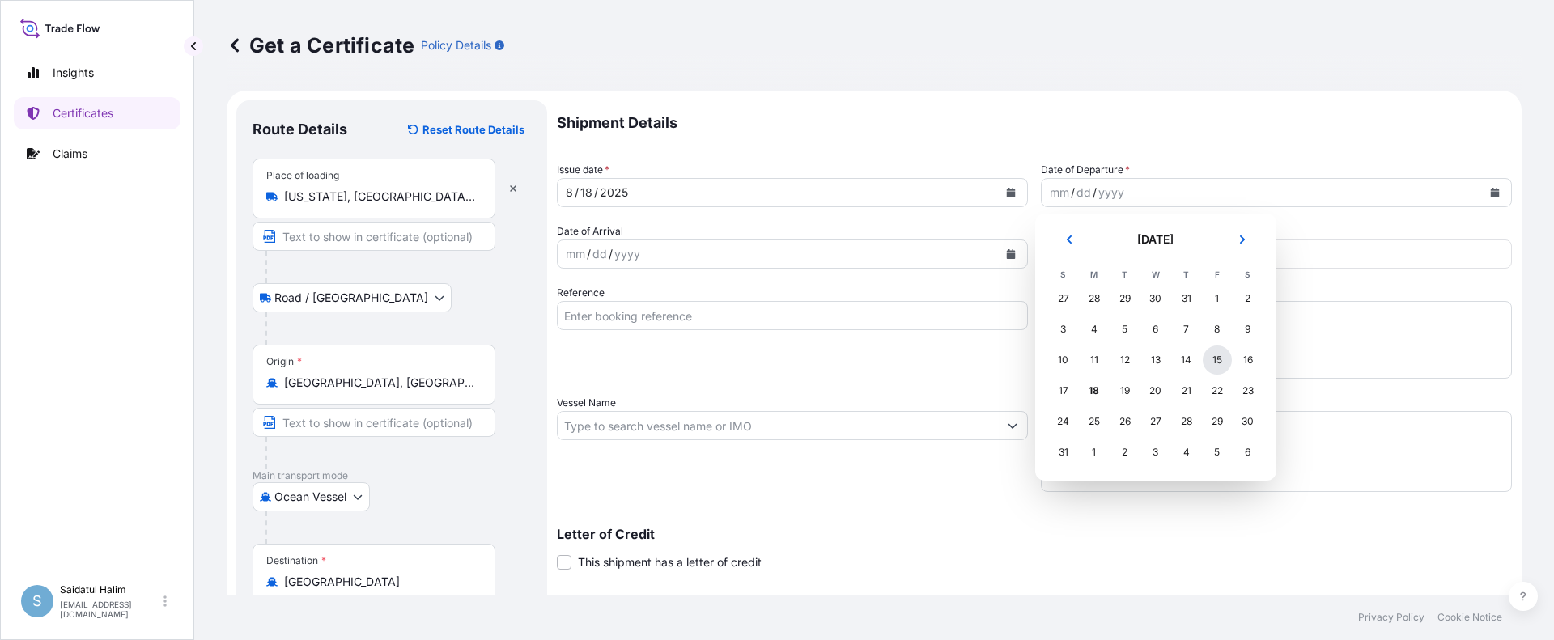
click at [1220, 362] on div "15" at bounding box center [1217, 360] width 29 height 29
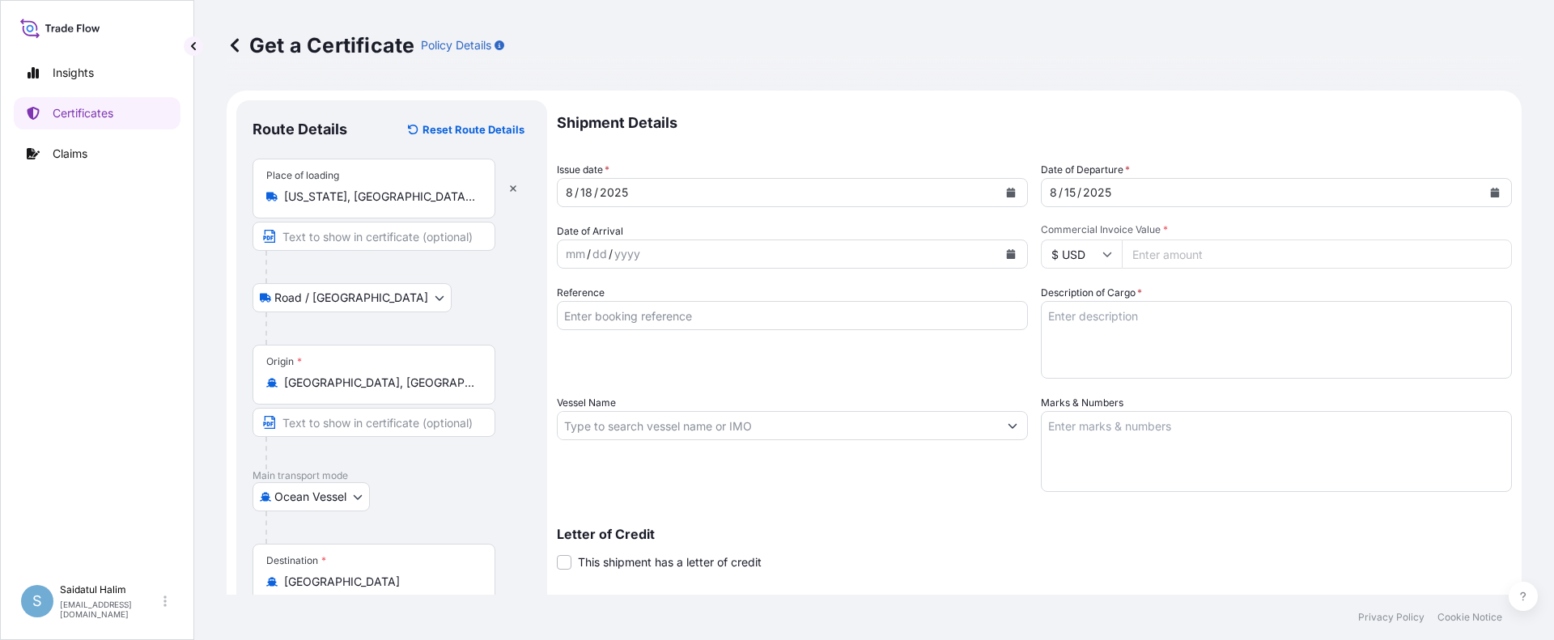
click at [1175, 251] on input "Commercial Invoice Value *" at bounding box center [1317, 254] width 390 height 29
paste input "48145.33"
type input "48145.33"
click at [841, 422] on input "Vessel Name" at bounding box center [778, 425] width 440 height 29
paste input "MAERSK [GEOGRAPHIC_DATA]"
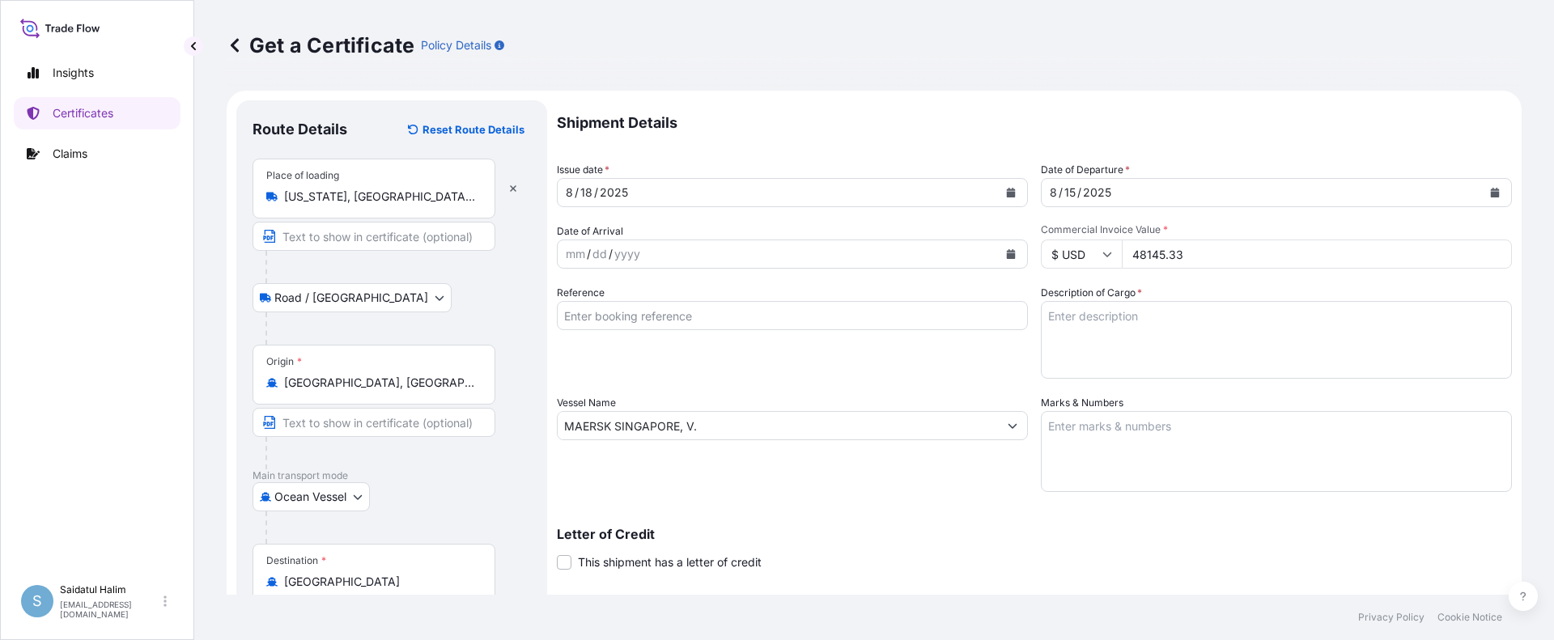
click at [860, 432] on input "MAERSK SINGAPORE, V." at bounding box center [778, 425] width 440 height 29
paste input "532W"
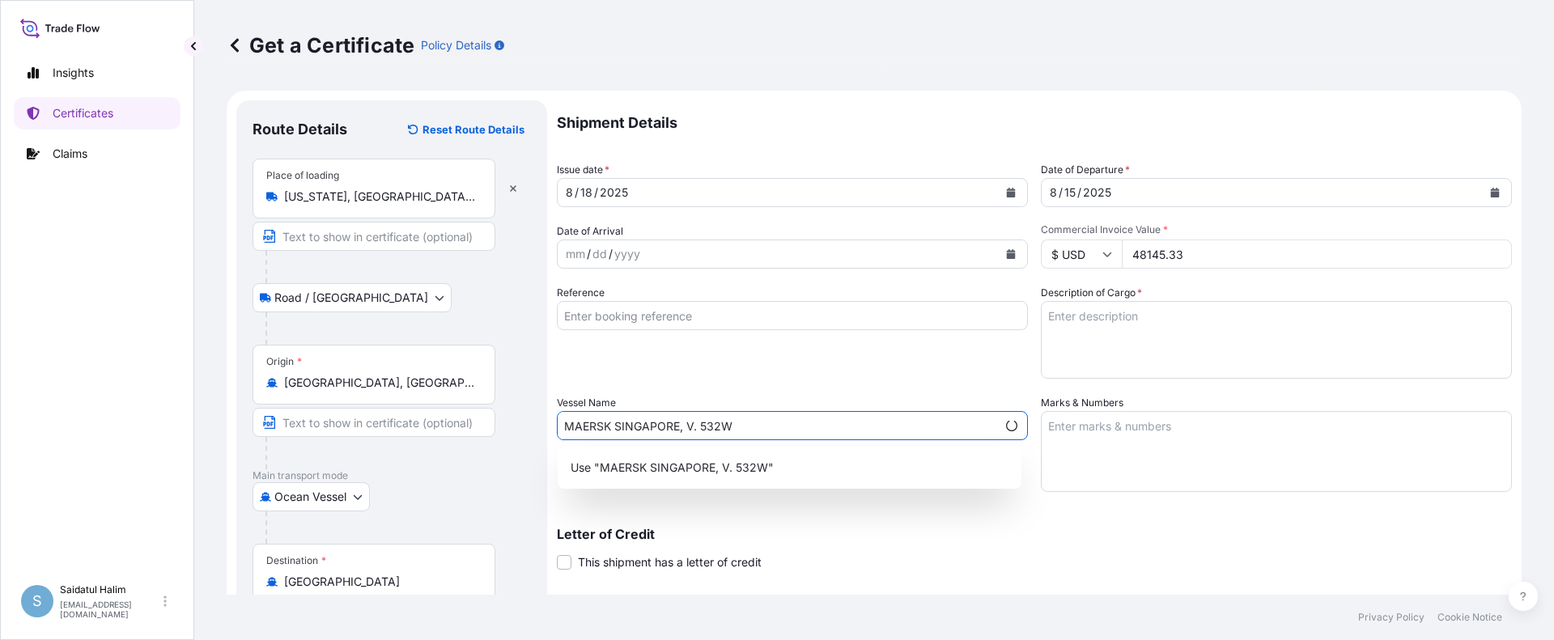
type input "MAERSK SINGAPORE, V. 532W"
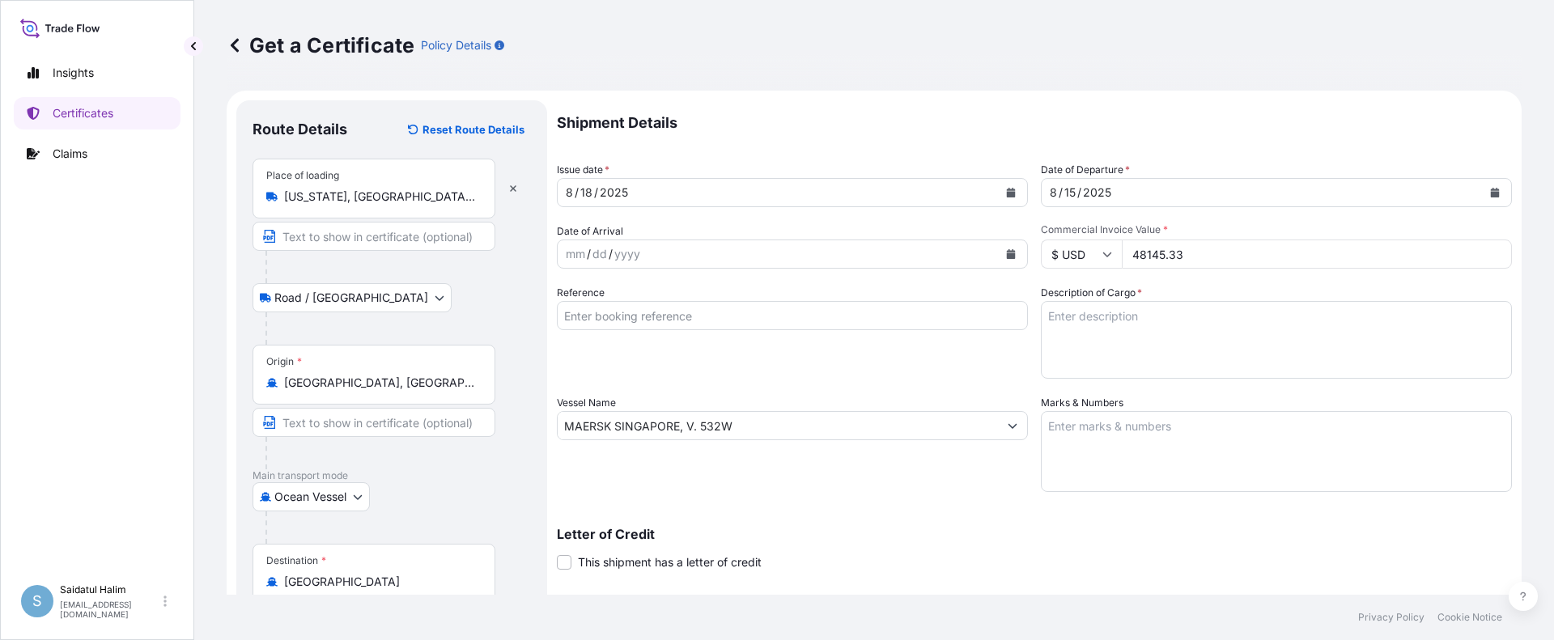
click at [921, 314] on input "Reference" at bounding box center [792, 315] width 471 height 29
paste input "10420809069"
type input "10420809069"
click at [1148, 424] on textarea "Marks & Numbers" at bounding box center [1276, 451] width 471 height 81
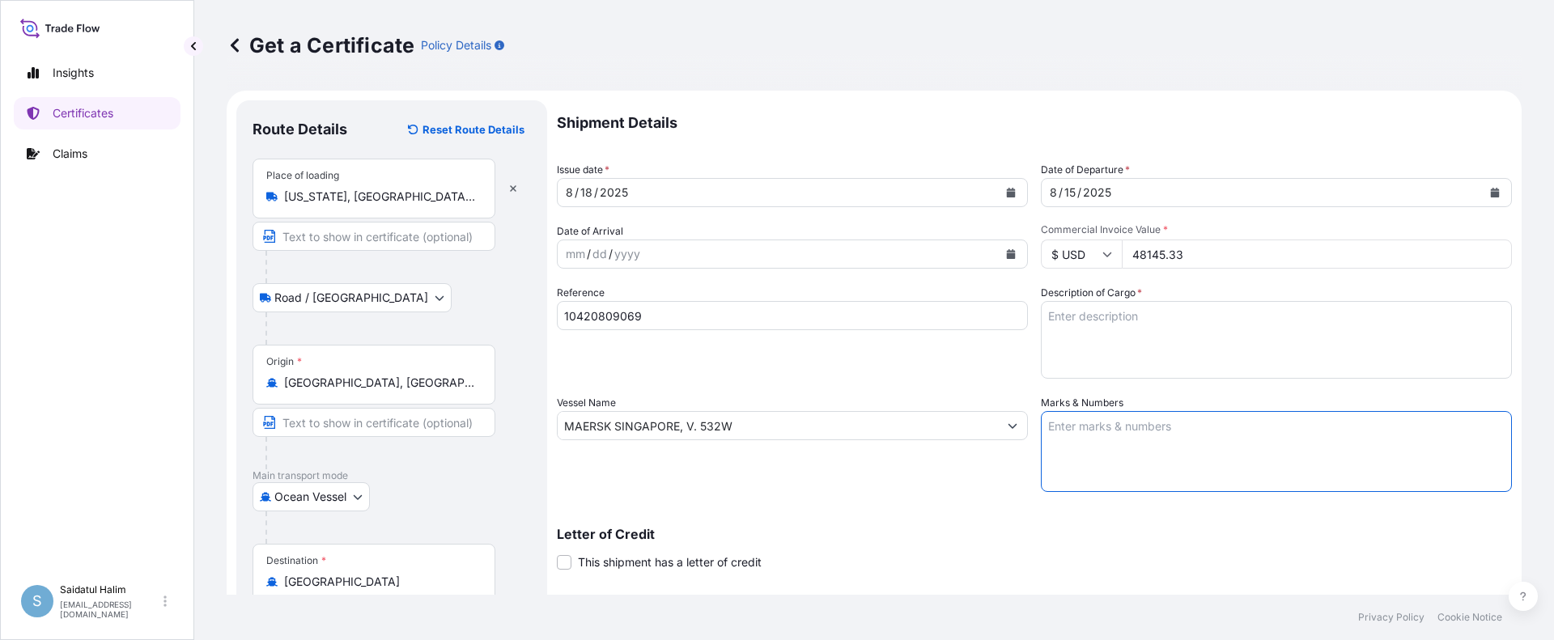
paste textarea "MEGACHEM ([GEOGRAPHIC_DATA]) PCL PO#8113668-10 (CALFAX® DB-45) LOT#M25072684 DA…"
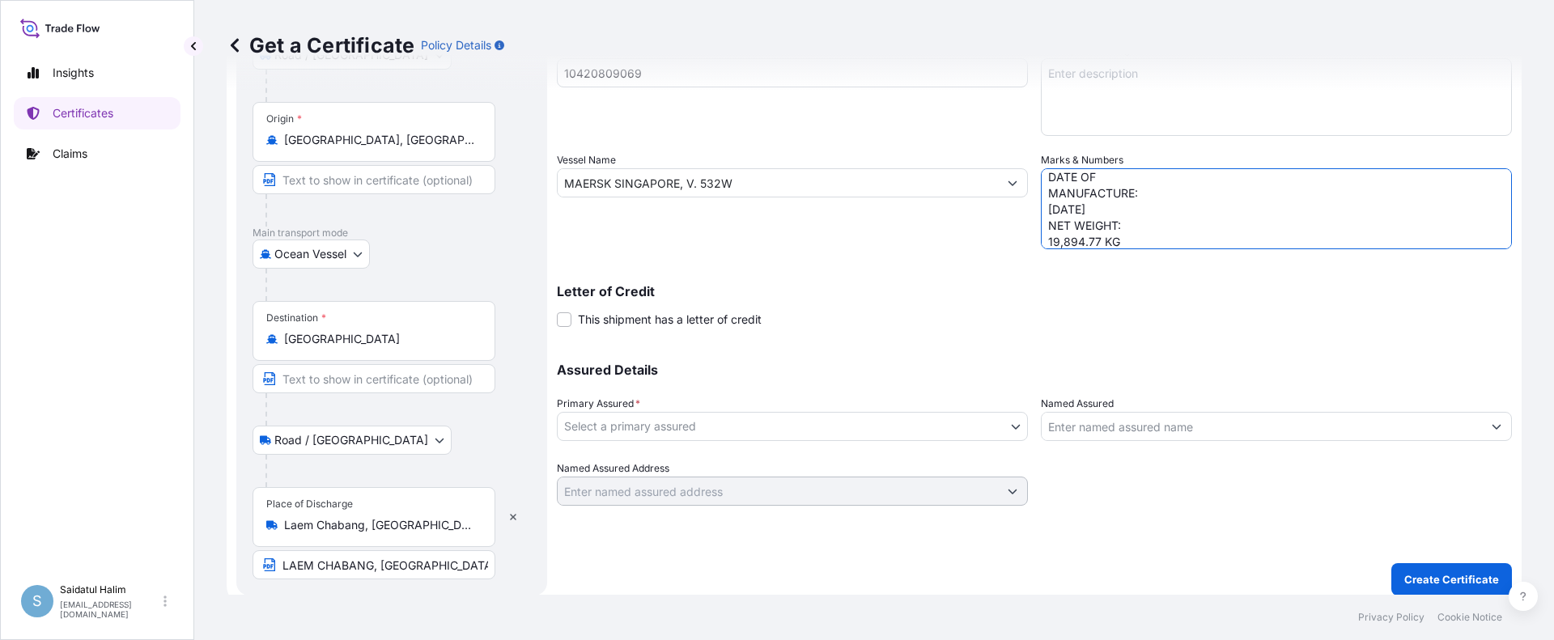
scroll to position [253, 0]
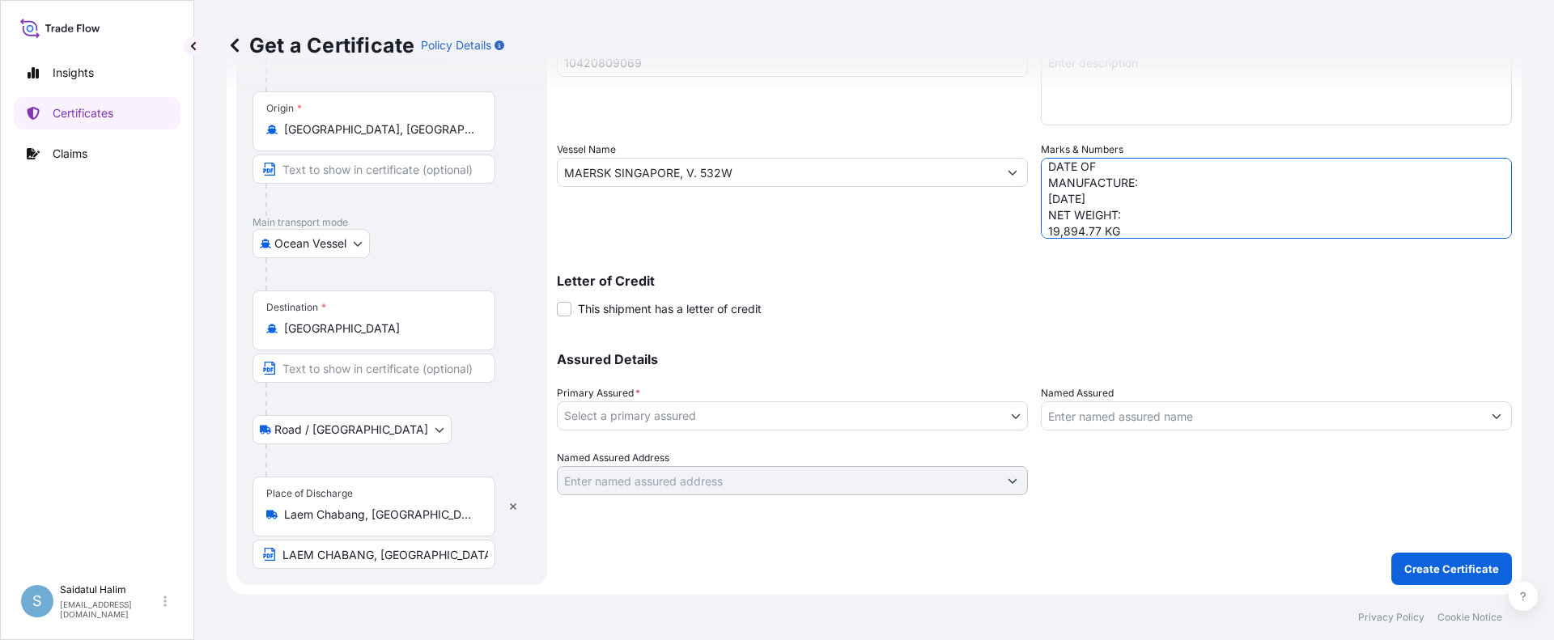
type textarea "MEGACHEM ([GEOGRAPHIC_DATA]) PCL PO#8113668-10 (CALFAX® DB-45) LOT#M25072684 DA…"
click at [729, 421] on body "Insights Certificates Claims S Saidatul Halim [EMAIL_ADDRESS][PERSON_NAME][DOMA…" at bounding box center [777, 320] width 1554 height 640
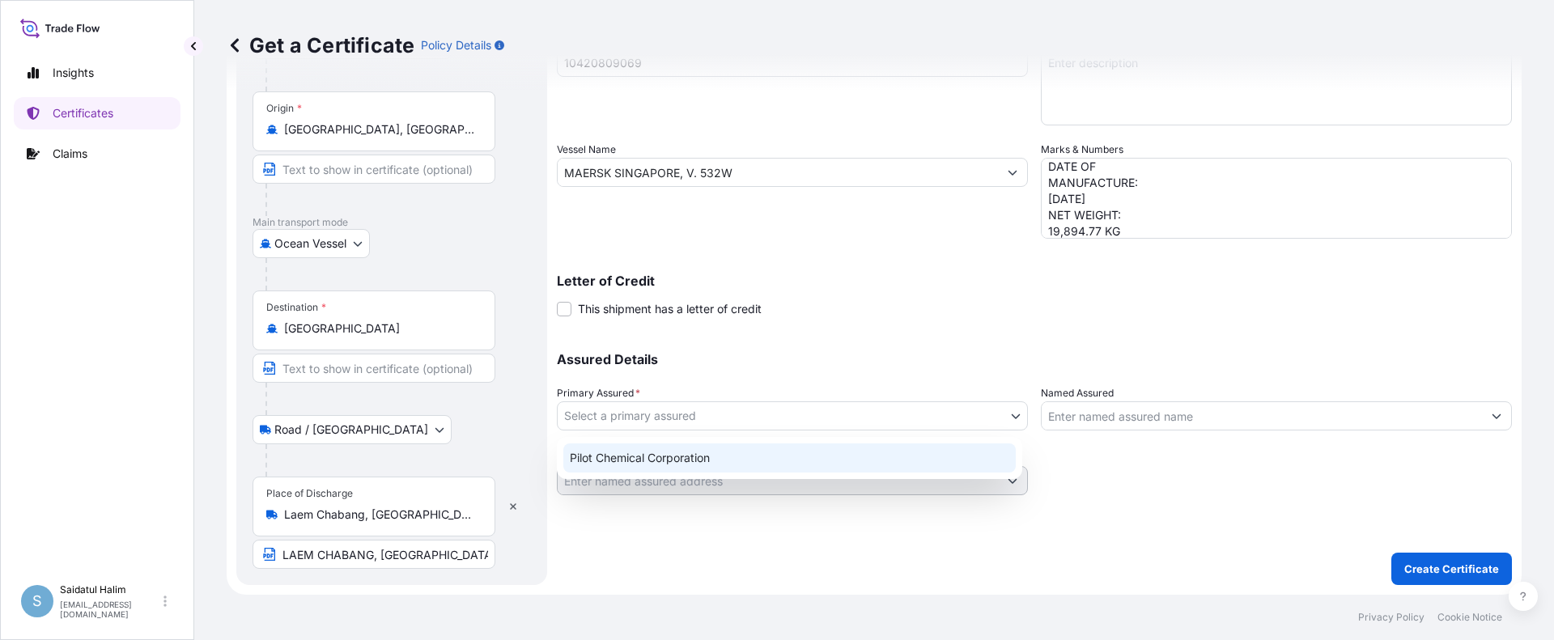
click at [639, 458] on div "Pilot Chemical Corporation" at bounding box center [789, 458] width 453 height 29
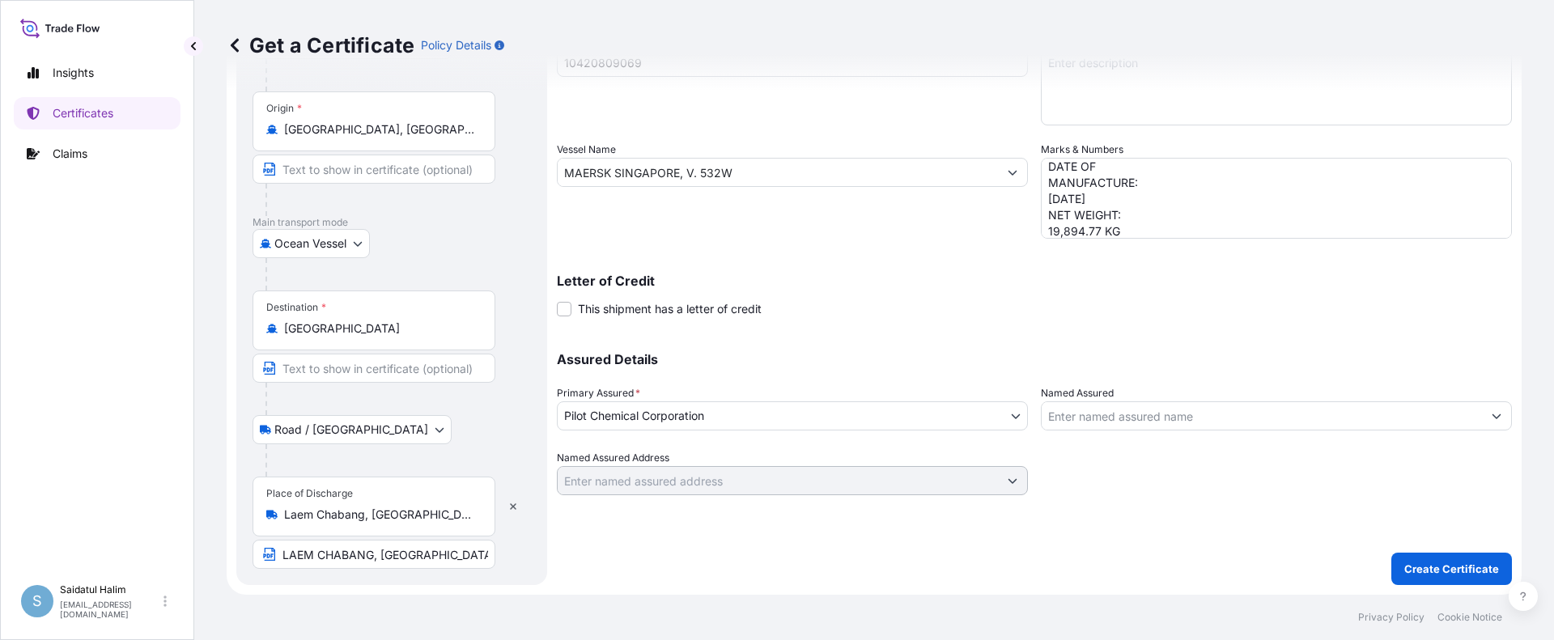
click at [1083, 415] on input "Named Assured" at bounding box center [1262, 416] width 440 height 29
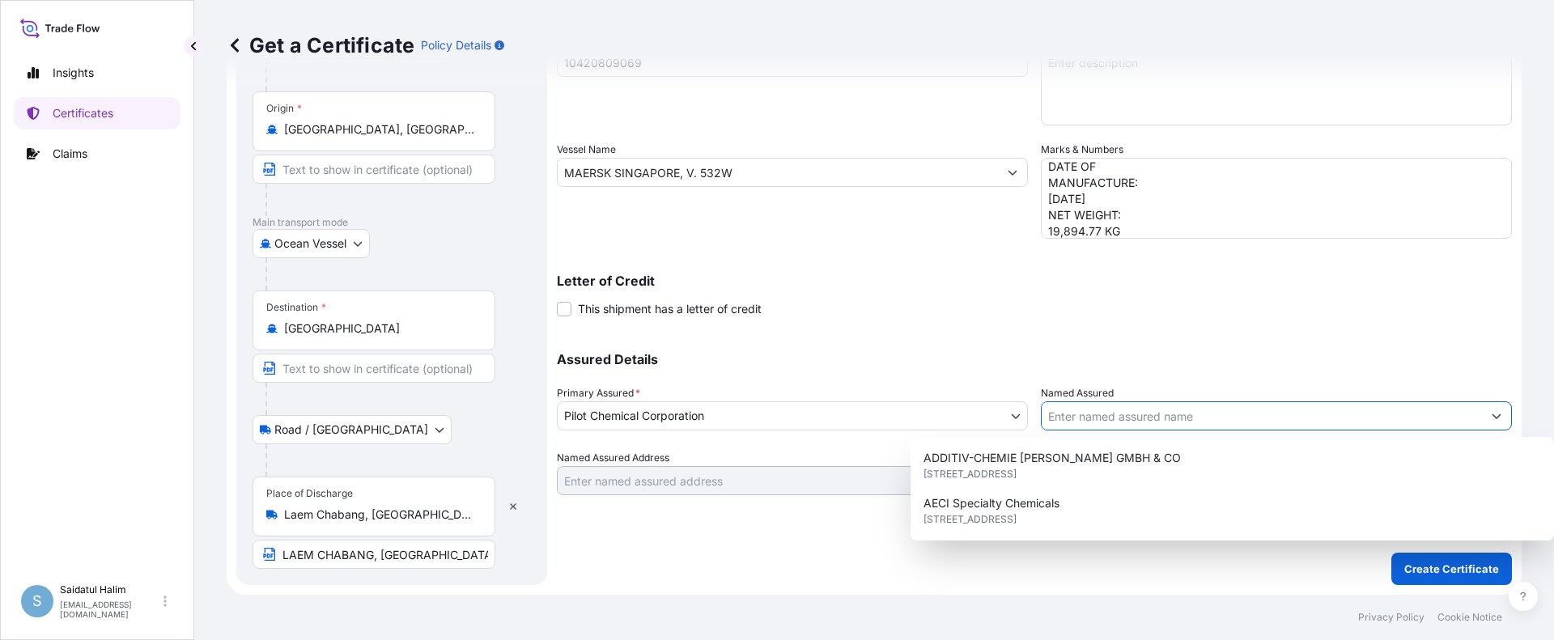
paste input "MEGACHEM ([GEOGRAPHIC_DATA]) PCL"
type input "MEGACHEM ([GEOGRAPHIC_DATA]) PCL"
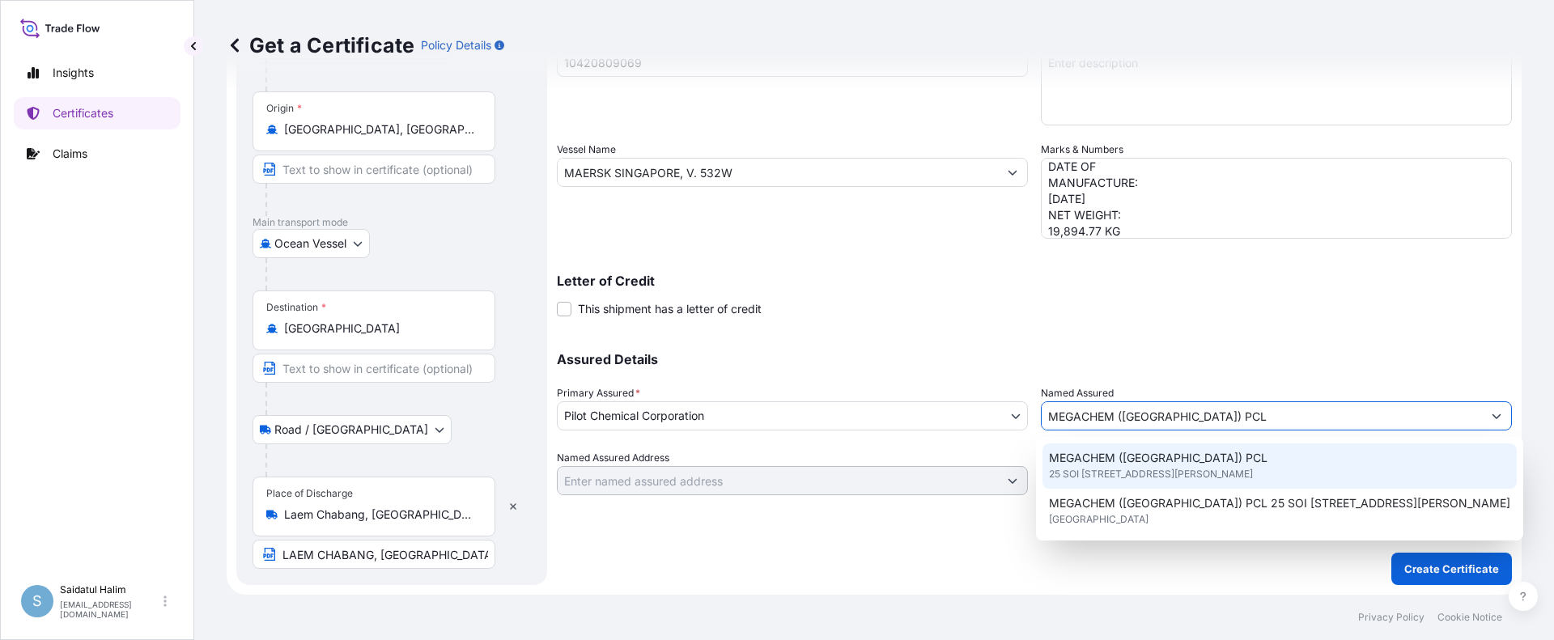
click at [1101, 477] on span "25 SOI [STREET_ADDRESS][PERSON_NAME]" at bounding box center [1151, 474] width 204 height 16
type input "25 SOI CHALONGKRUNG 31, LADKRABANG INDUSTRIAL ESTATE, SOI G1/9 [PERSON_NAME] PL…"
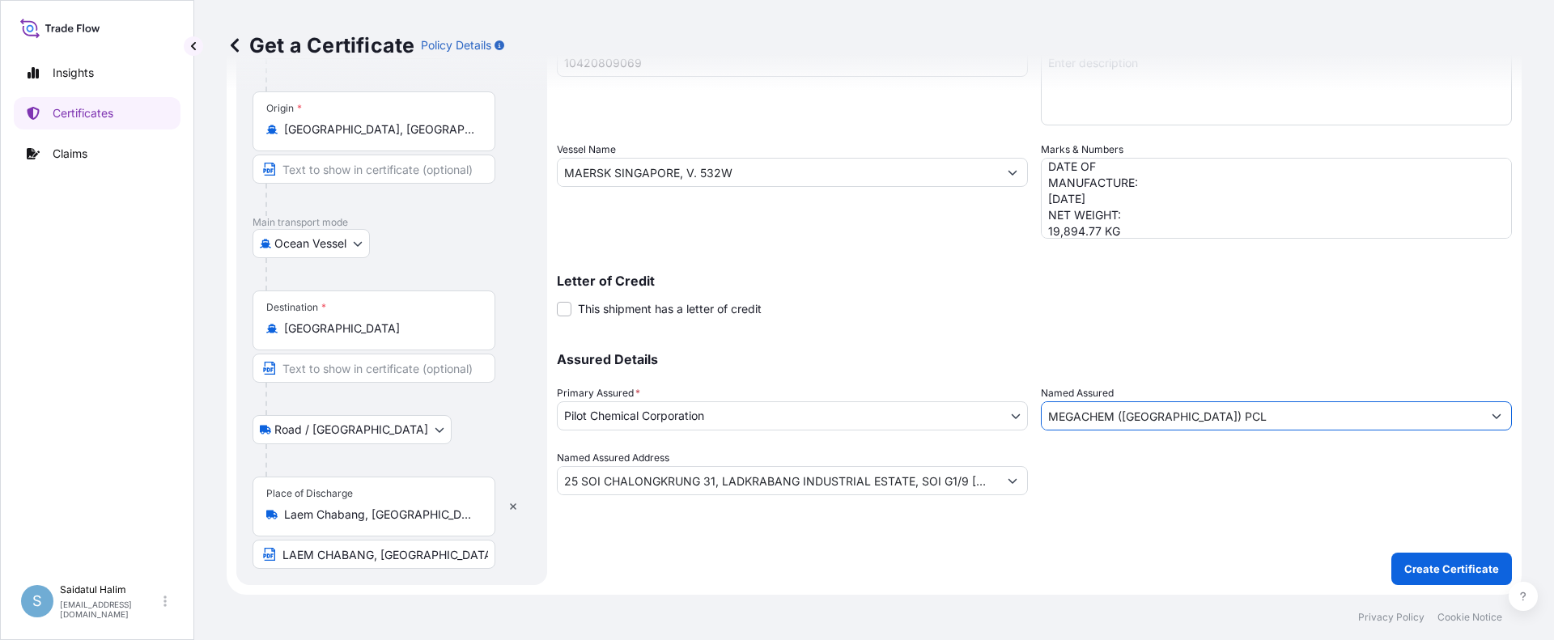
type input "MEGACHEM ([GEOGRAPHIC_DATA]) PCL"
click at [1101, 483] on div at bounding box center [1276, 472] width 471 height 45
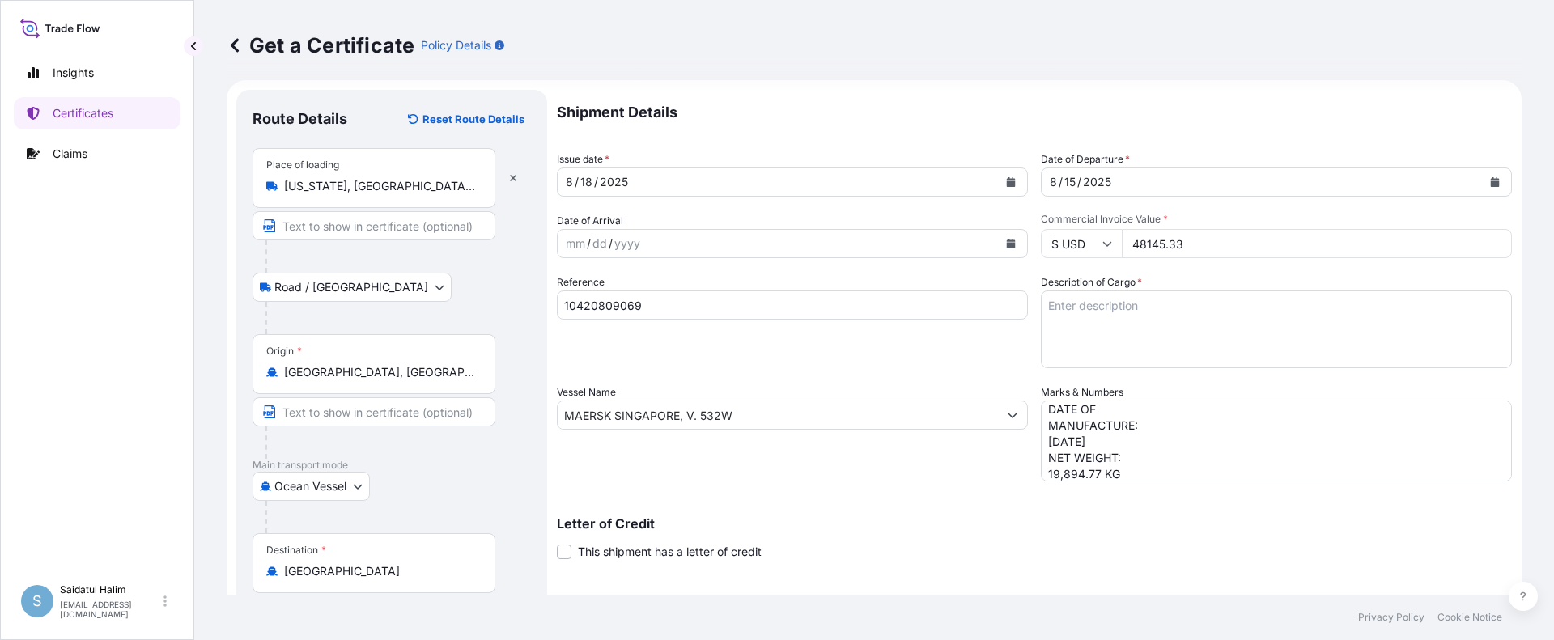
scroll to position [0, 0]
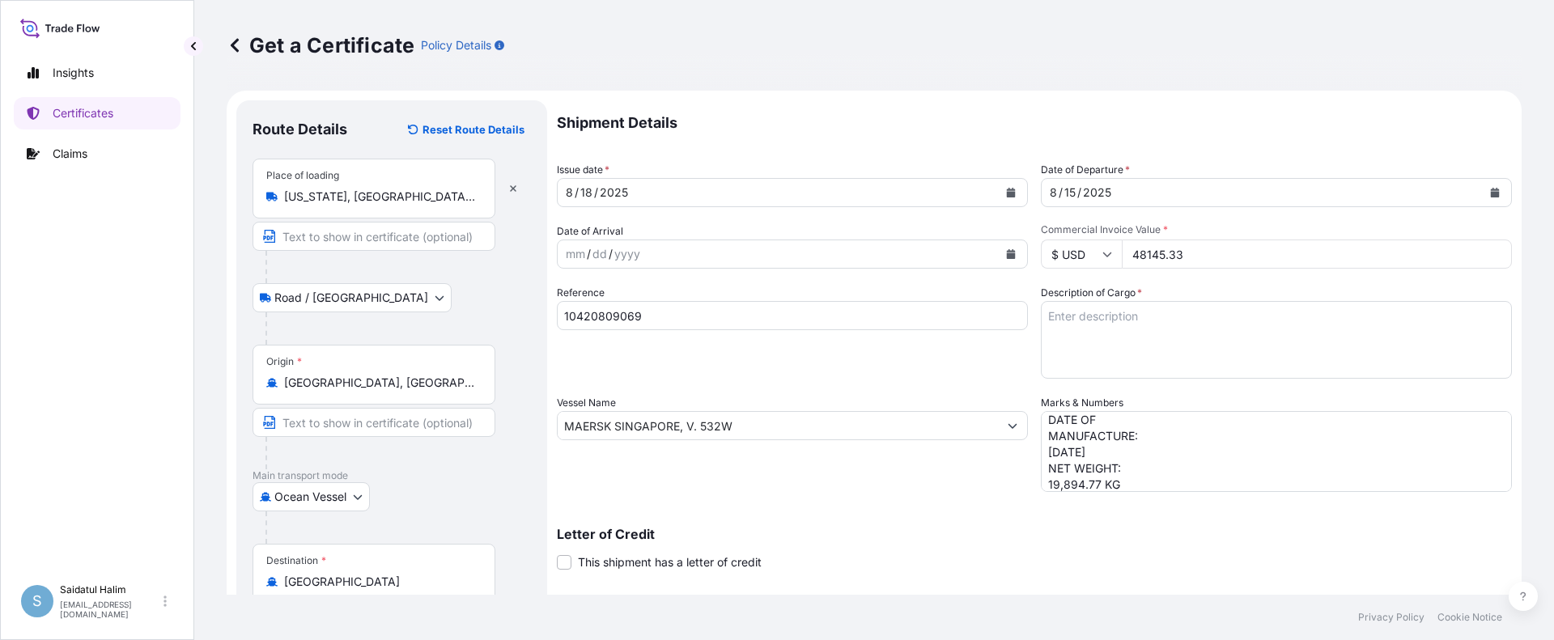
click at [1087, 321] on textarea "Description of Cargo *" at bounding box center [1276, 340] width 471 height 78
paste textarea "BULK UNPACKED LOADED INTO 1 20FT ISOTANK - DANGEROUS LIQUIDS CALFAX DB-45"
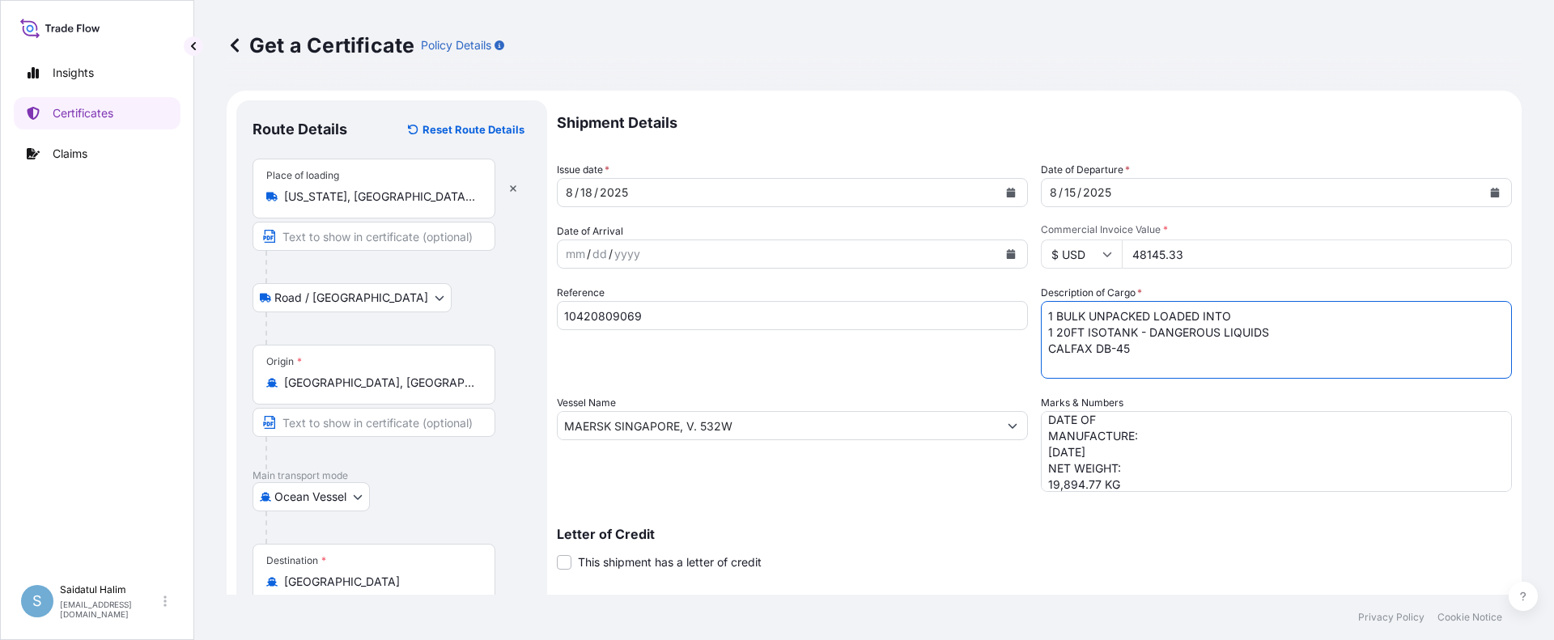
scroll to position [10, 0]
click at [1069, 368] on textarea "1 BULK UNPACKED LOADED INTO 1 20FT ISOTANK - DANGEROUS LIQUIDS CALFAX DB-45" at bounding box center [1276, 340] width 471 height 78
paste textarea "UN3082, ENVIRONMENTALLY HAZARDOUS SUBSTANCE, LIQUID, N.O.S. (DODECYL DIPHENYL O…"
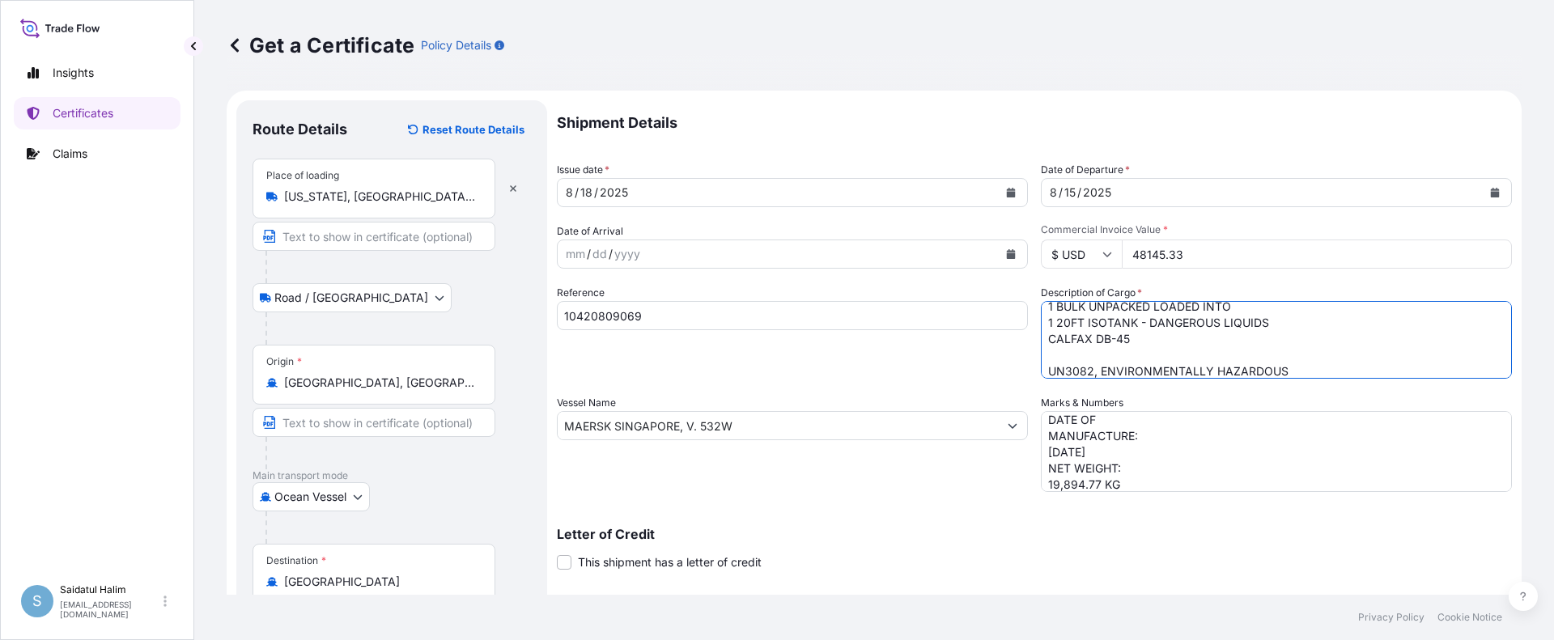
scroll to position [58, 0]
type textarea "1 BULK UNPACKED LOADED INTO 1 20FT ISOTANK - DANGEROUS LIQUIDS CALFAX DB-45 UN3…"
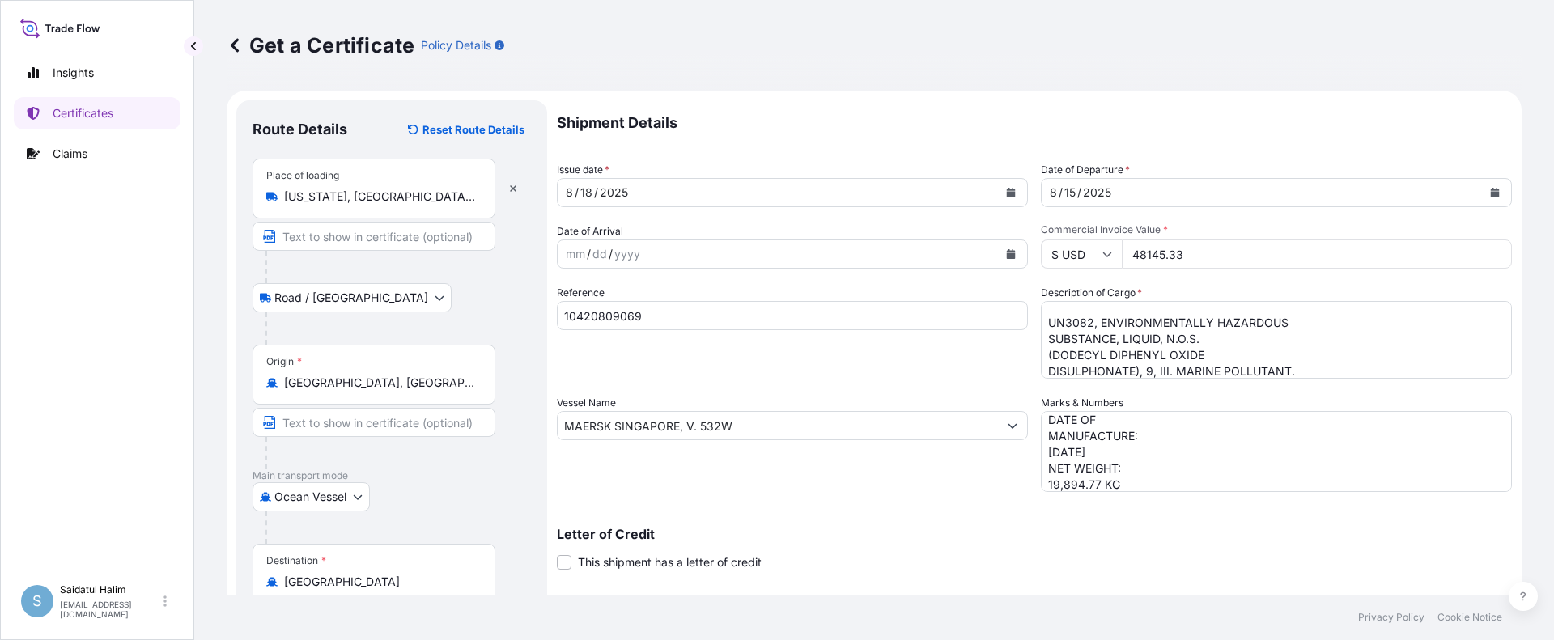
click at [936, 390] on div "Shipment Details Issue date * [DATE] Date of Departure * [DATE] Date of Arrival…" at bounding box center [1034, 424] width 955 height 648
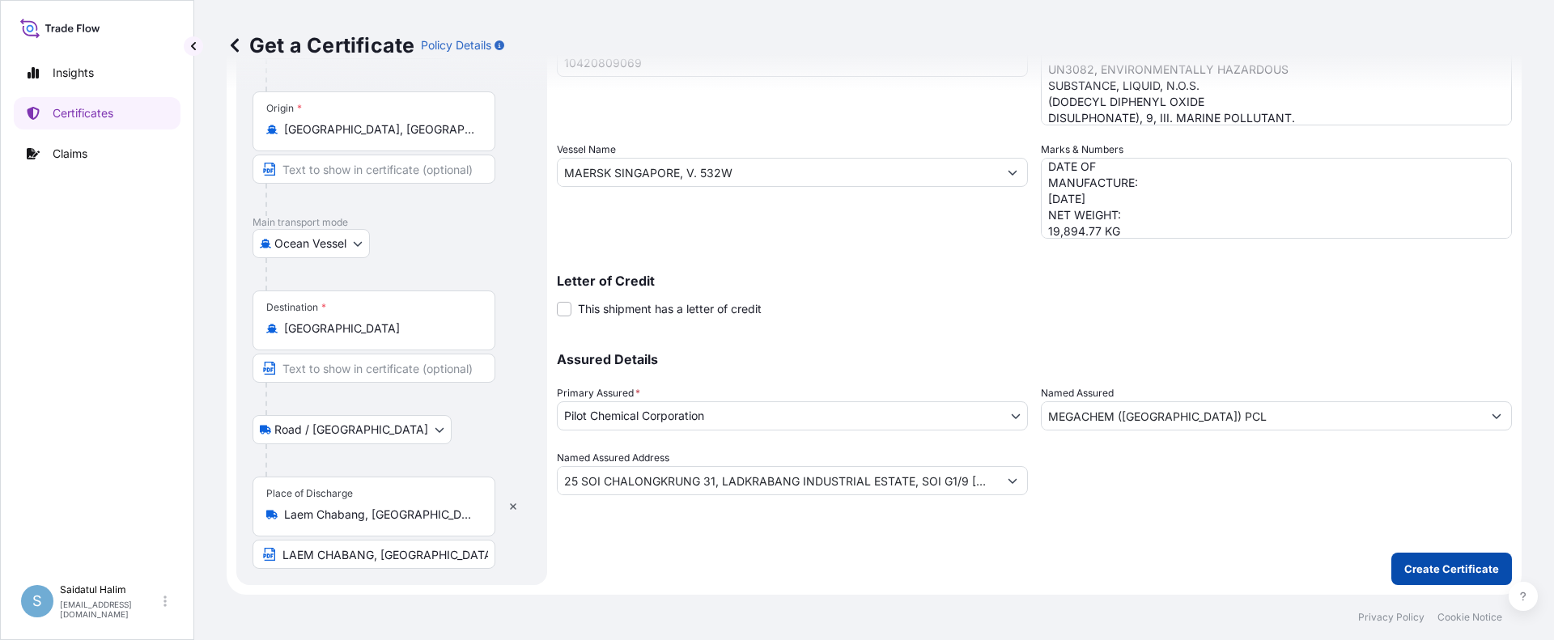
click at [1449, 574] on p "Create Certificate" at bounding box center [1452, 569] width 95 height 16
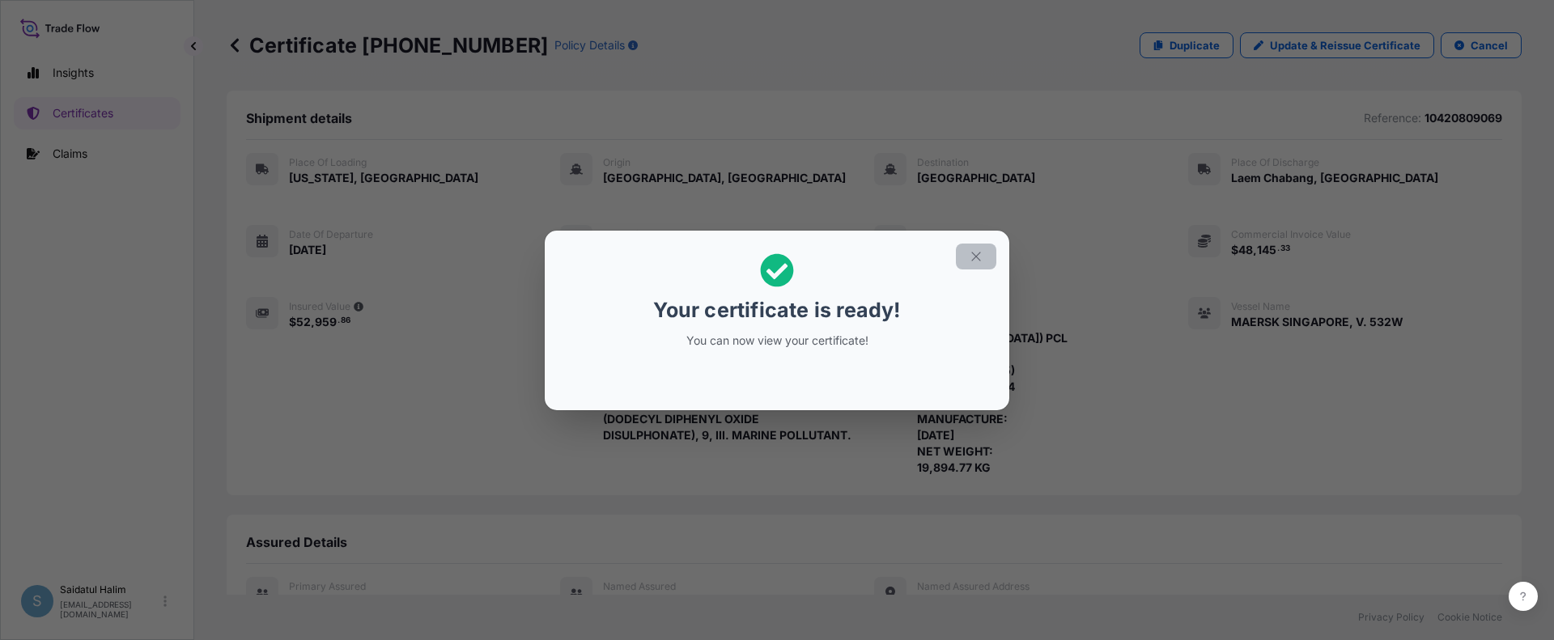
click at [972, 254] on icon "button" at bounding box center [976, 256] width 15 height 15
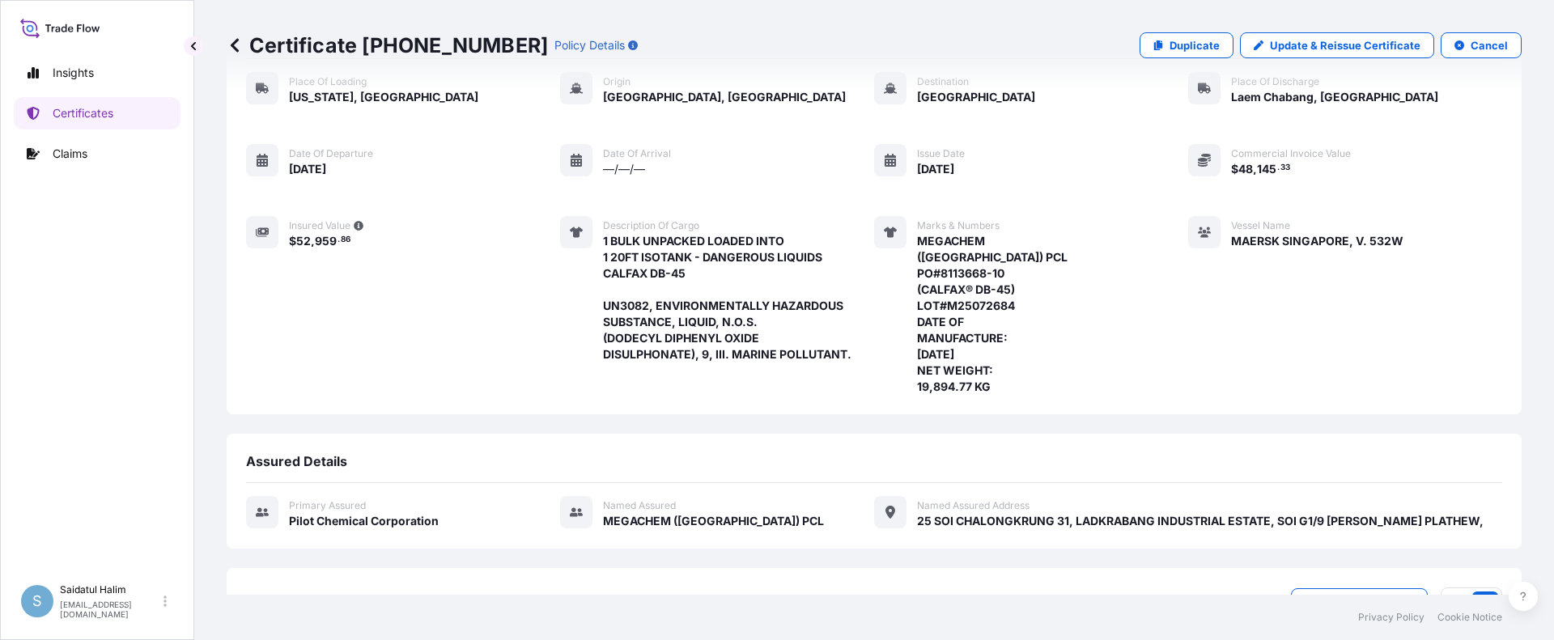
scroll to position [307, 0]
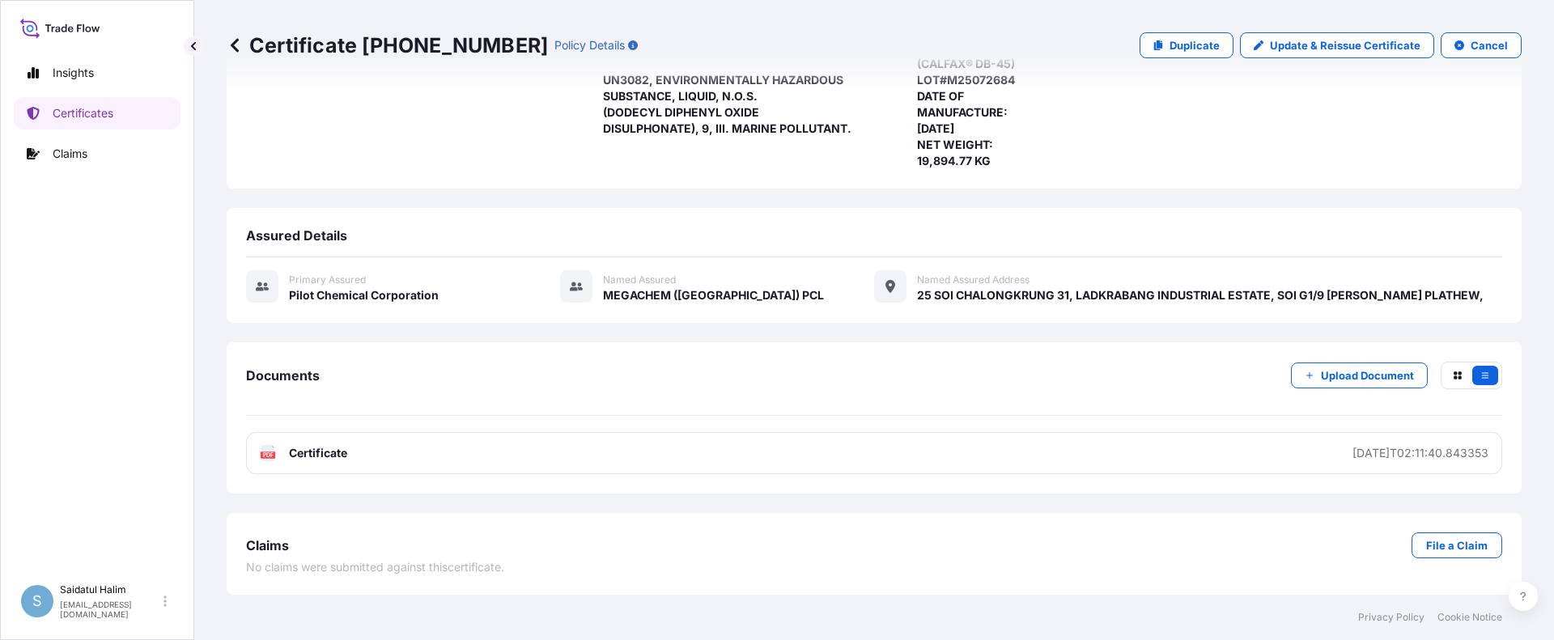
click at [1152, 455] on link "PDF Certificate [DATE]T02:11:40.843353" at bounding box center [874, 453] width 1256 height 42
